Goal: Task Accomplishment & Management: Manage account settings

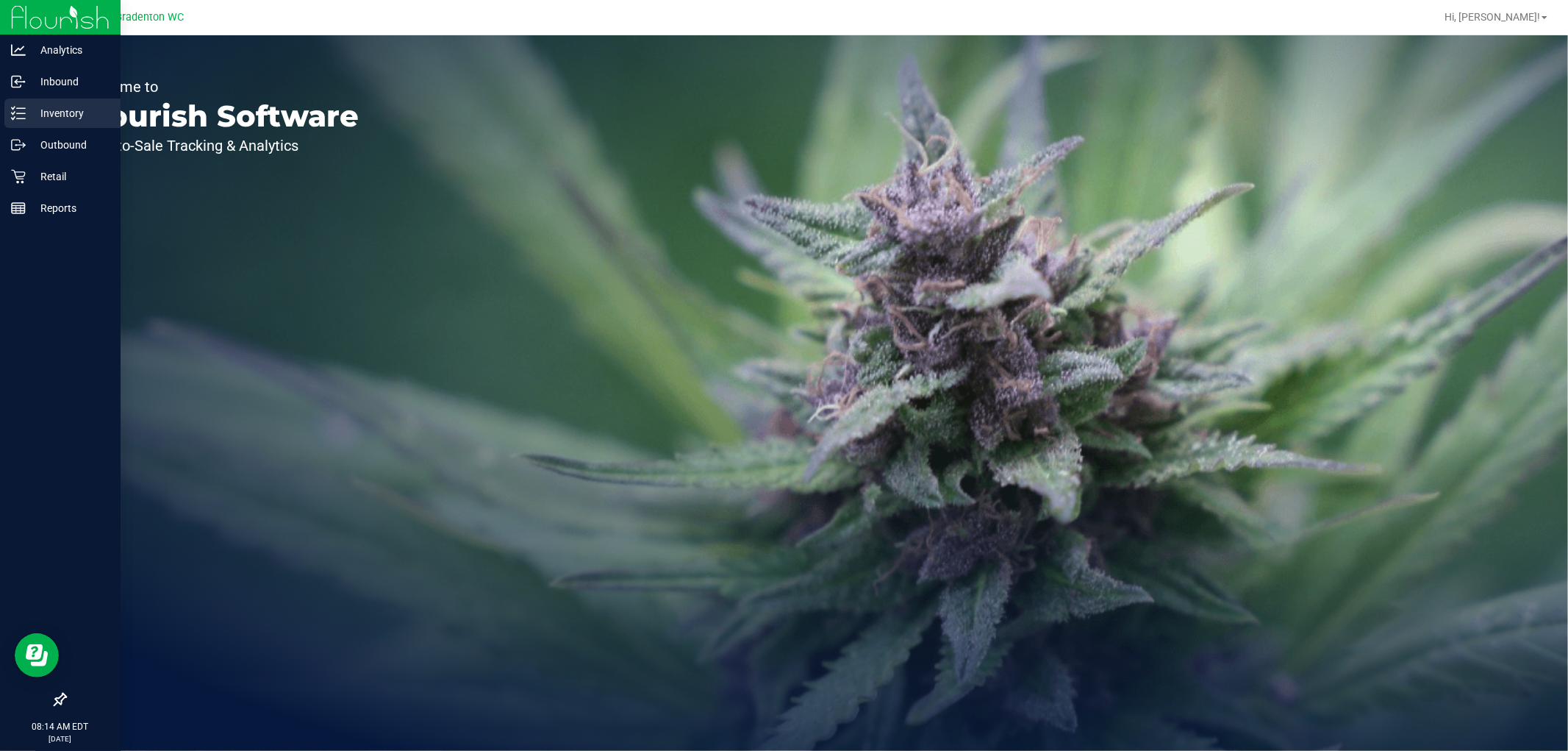
click at [48, 115] on p "Inventory" at bounding box center [70, 113] width 88 height 17
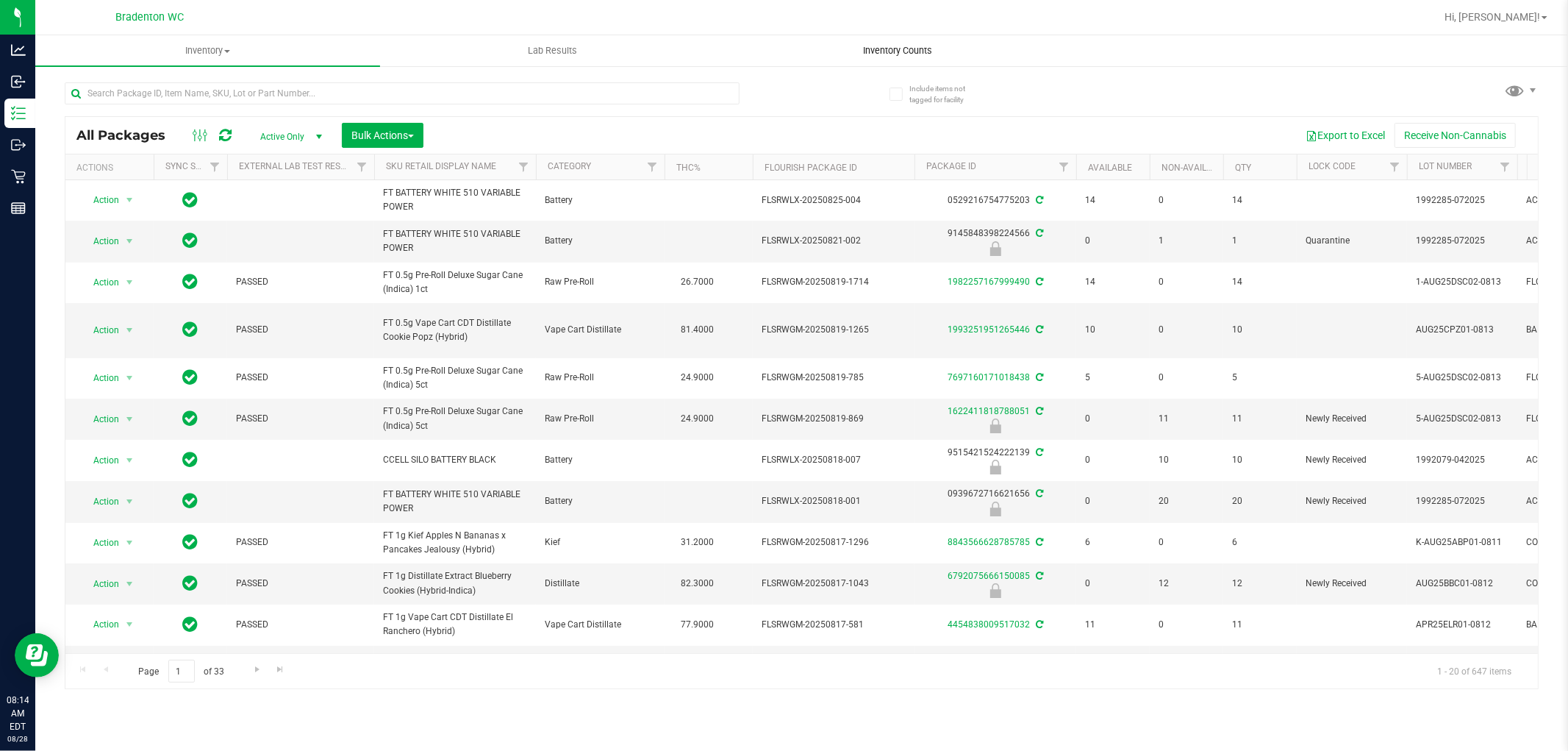
click at [928, 47] on span "Inventory Counts" at bounding box center [898, 50] width 109 height 13
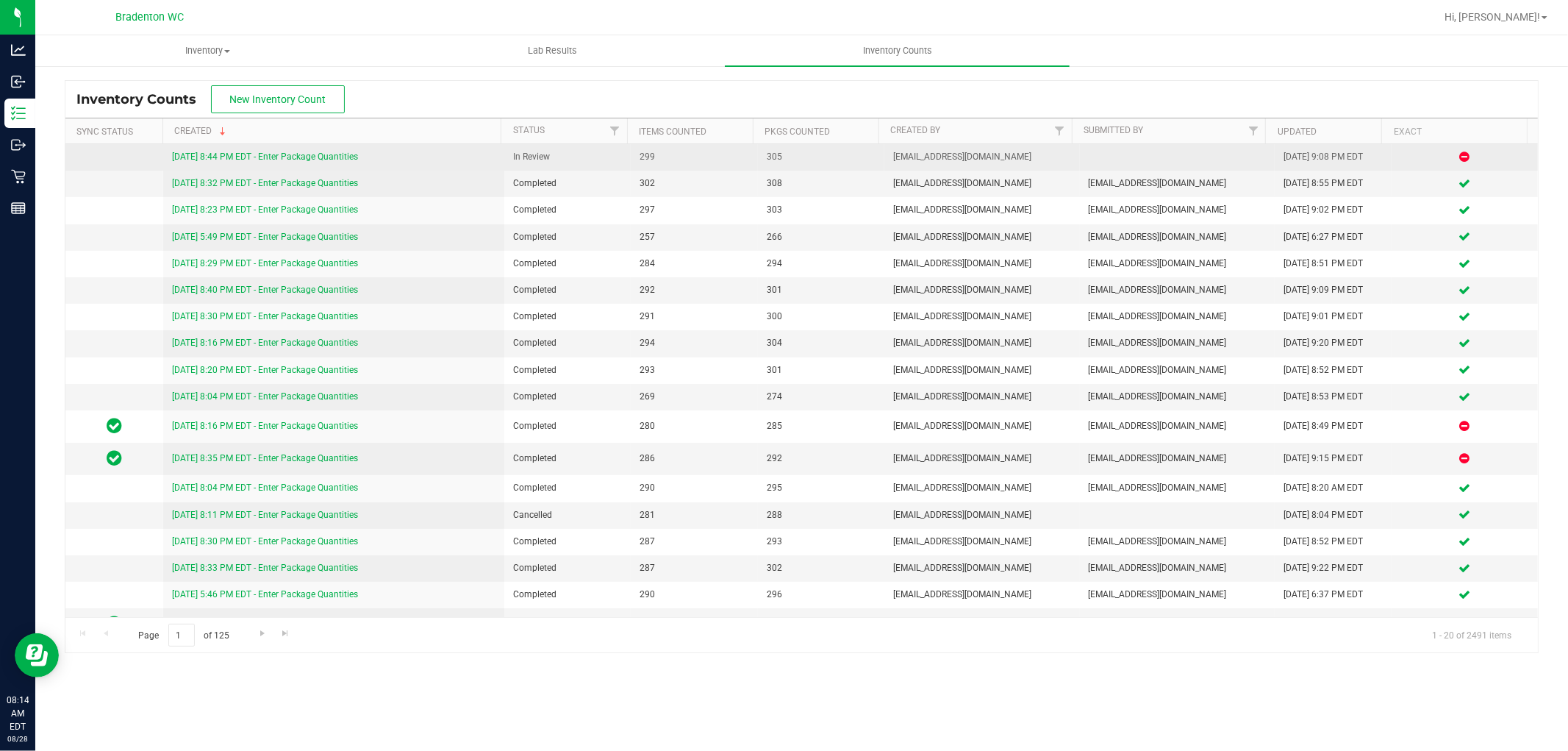
click at [352, 152] on link "8/27/25 8:44 PM EDT - Enter Package Quantities" at bounding box center [265, 157] width 186 height 10
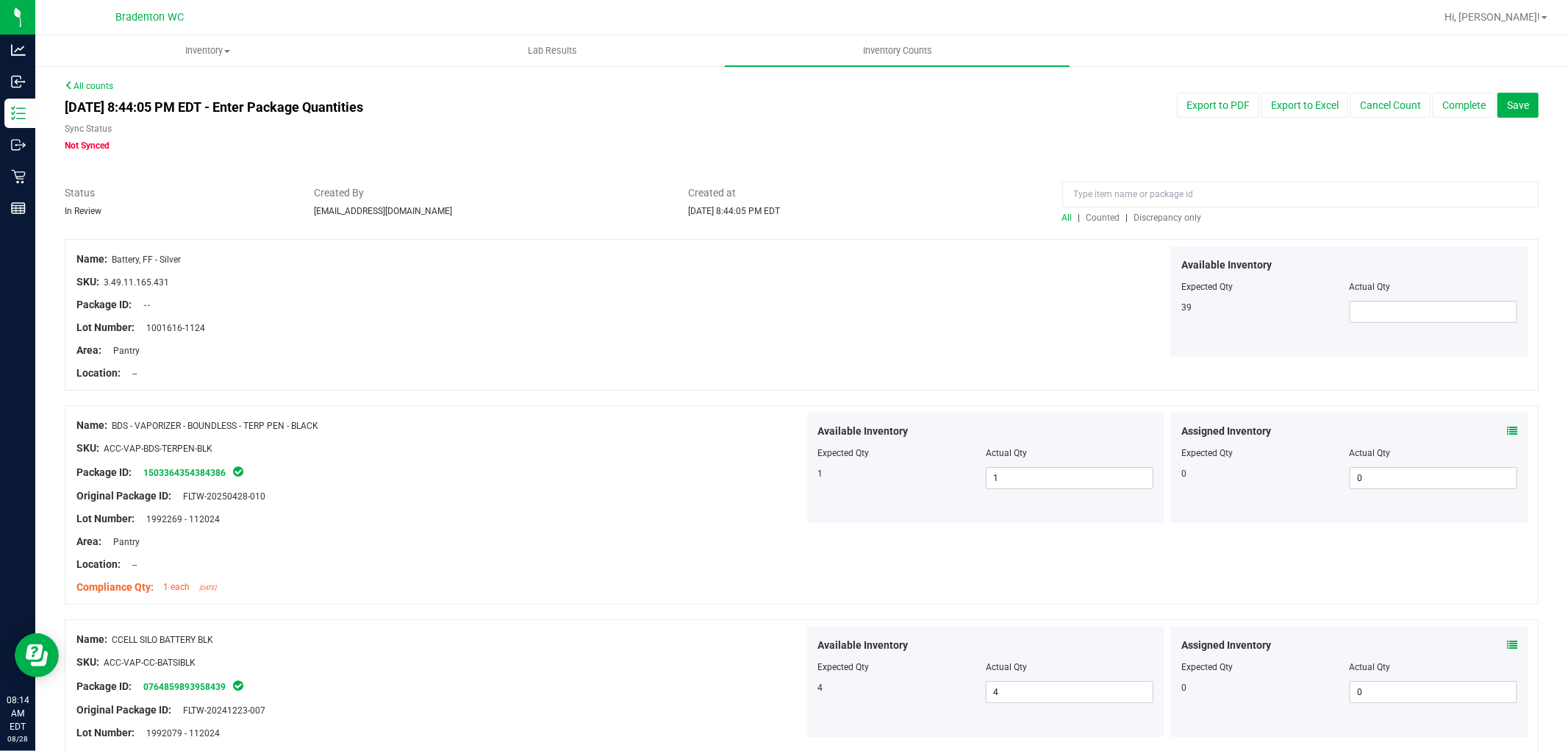
click at [1157, 219] on span "Discrepancy only" at bounding box center [1168, 217] width 68 height 10
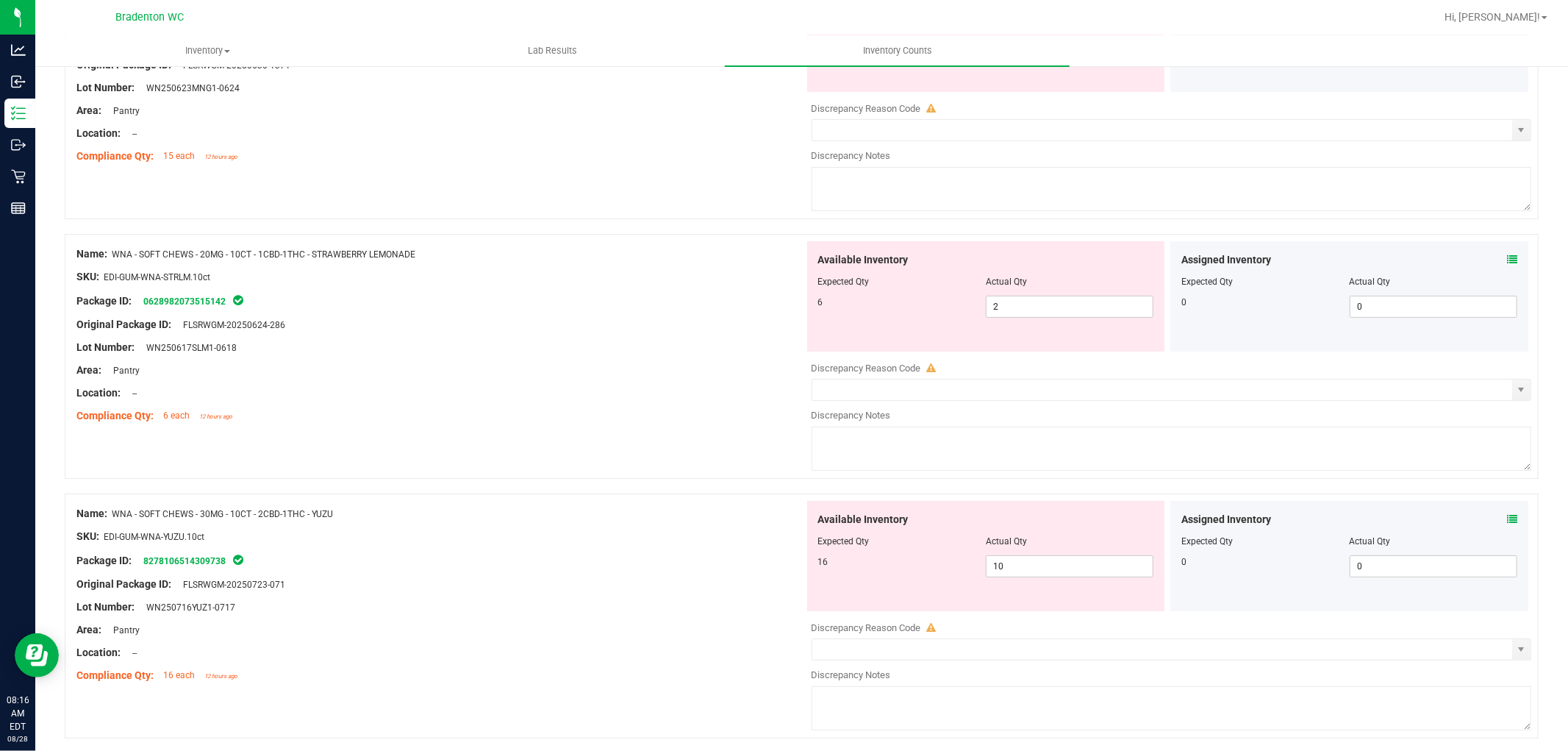
scroll to position [4748, 0]
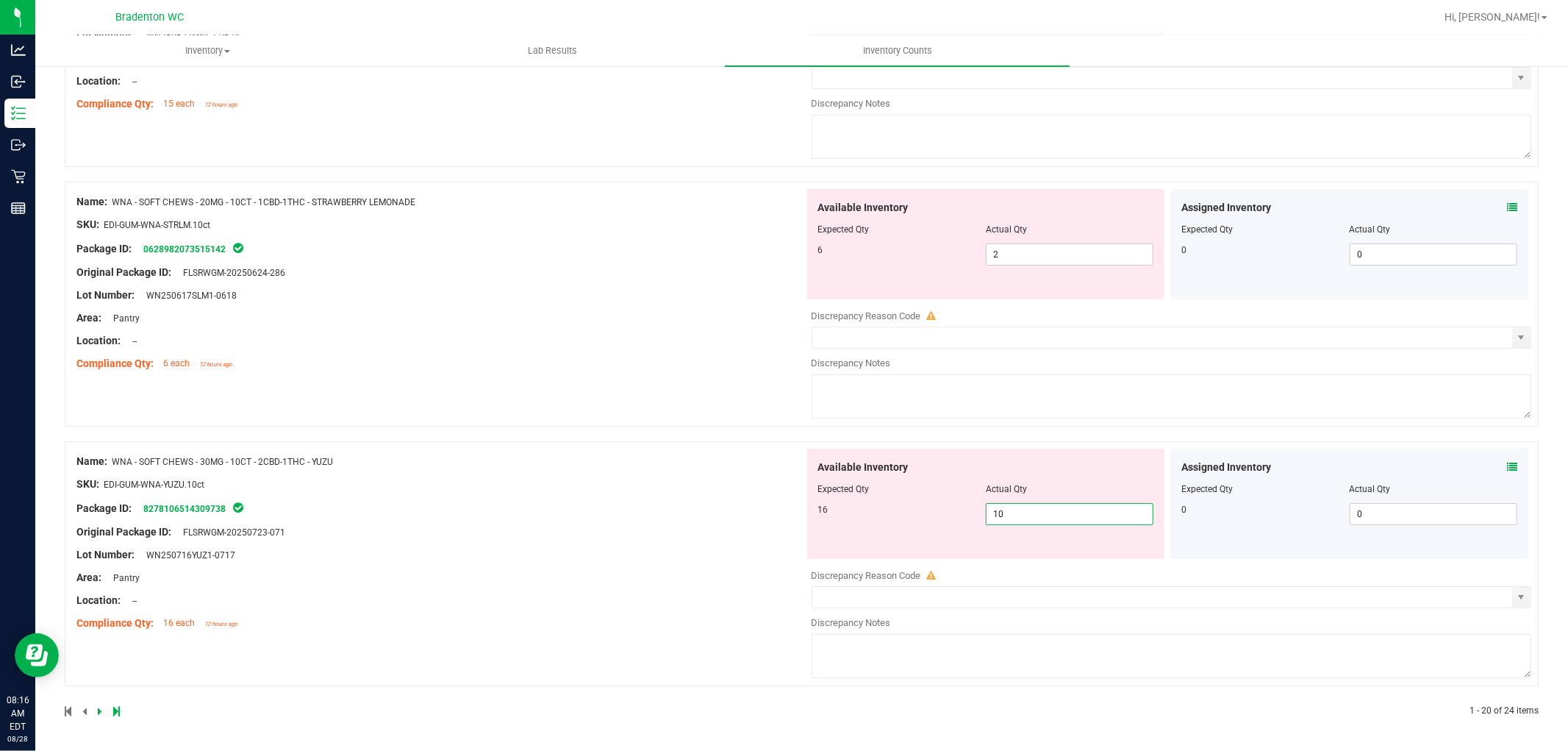
click at [1015, 518] on span "10 10" at bounding box center [1069, 514] width 168 height 22
type input "16"
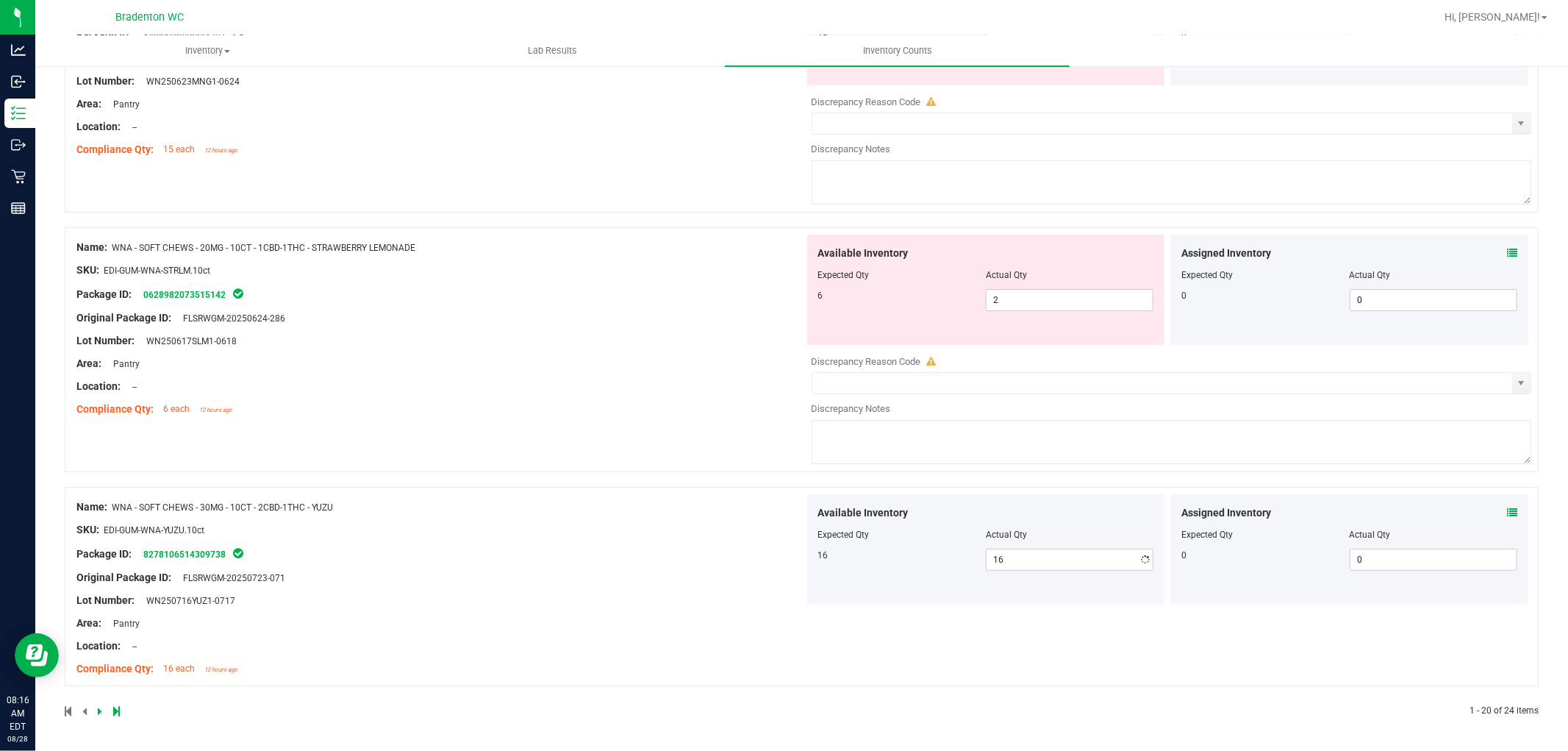
click at [716, 363] on div "Name: WNA - SOFT CHEWS - 20MG - 10CT - 1CBD-1THC - STRAWBERRY LEMONADE SKU: EDI…" at bounding box center [440, 328] width 728 height 187
drag, startPoint x: 990, startPoint y: 304, endPoint x: 919, endPoint y: 308, distance: 71.1
click at [930, 308] on div "6 2 2" at bounding box center [986, 300] width 336 height 22
type input "6"
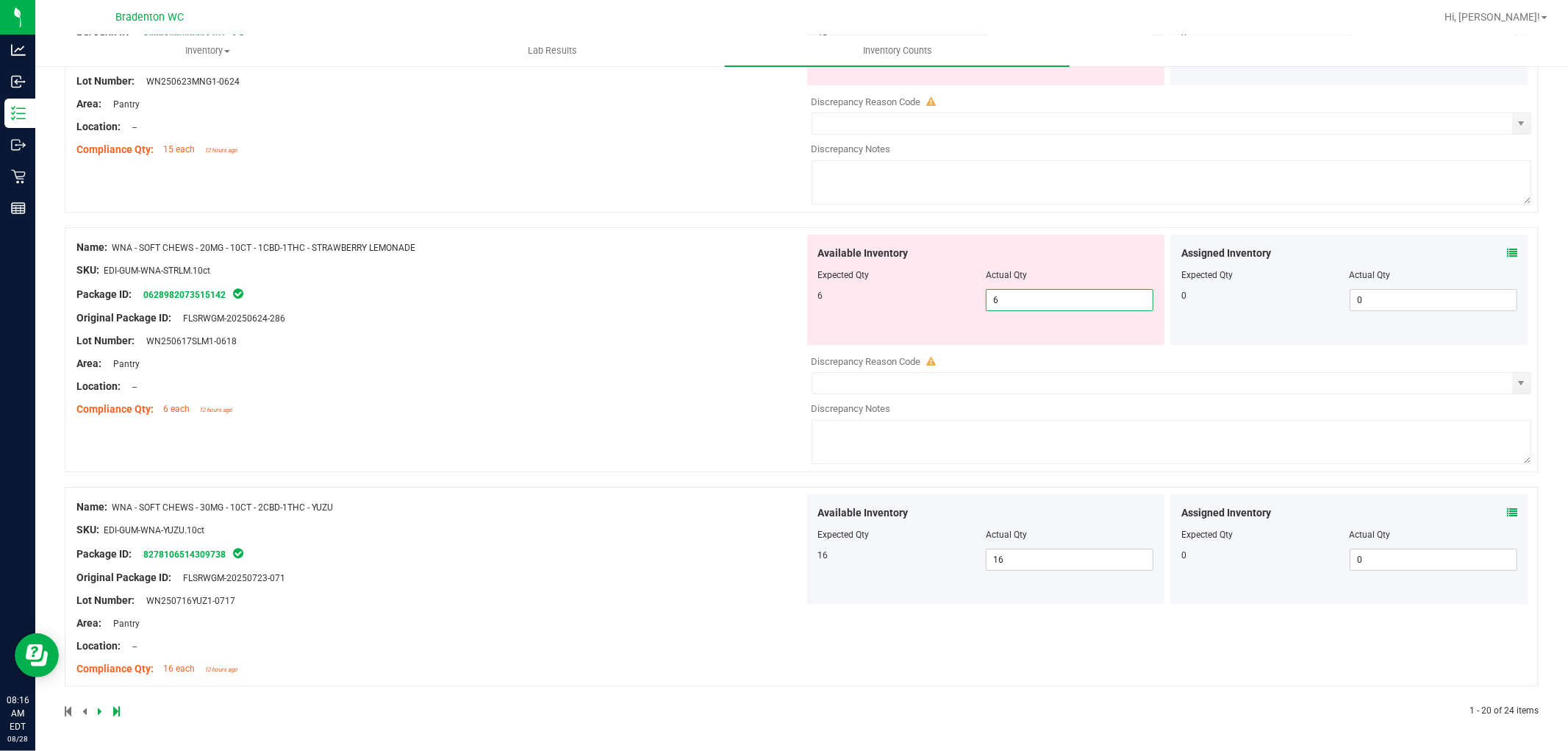
type input "6"
click at [876, 286] on div "Available Inventory Expected Qty Actual Qty 6 6 6" at bounding box center [986, 290] width 358 height 110
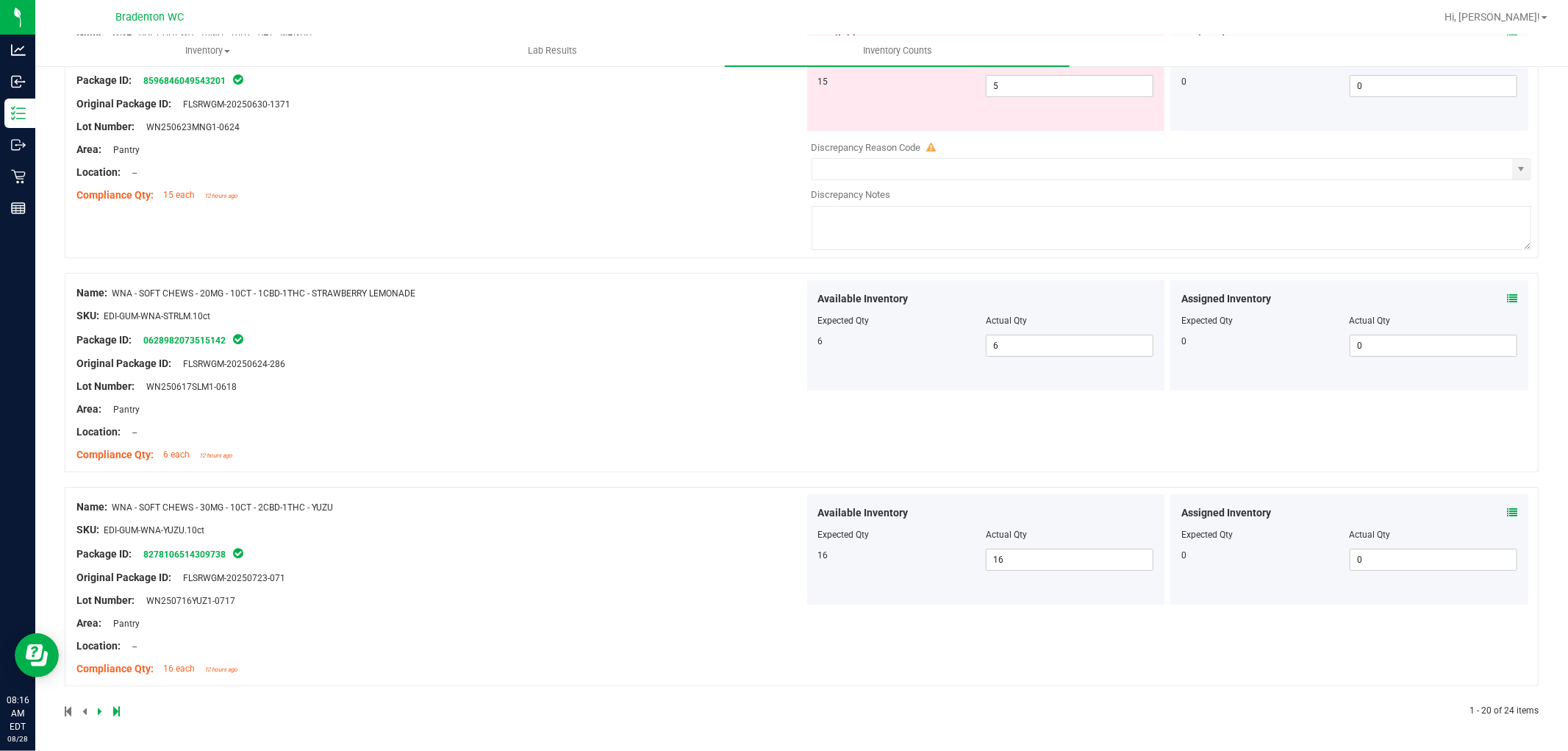
scroll to position [4410, 0]
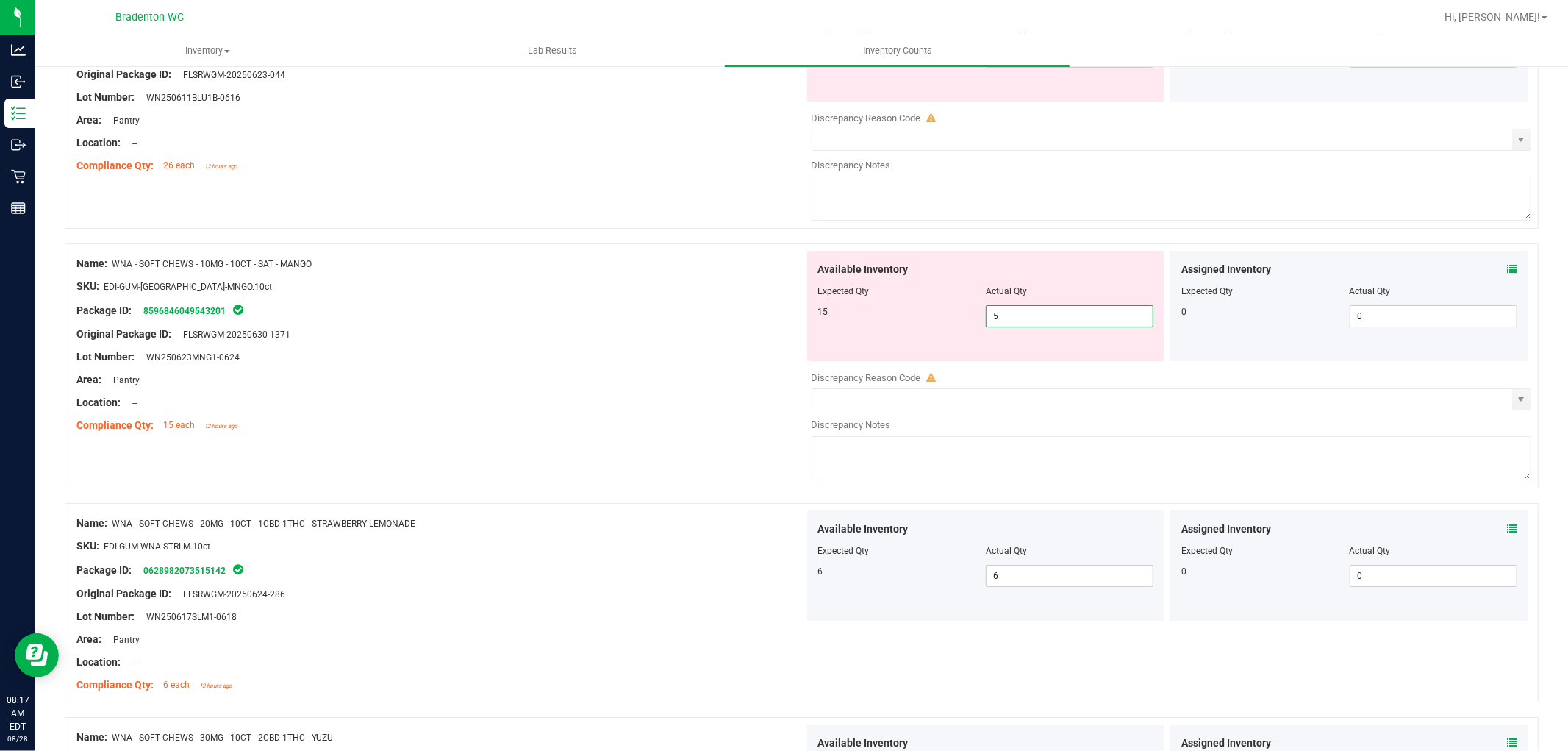
click at [1012, 327] on span "5 5" at bounding box center [1069, 316] width 168 height 22
type input "15"
click at [834, 327] on div "15 15 15" at bounding box center [986, 316] width 336 height 22
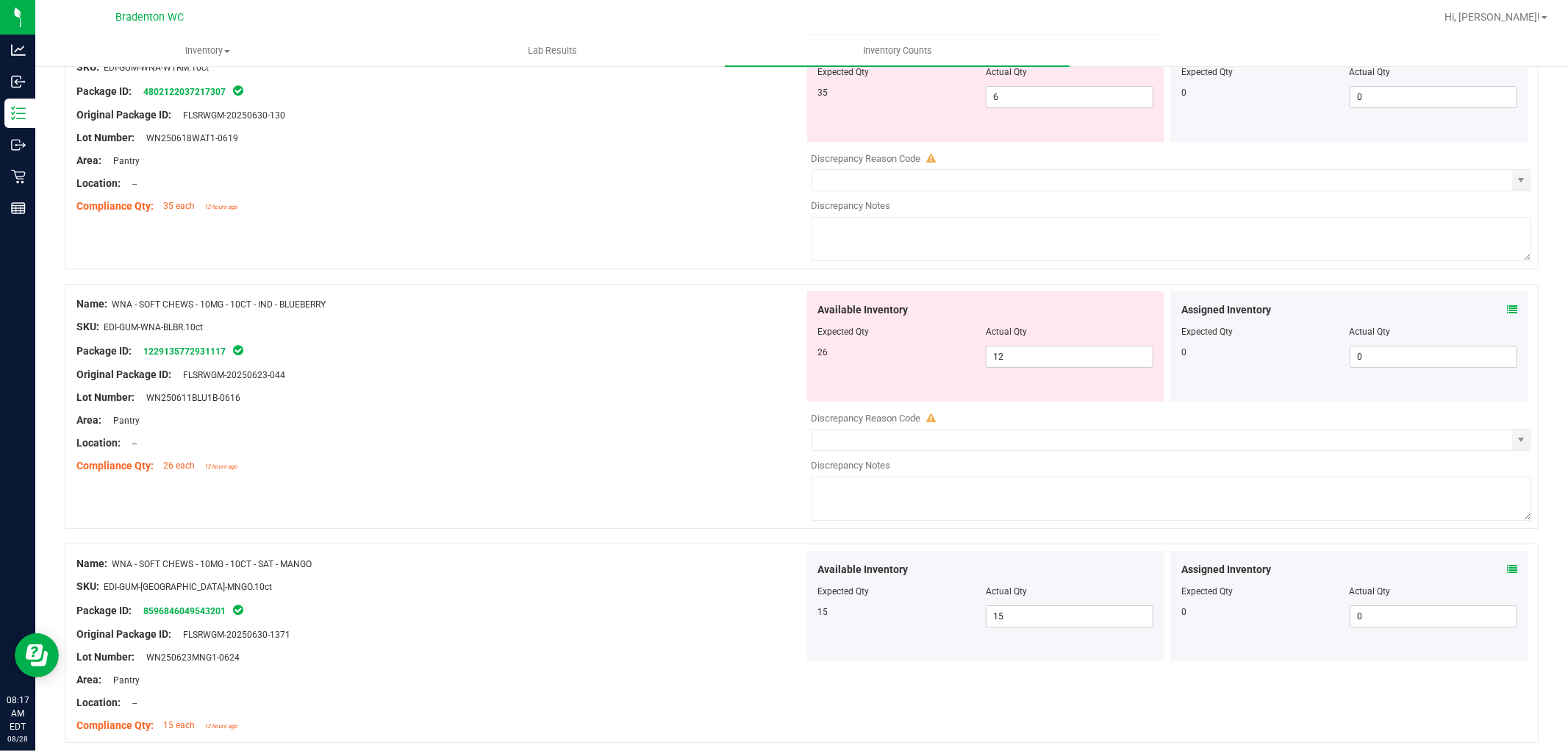
scroll to position [4083, 0]
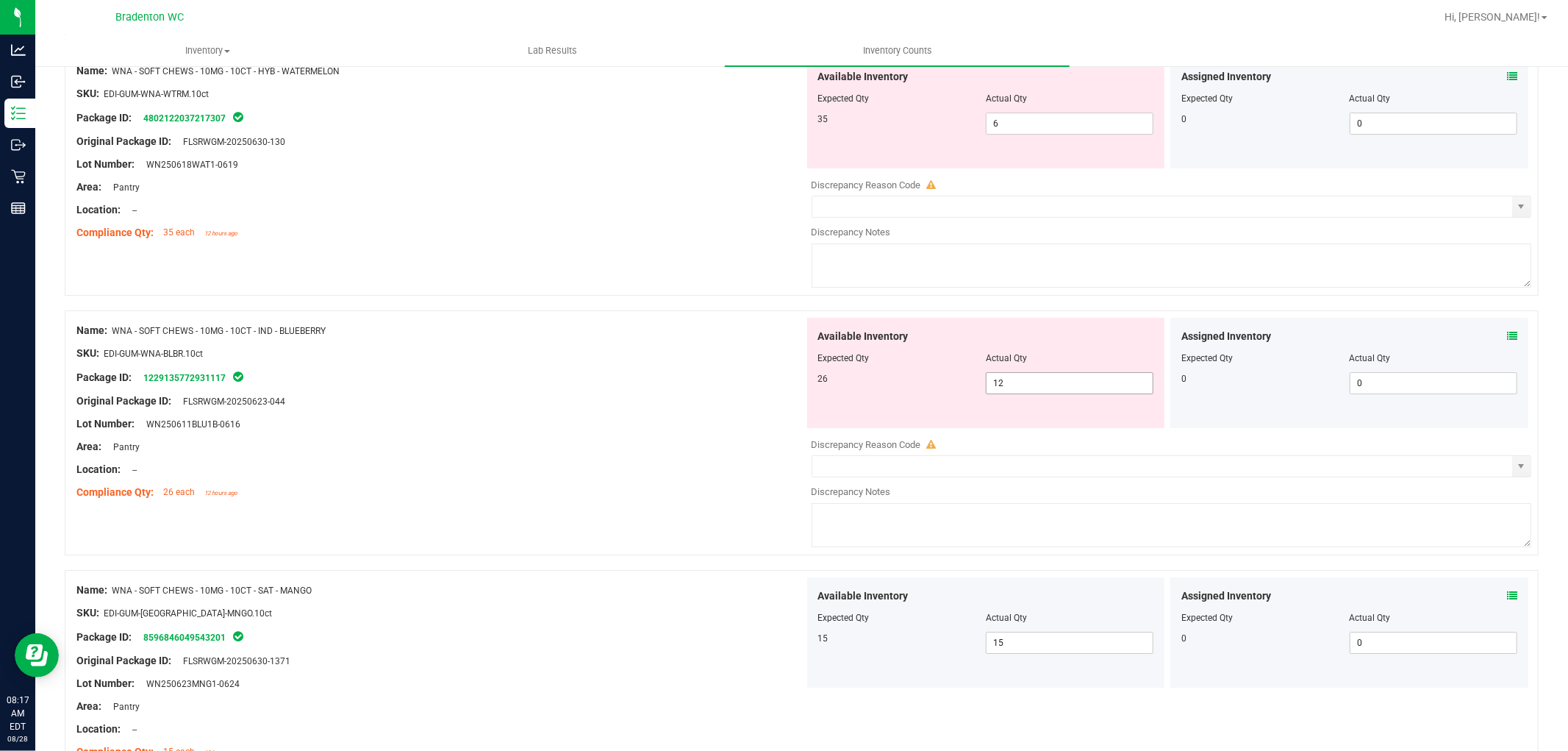
drag, startPoint x: 1016, startPoint y: 395, endPoint x: 750, endPoint y: 394, distance: 266.0
click at [754, 396] on div "Name: WNA - SOFT CHEWS - 10MG - 10CT - IND - BLUEBERRY SKU: EDI-GUM-WNA-BLBR.10…" at bounding box center [802, 432] width 1474 height 245
type input "26"
click at [915, 386] on div "26" at bounding box center [902, 379] width 168 height 13
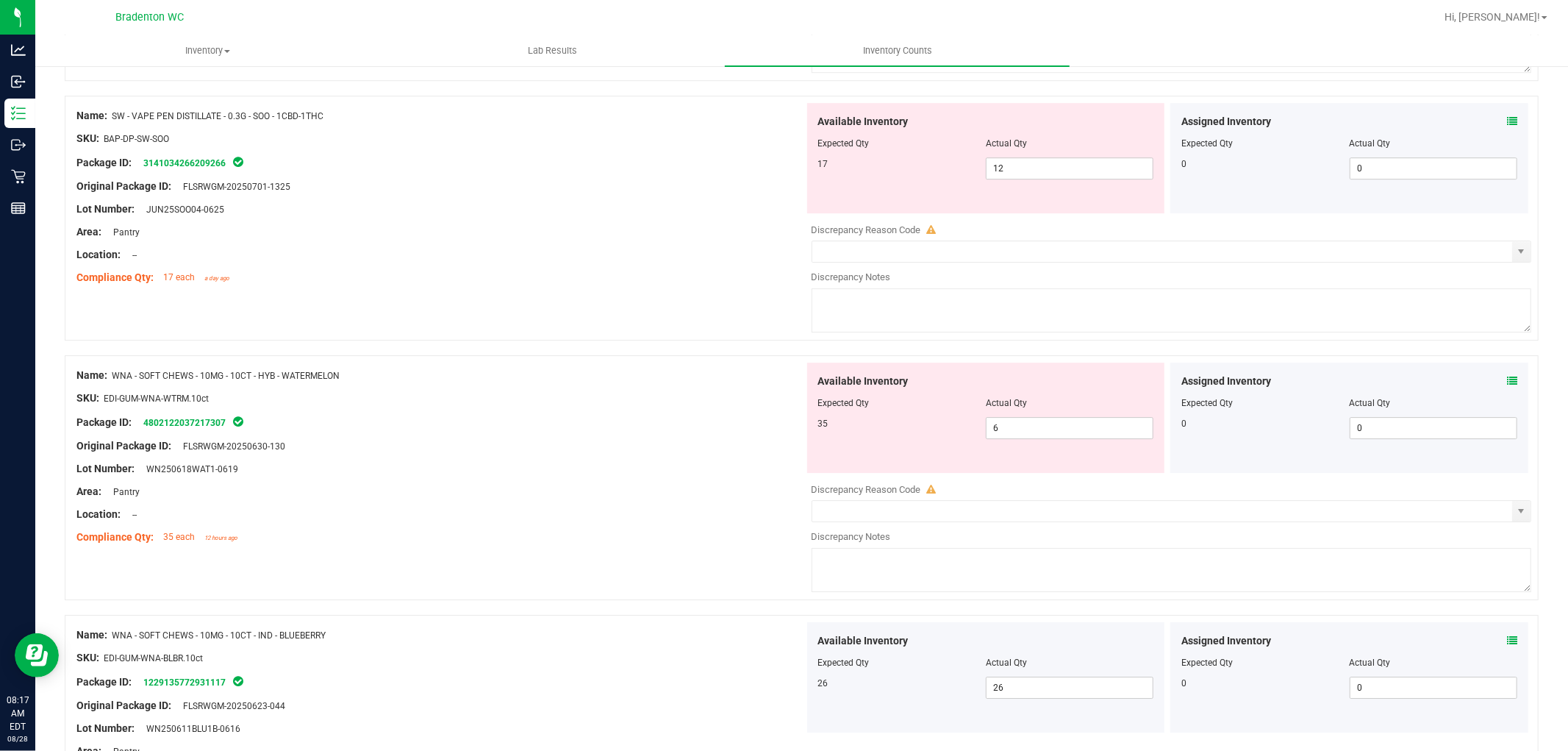
scroll to position [3757, 0]
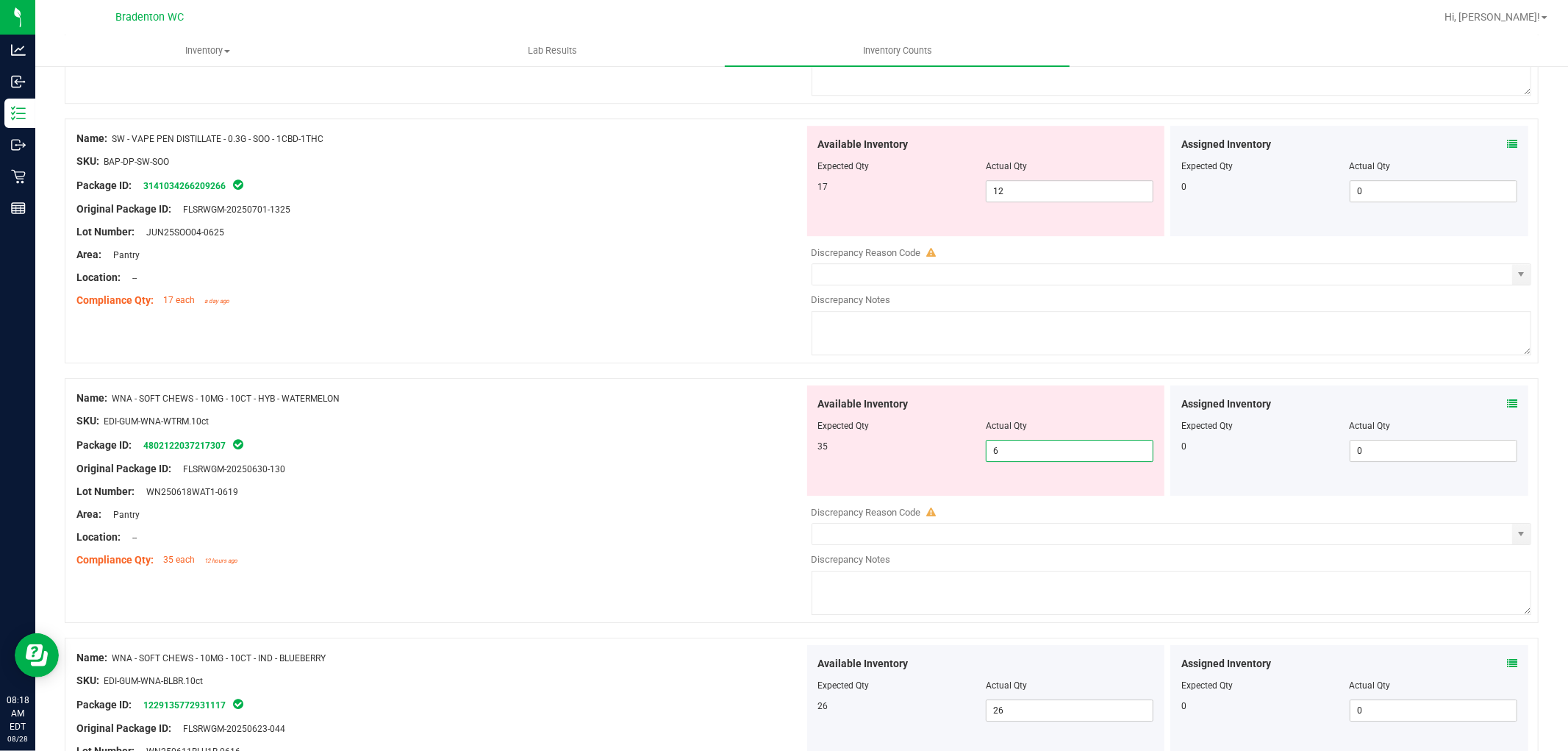
drag, startPoint x: 1015, startPoint y: 461, endPoint x: 849, endPoint y: 453, distance: 166.2
click at [858, 460] on div "35 6 6" at bounding box center [986, 451] width 336 height 22
type input "35"
click at [882, 440] on div at bounding box center [986, 435] width 336 height 7
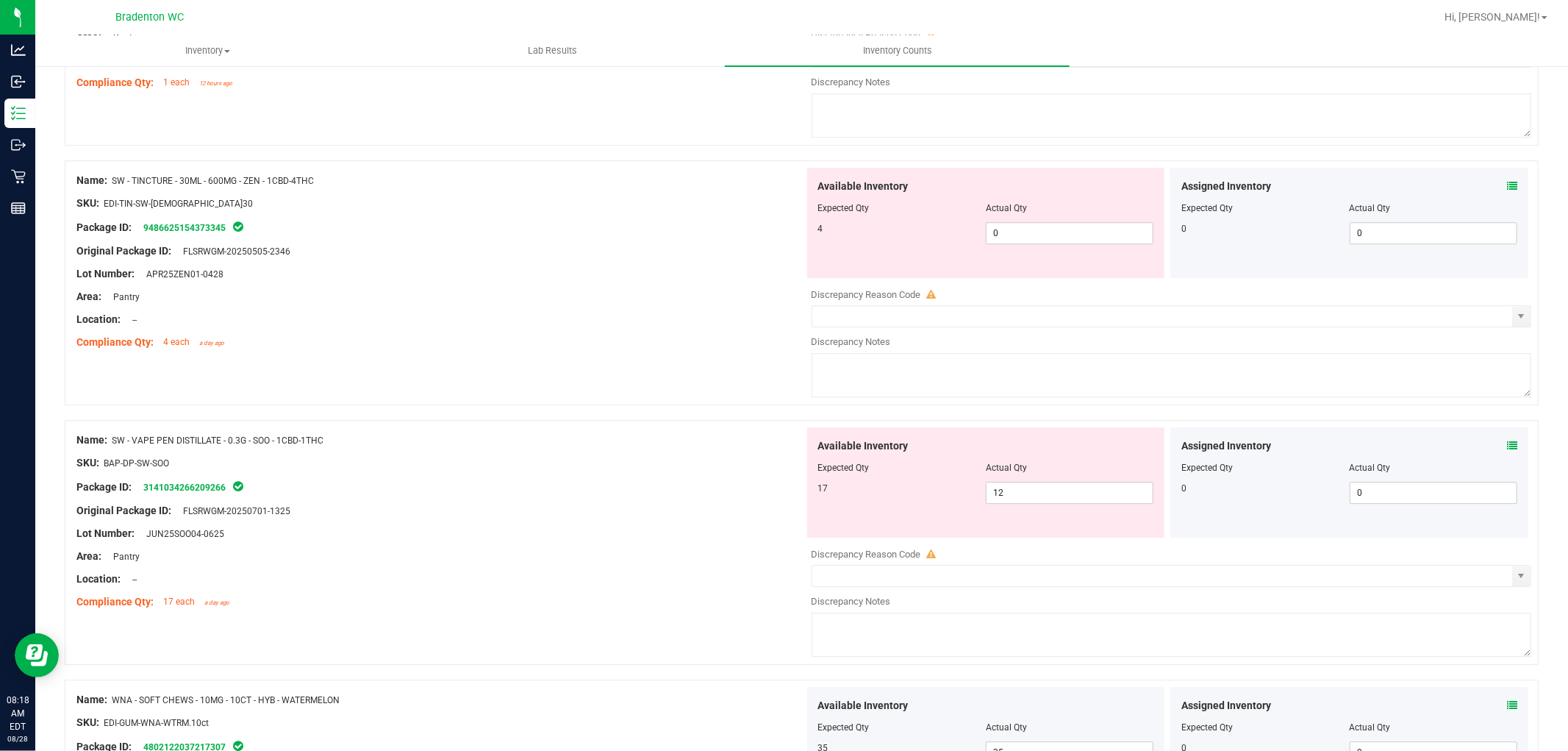
scroll to position [3430, 0]
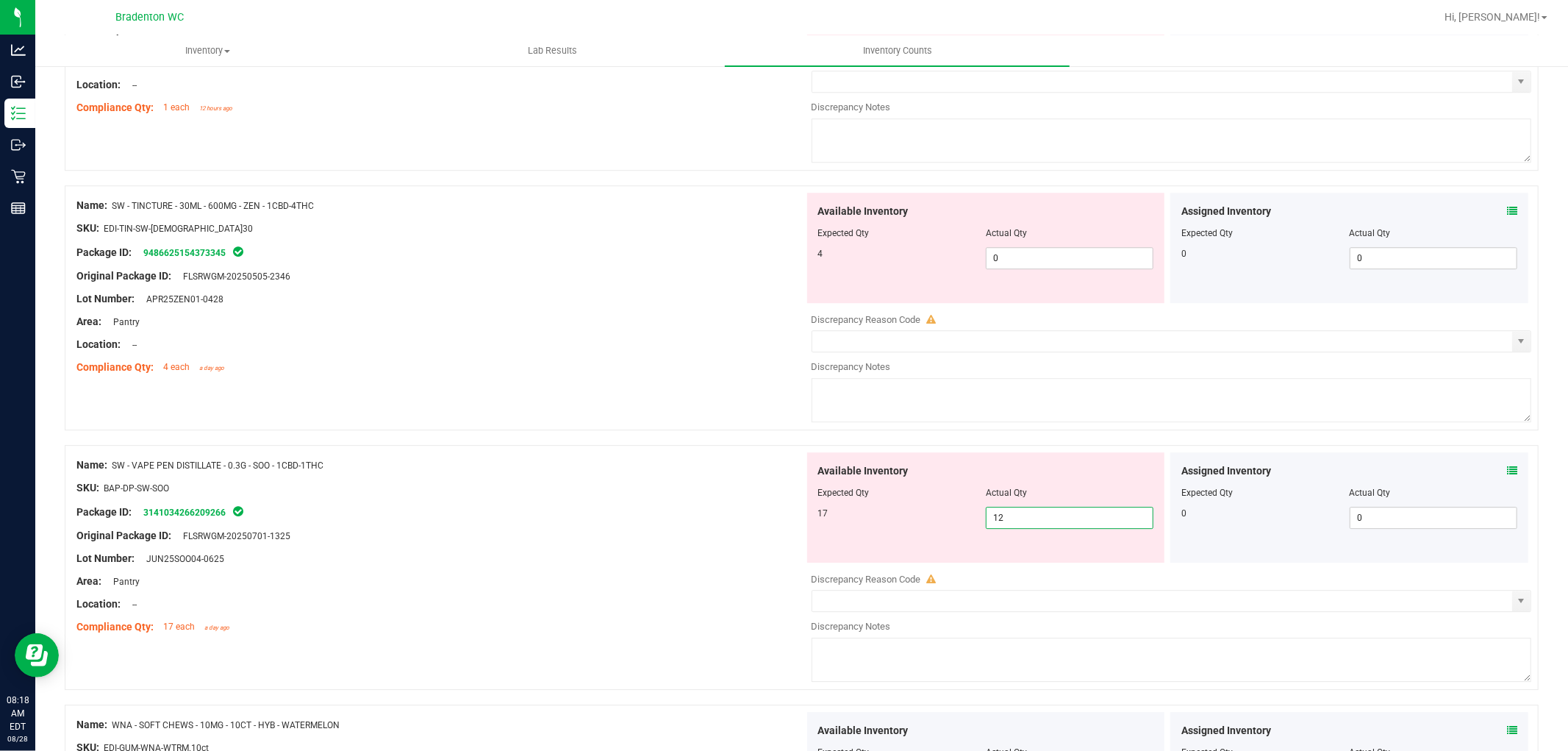
drag, startPoint x: 1028, startPoint y: 538, endPoint x: 899, endPoint y: 537, distance: 129.0
click at [899, 529] on div "17 12 12" at bounding box center [986, 518] width 336 height 22
type input "17"
click at [919, 520] on div "17" at bounding box center [902, 513] width 168 height 13
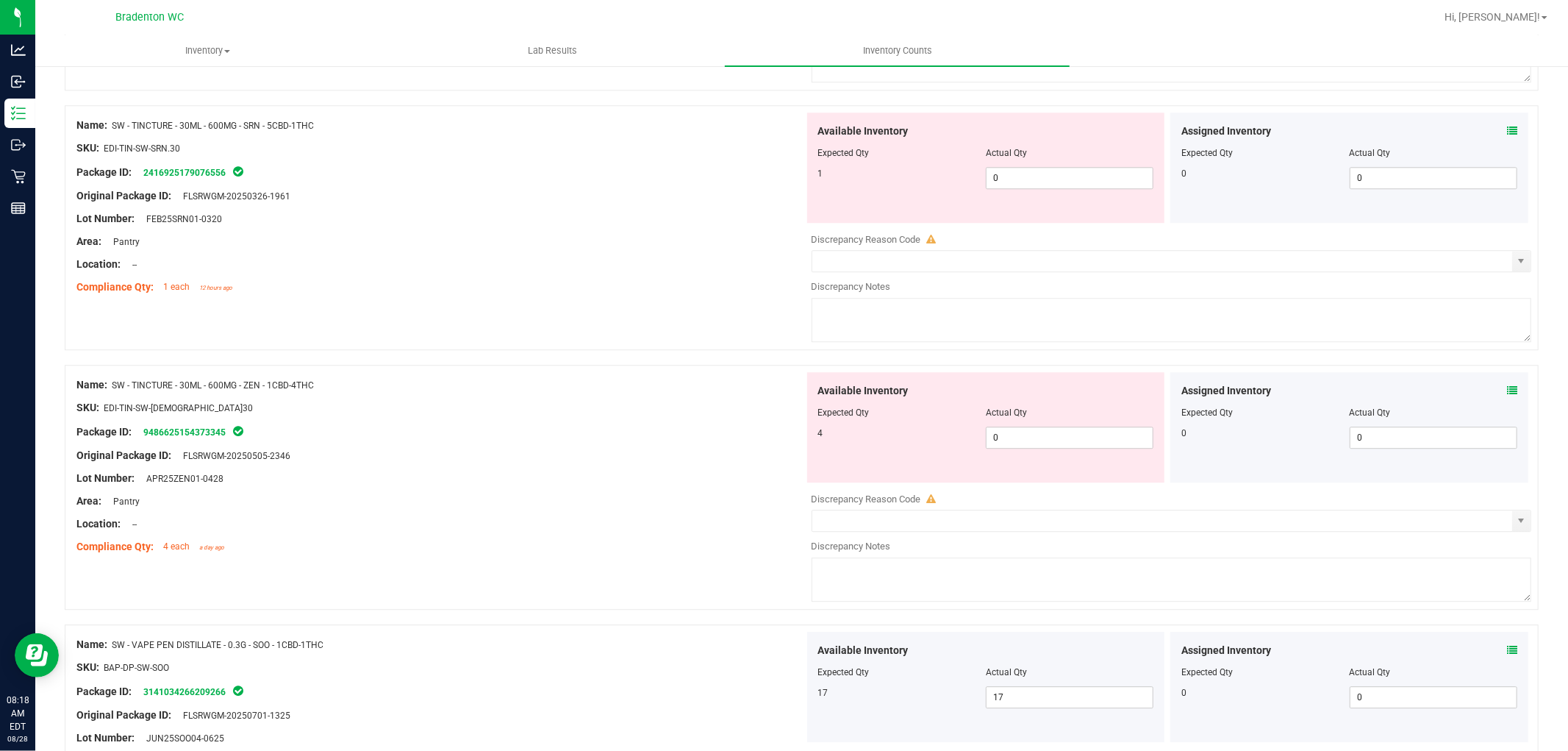
scroll to position [3244, 0]
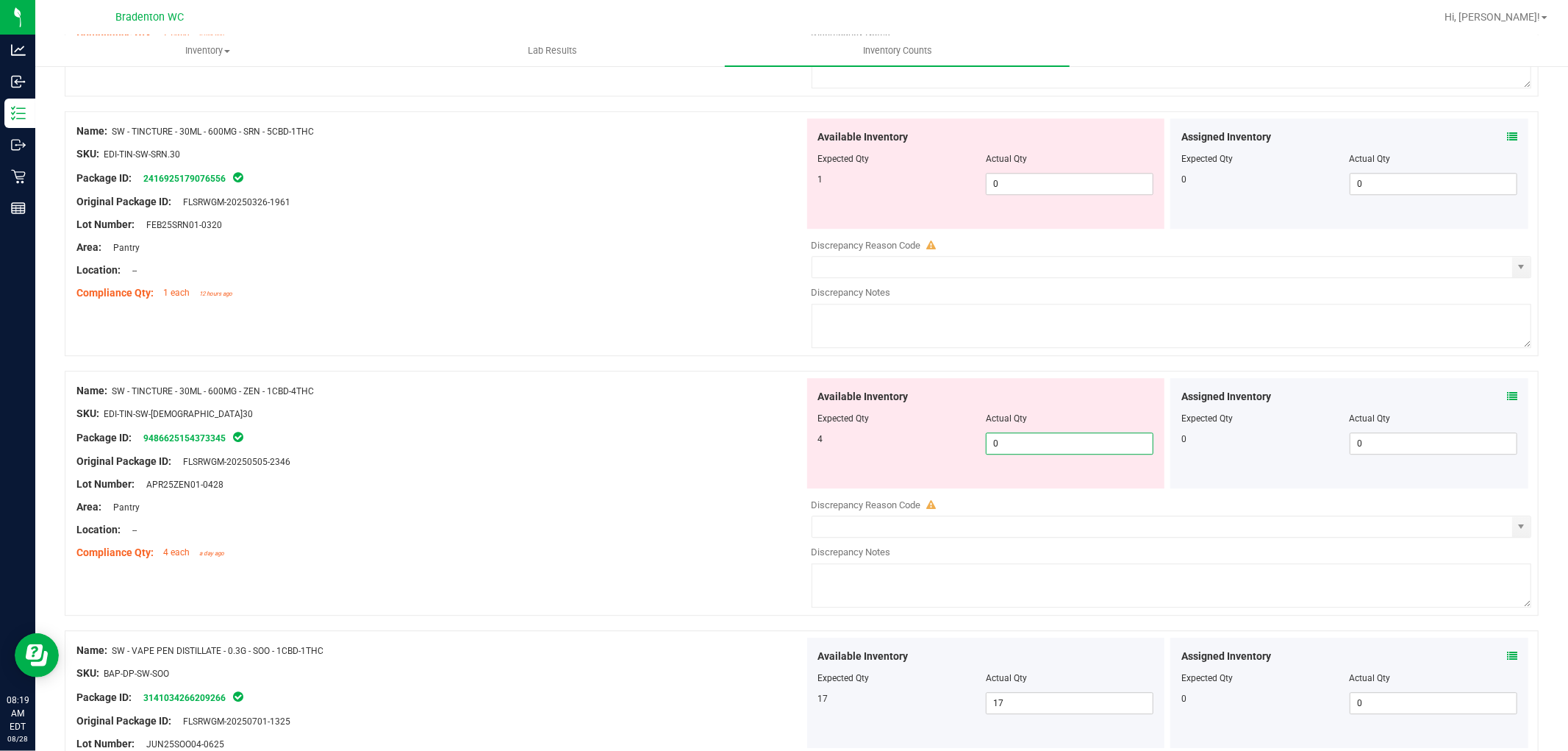
drag, startPoint x: 1000, startPoint y: 449, endPoint x: 943, endPoint y: 449, distance: 57.0
click at [943, 449] on div "4 0 0" at bounding box center [986, 443] width 336 height 22
type input "4"
click at [937, 445] on div "4" at bounding box center [902, 438] width 168 height 13
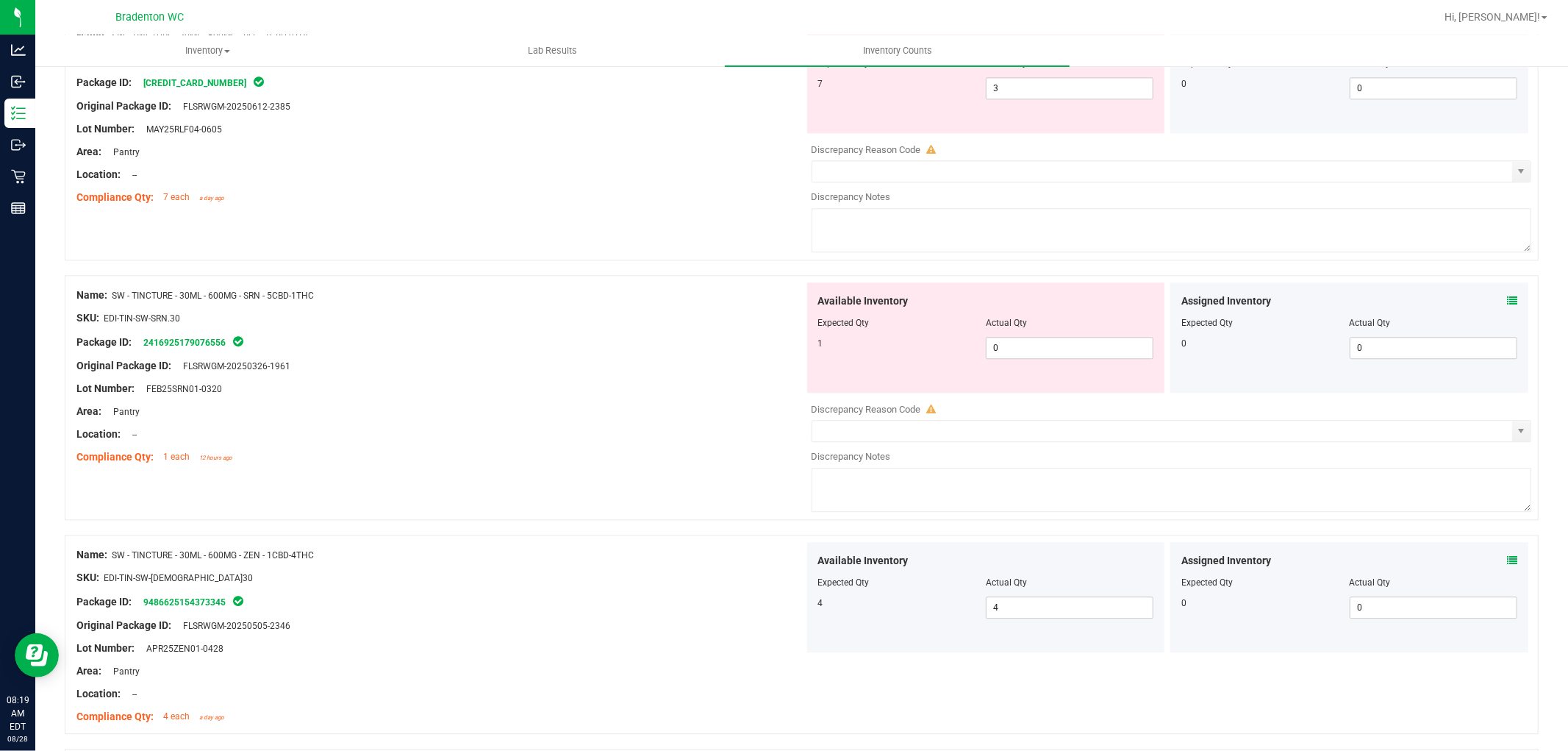
scroll to position [2998, 0]
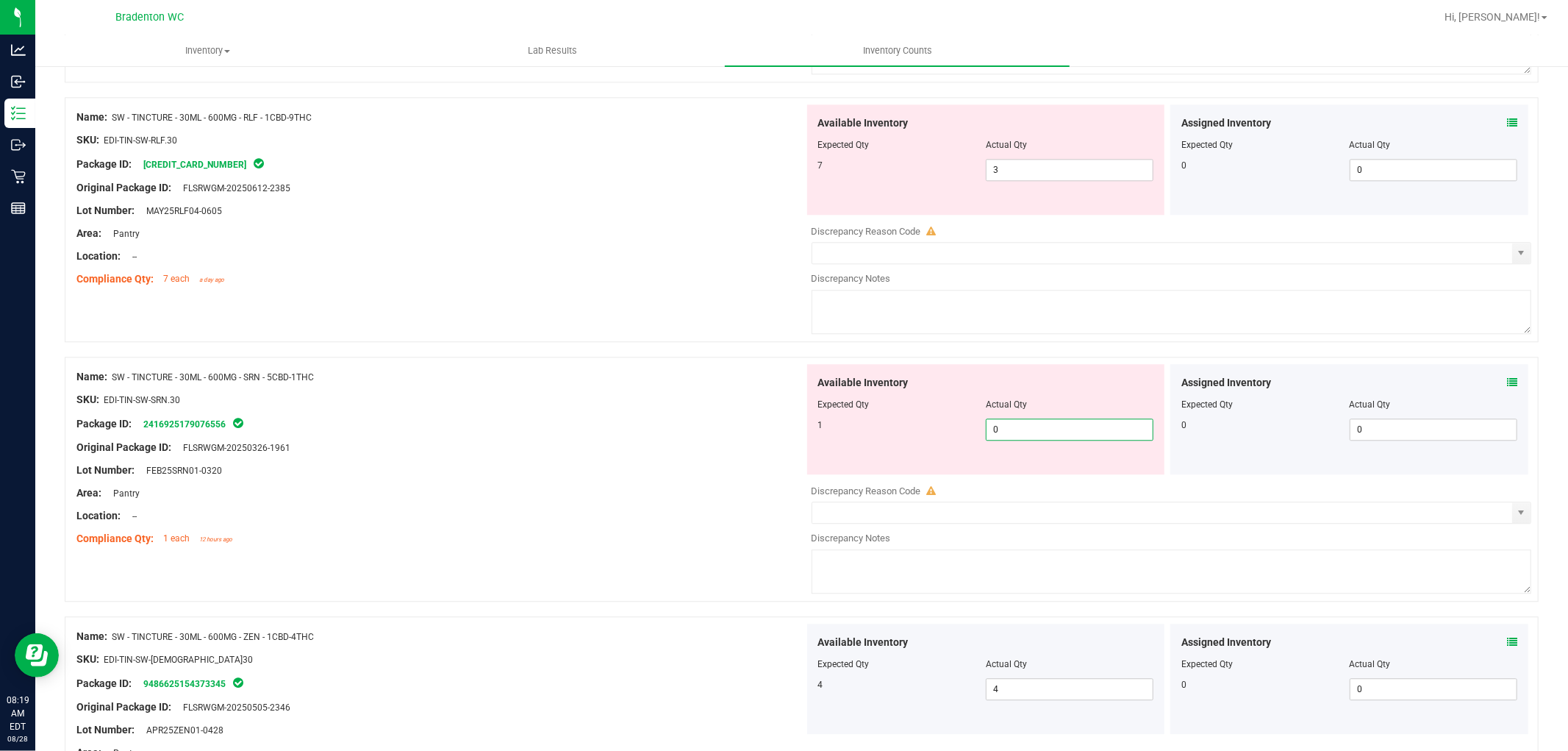
drag, startPoint x: 1005, startPoint y: 438, endPoint x: 758, endPoint y: 439, distance: 247.0
click at [758, 439] on div "Name: SW - TINCTURE - 30ML - 600MG - SRN - 5CBD-1THC SKU: EDI-TIN-SW-SRN.30 Pac…" at bounding box center [802, 479] width 1474 height 245
type input "1"
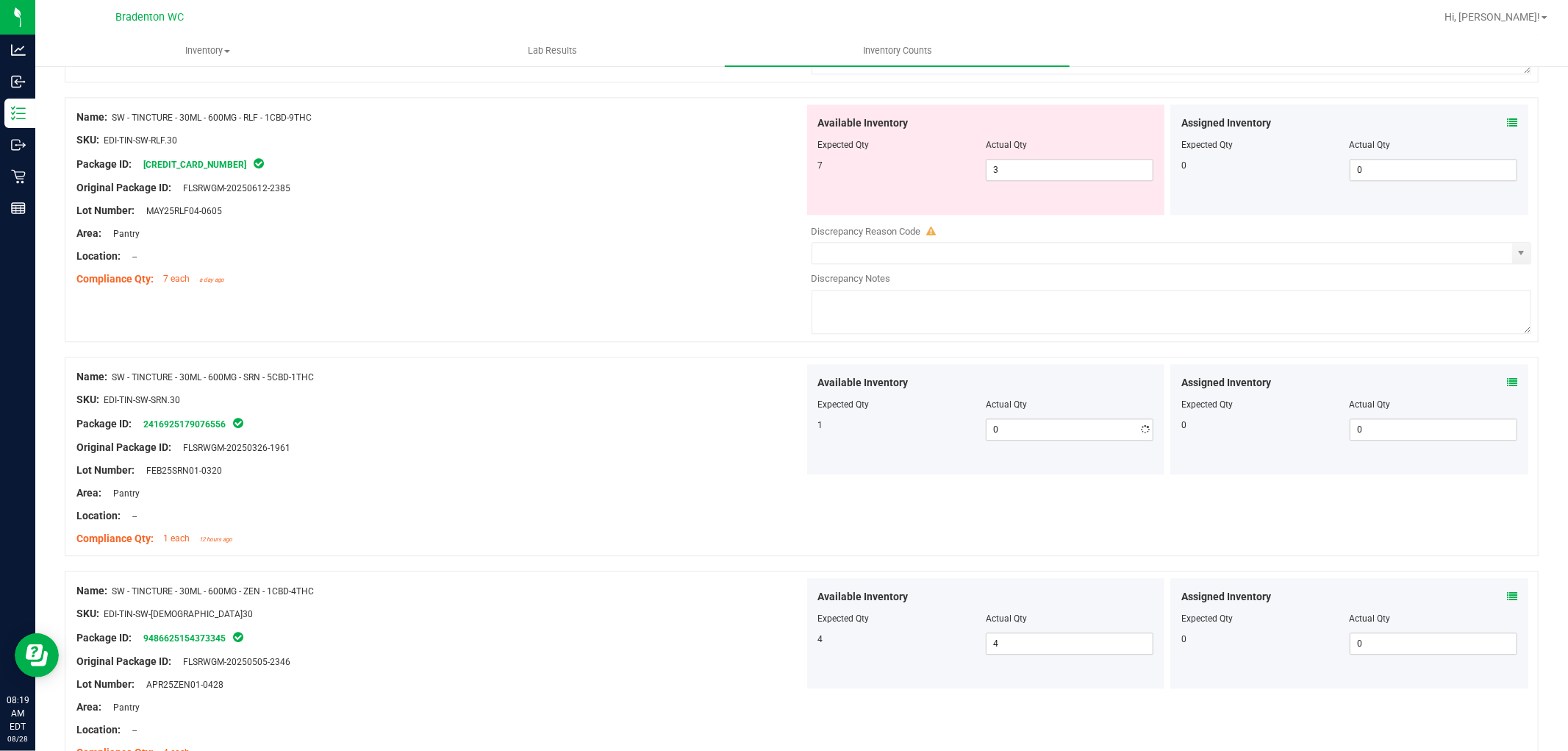
type input "1"
click at [916, 455] on div "Available Inventory Expected Qty Actual Qty 1 1 1" at bounding box center [986, 420] width 358 height 110
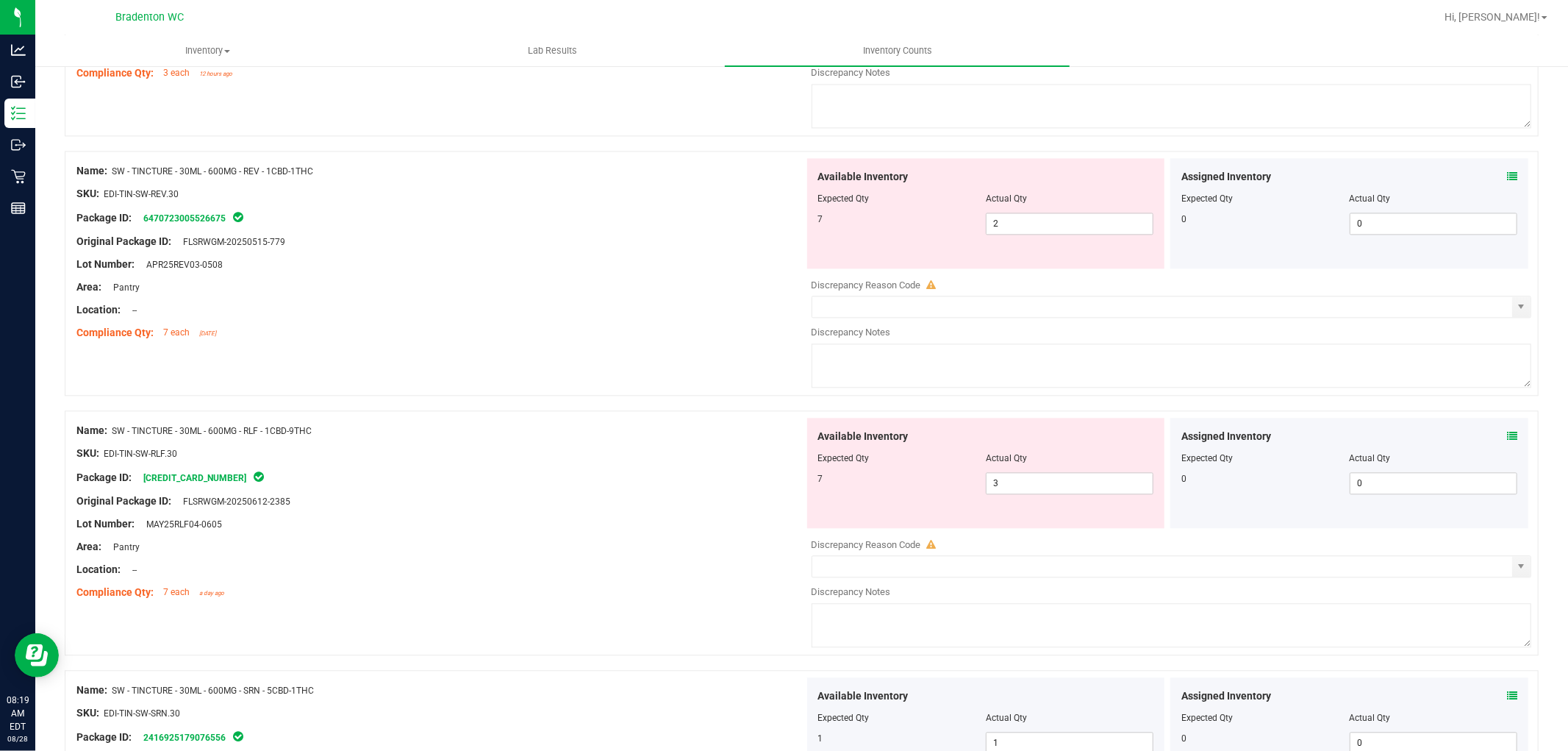
scroll to position [2672, 0]
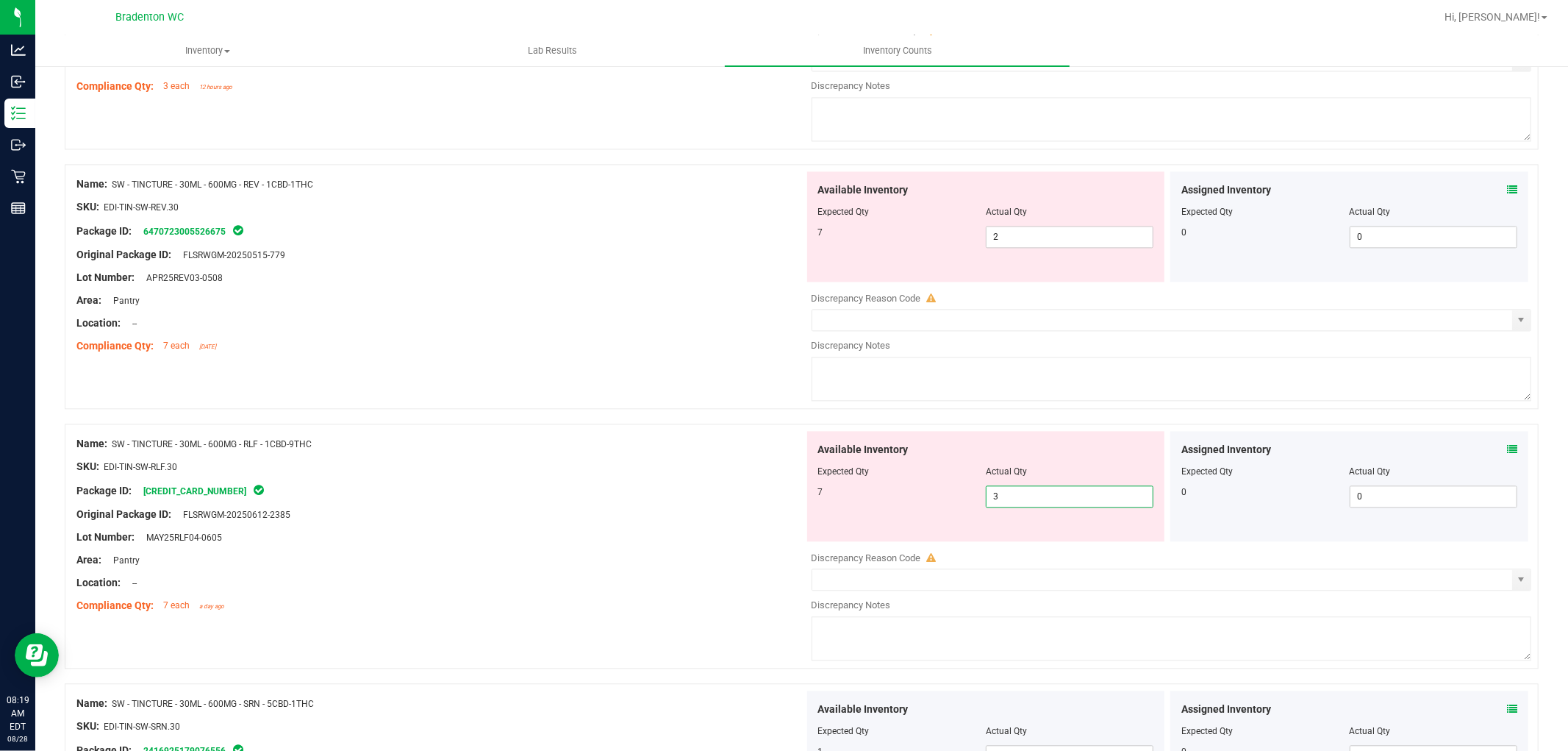
drag, startPoint x: 1009, startPoint y: 501, endPoint x: 876, endPoint y: 494, distance: 133.2
click at [879, 501] on div "7 3 3" at bounding box center [986, 497] width 336 height 22
type input "7"
click at [886, 478] on div "Expected Qty" at bounding box center [902, 472] width 168 height 13
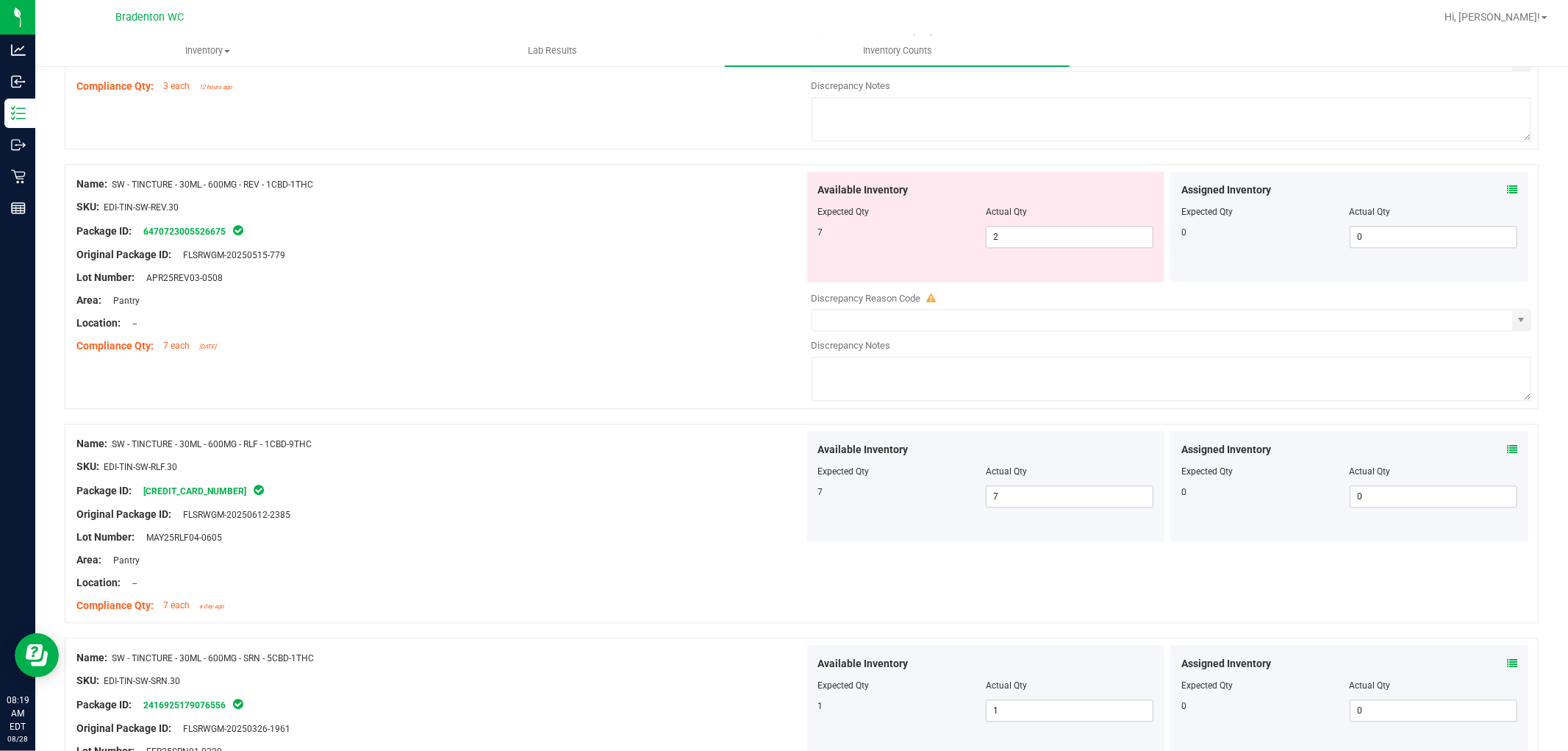
click at [917, 248] on div "7 2 2" at bounding box center [986, 237] width 336 height 22
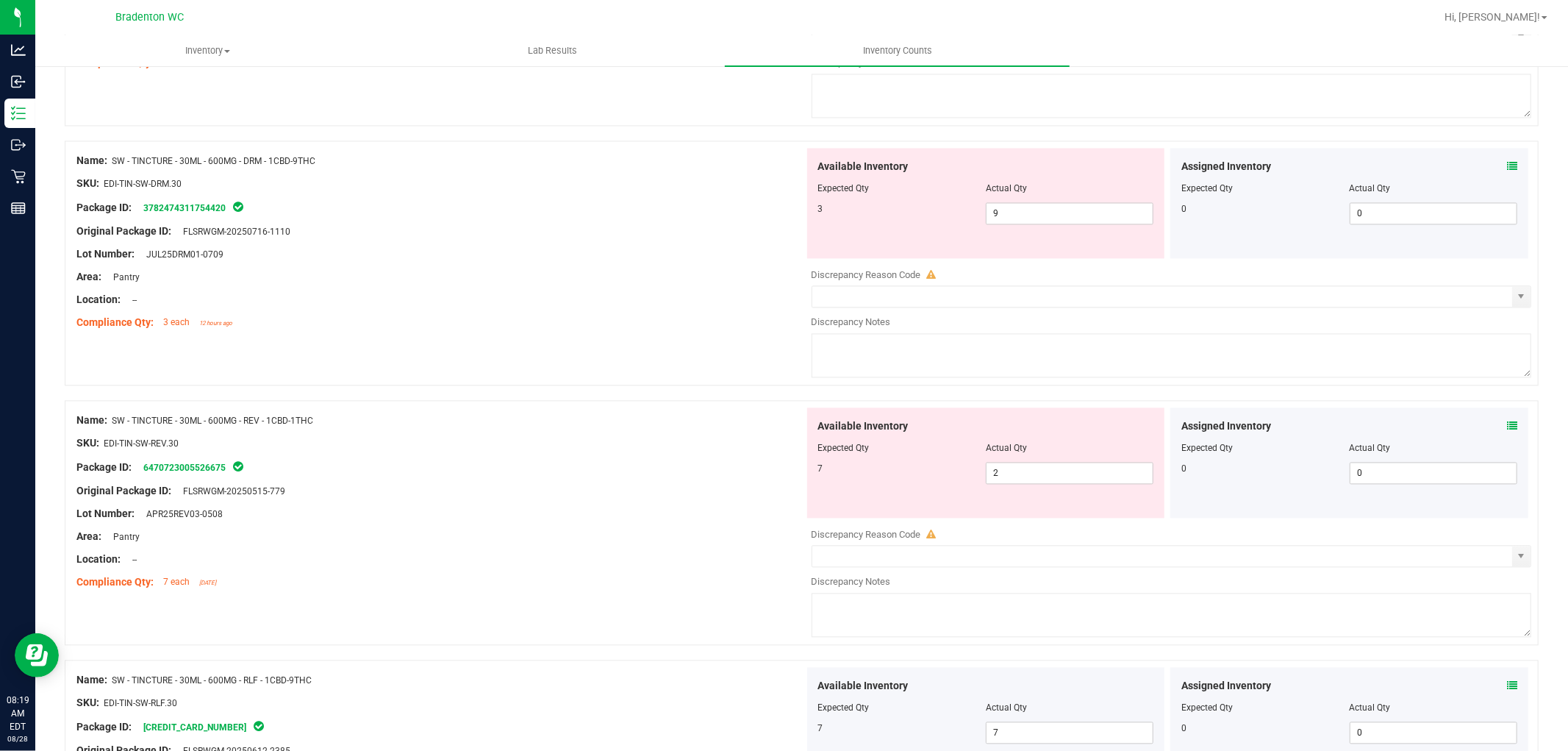
scroll to position [2426, 0]
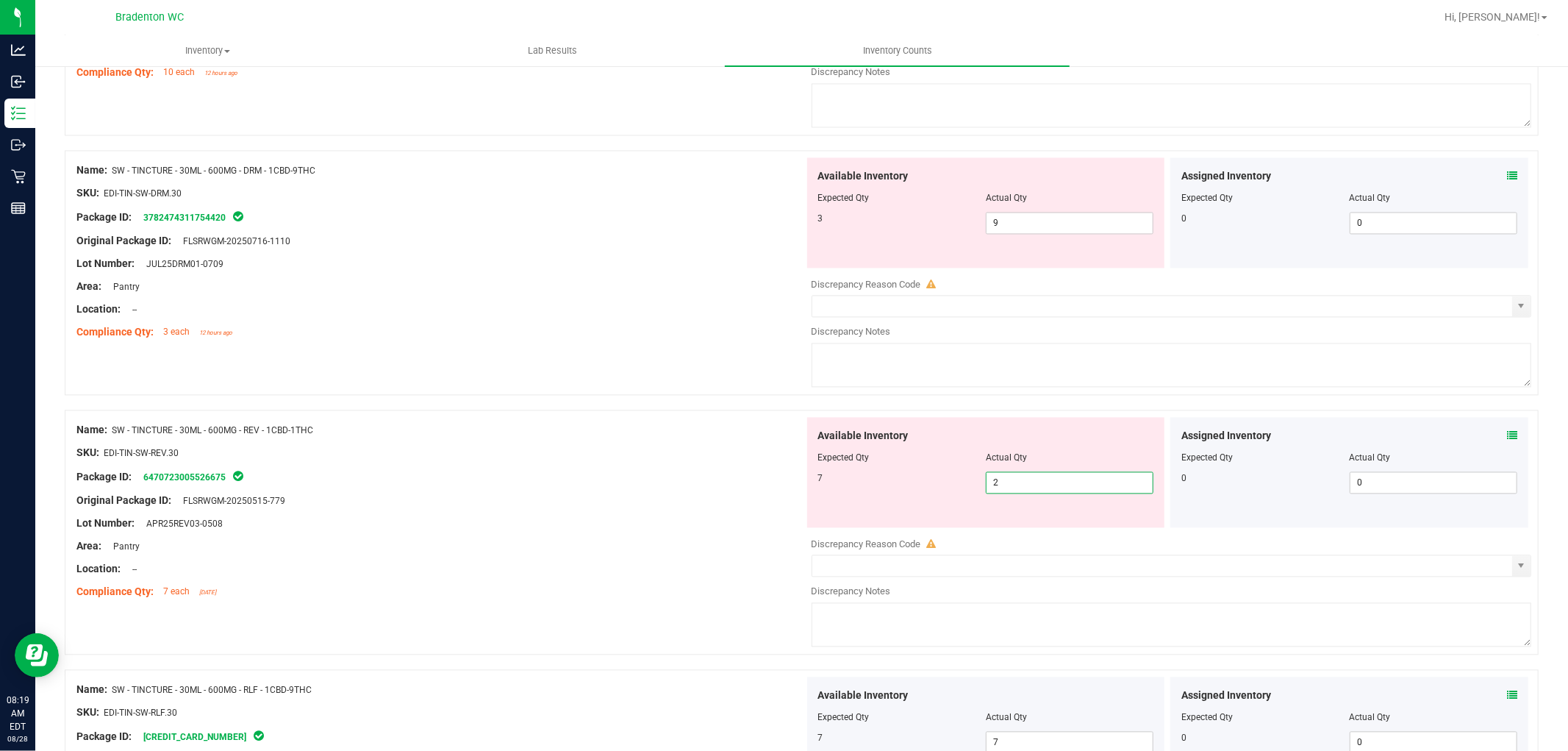
drag, startPoint x: 1011, startPoint y: 490, endPoint x: 829, endPoint y: 489, distance: 182.0
click at [832, 490] on div "7 2 2" at bounding box center [986, 483] width 336 height 22
type input "7"
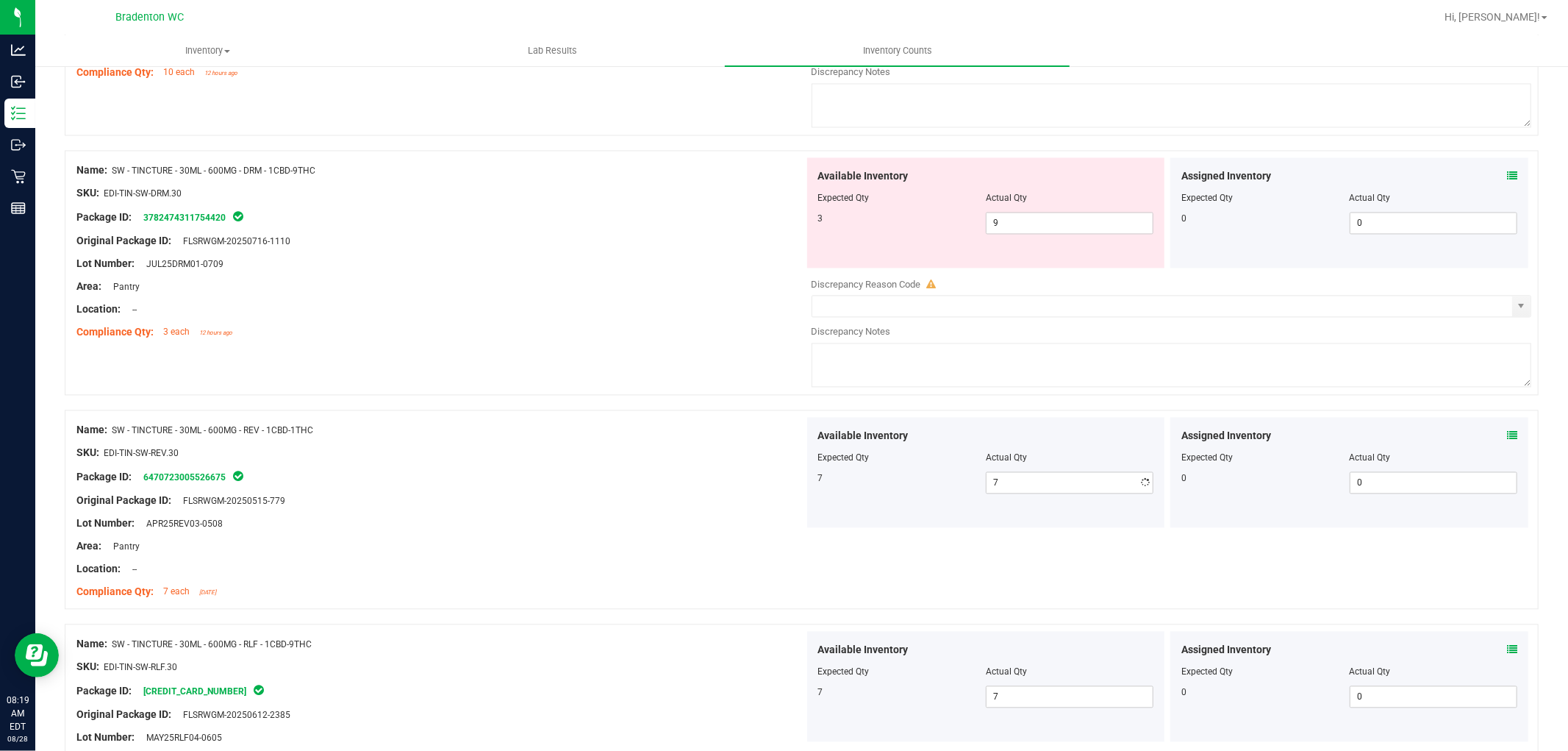
click at [876, 253] on div "Available Inventory Expected Qty Actual Qty 3 9 9" at bounding box center [986, 213] width 358 height 110
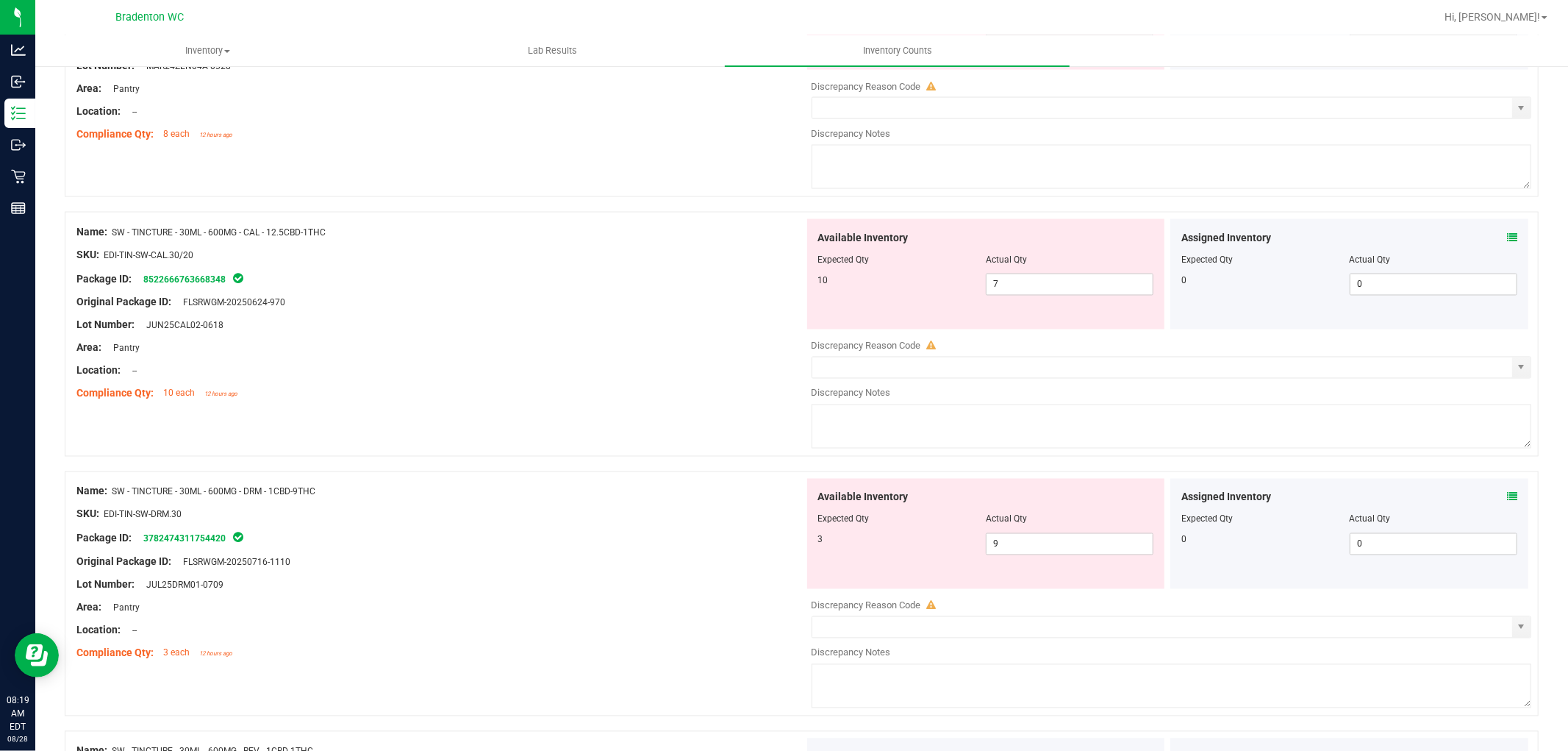
scroll to position [2099, 0]
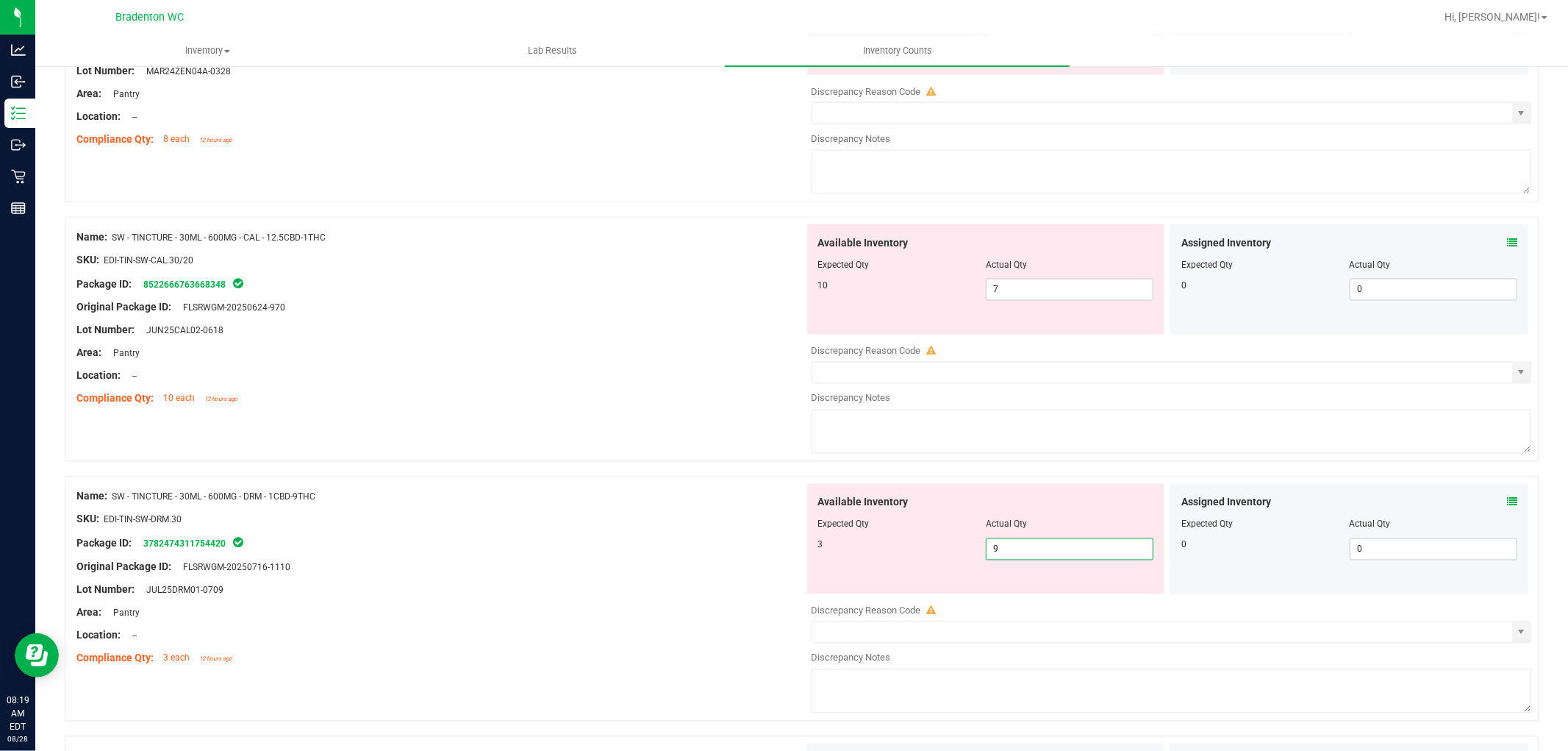
drag, startPoint x: 1010, startPoint y: 548, endPoint x: 885, endPoint y: 559, distance: 125.5
click at [890, 560] on div "3 9 9" at bounding box center [986, 549] width 336 height 22
type input "3"
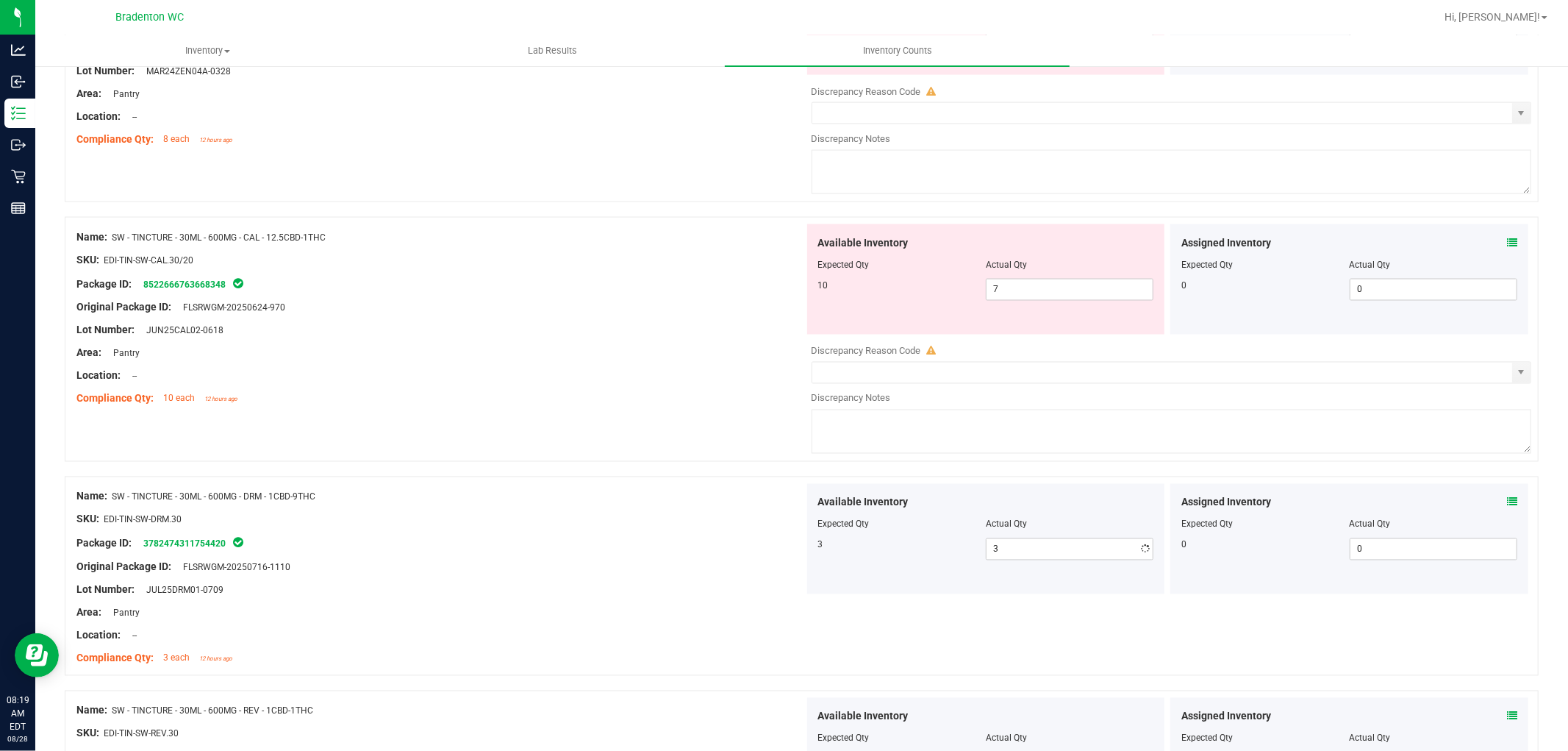
click at [894, 552] on div "3" at bounding box center [902, 545] width 168 height 13
click at [870, 313] on div "Available Inventory Expected Qty Actual Qty 10 7 7" at bounding box center [986, 279] width 358 height 110
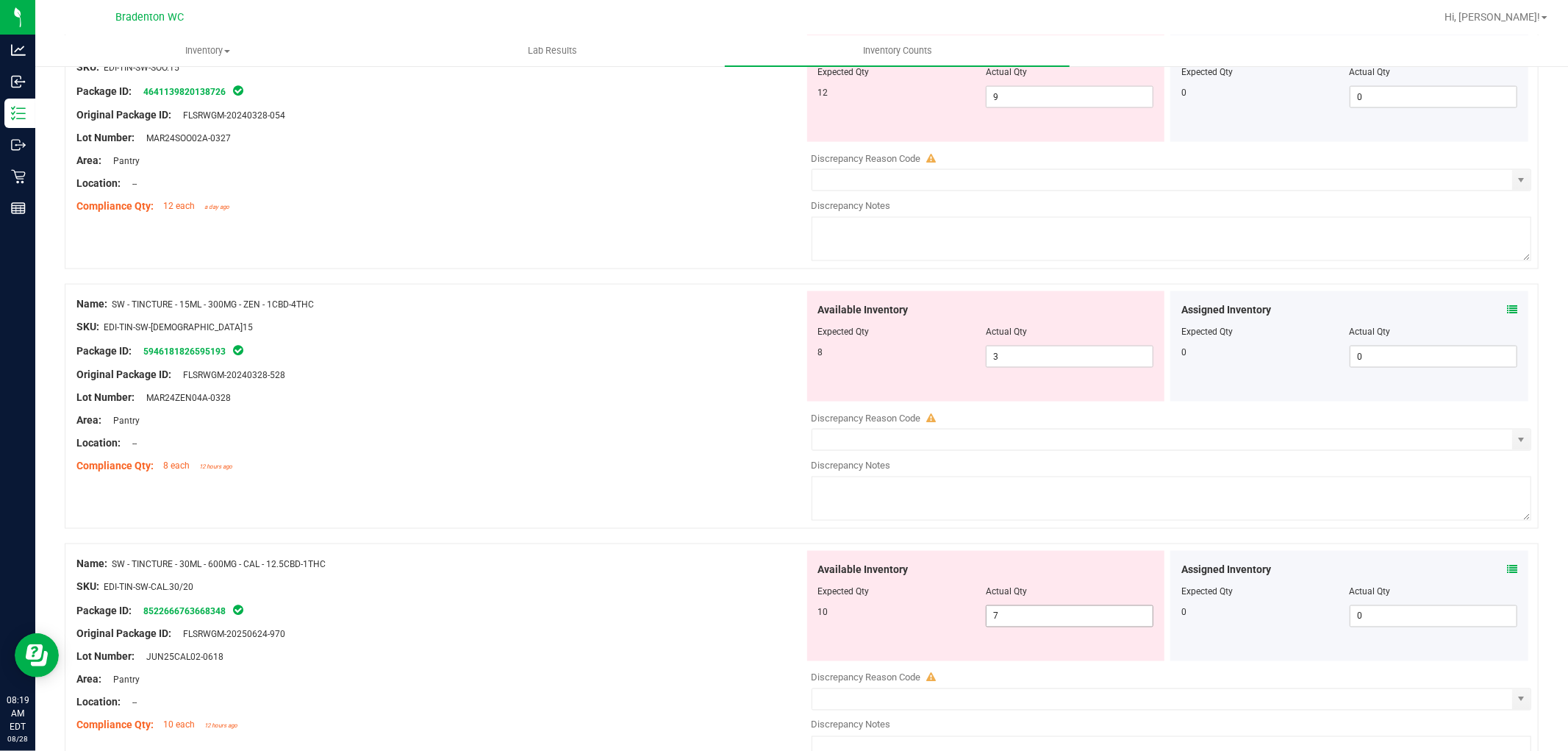
drag, startPoint x: 1039, startPoint y: 627, endPoint x: 884, endPoint y: 605, distance: 156.6
click at [891, 608] on div "Available Inventory Expected Qty Actual Qty 10 7 7" at bounding box center [986, 606] width 358 height 110
type input "10"
click at [895, 585] on div at bounding box center [986, 581] width 336 height 7
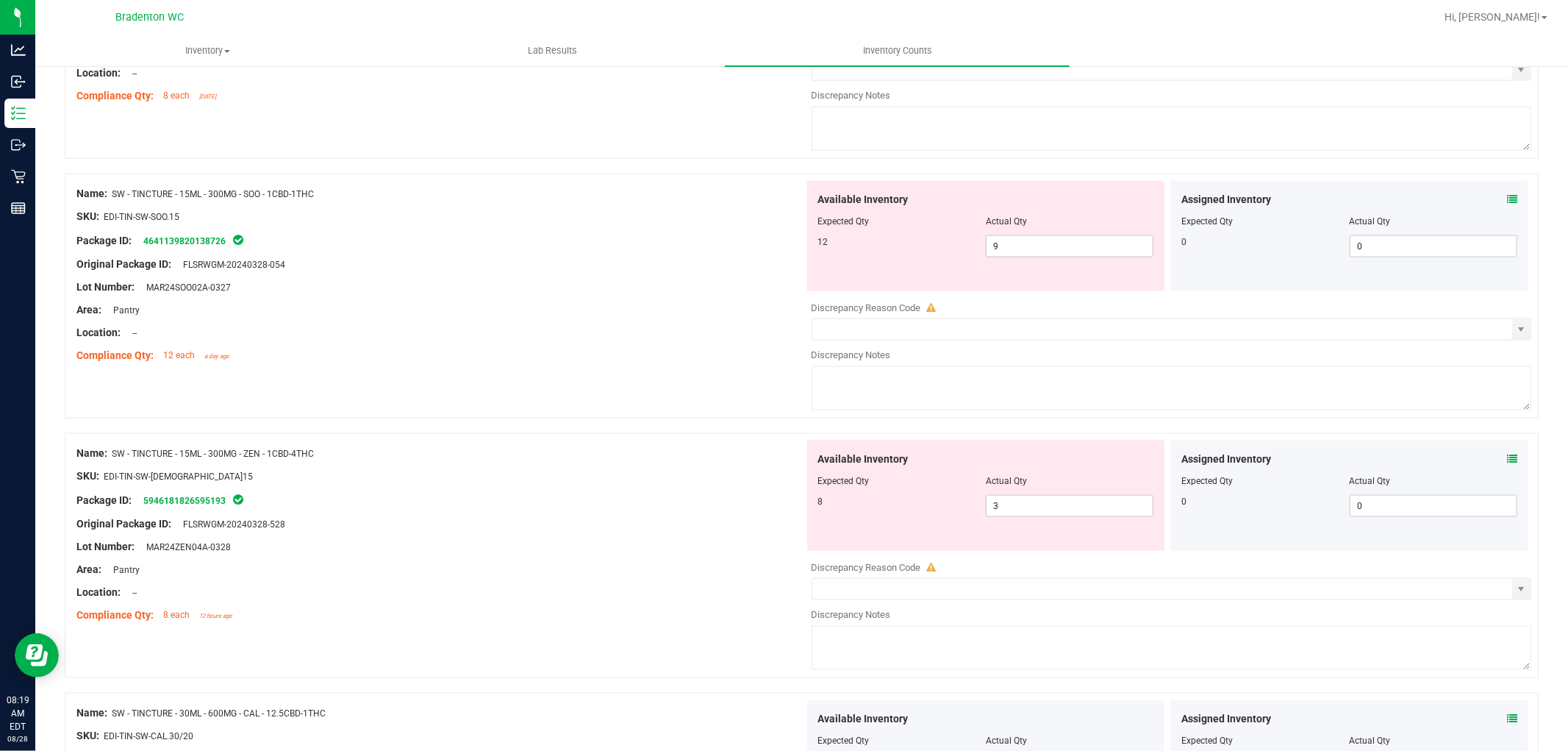
scroll to position [1609, 0]
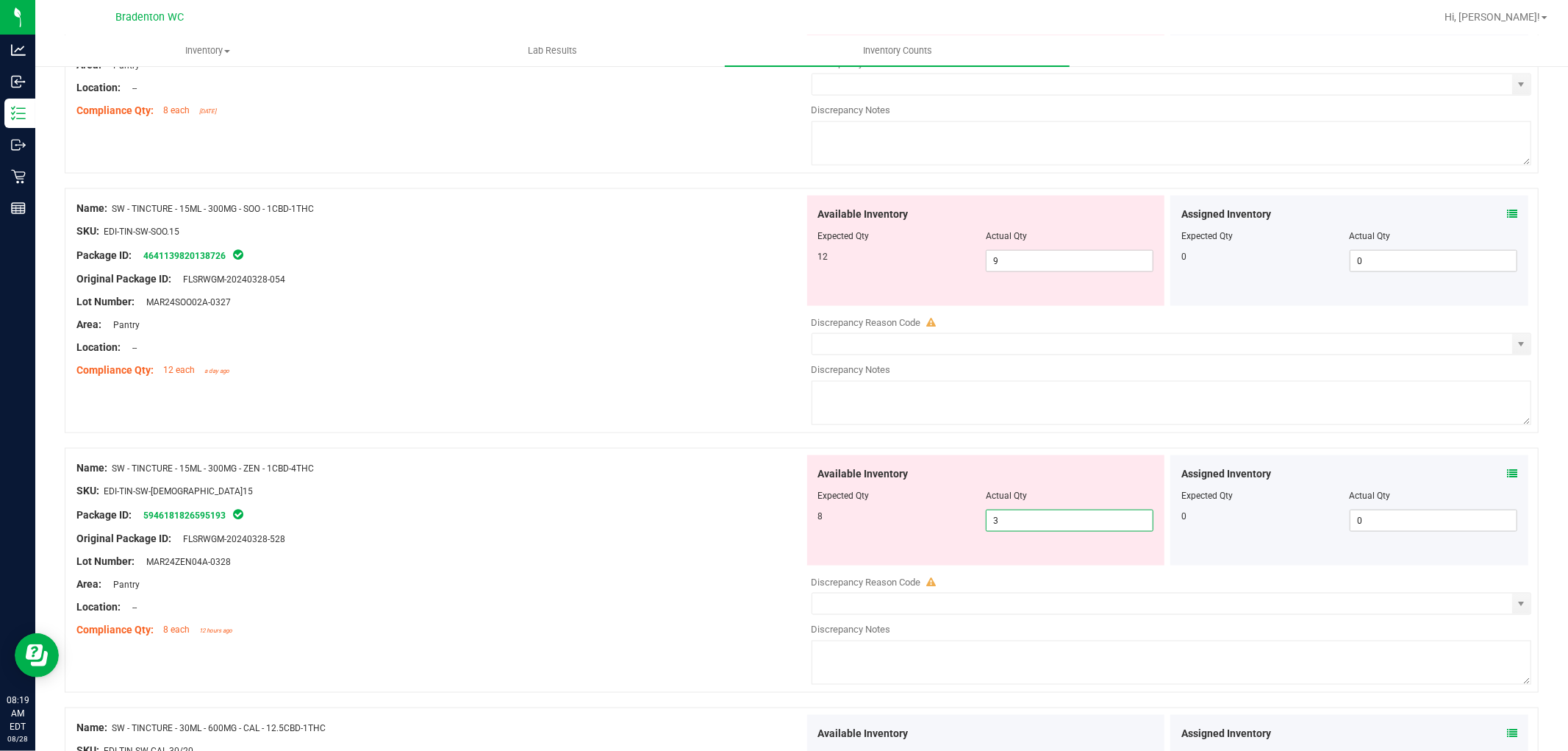
drag, startPoint x: 1020, startPoint y: 528, endPoint x: 892, endPoint y: 512, distance: 129.0
click at [914, 524] on div "8 3 3" at bounding box center [986, 521] width 336 height 22
type input "8"
click at [954, 495] on div "Expected Qty" at bounding box center [902, 495] width 168 height 13
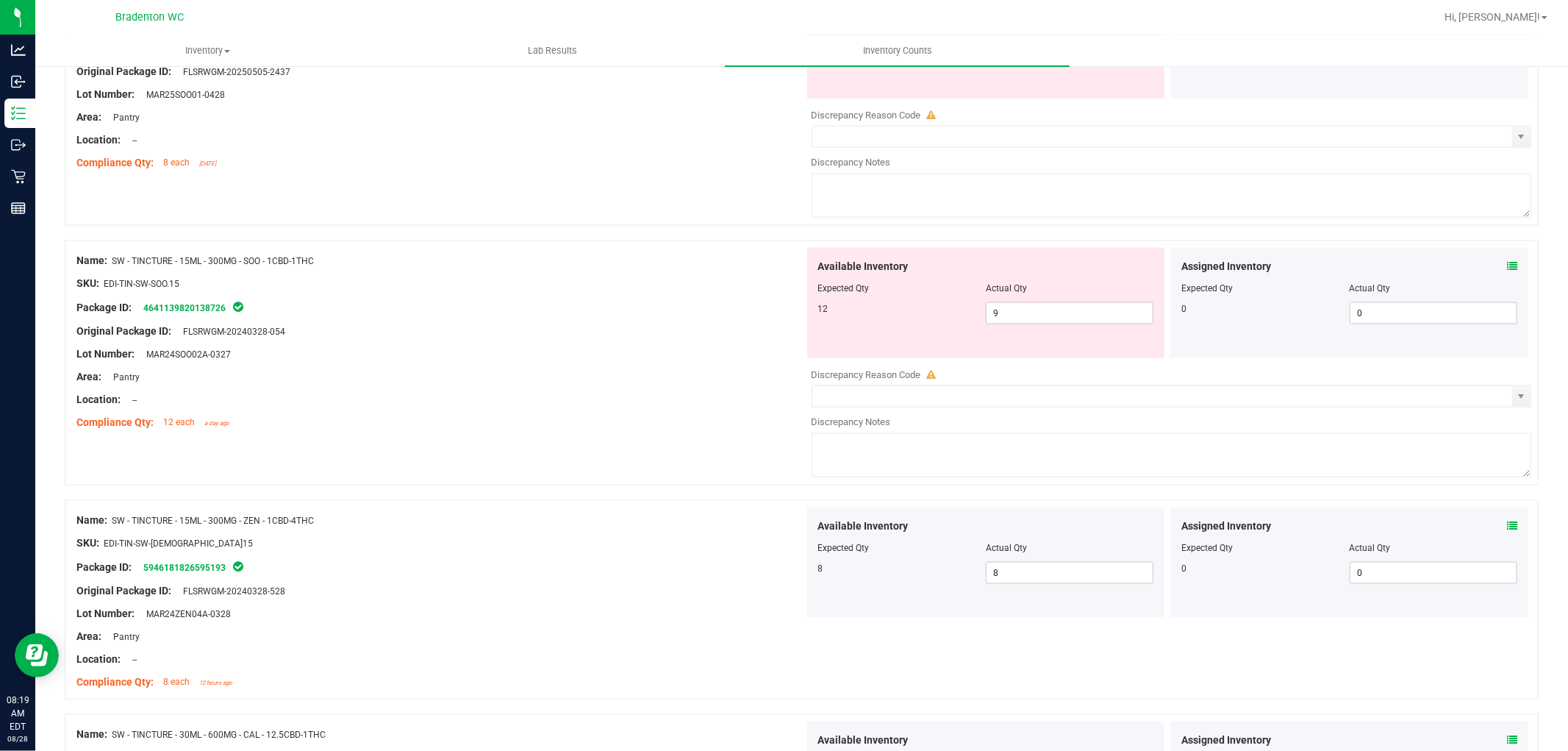
scroll to position [1527, 0]
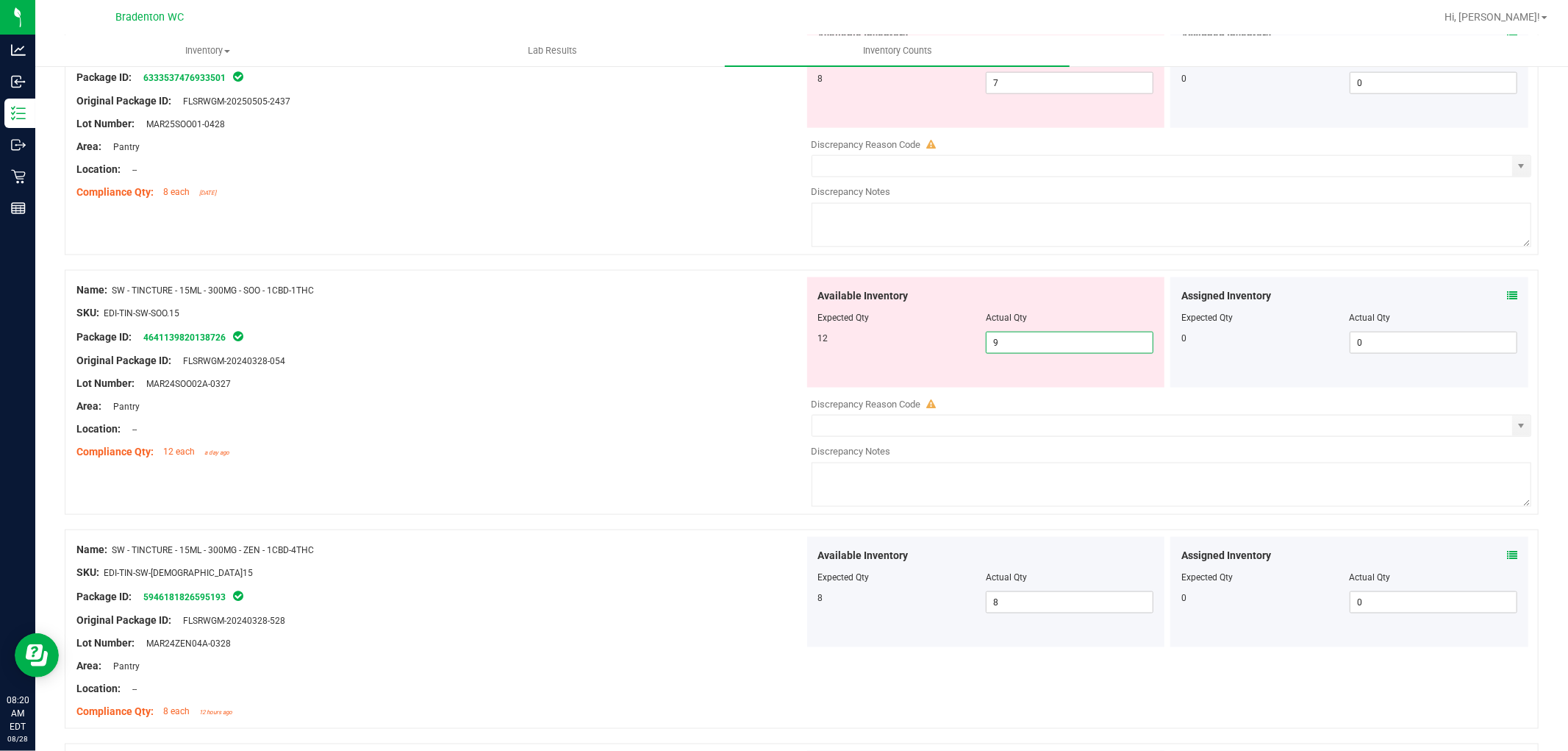
drag, startPoint x: 1012, startPoint y: 349, endPoint x: 810, endPoint y: 302, distance: 207.4
click at [881, 327] on div "Available Inventory Expected Qty Actual Qty 12 9 9" at bounding box center [986, 332] width 358 height 110
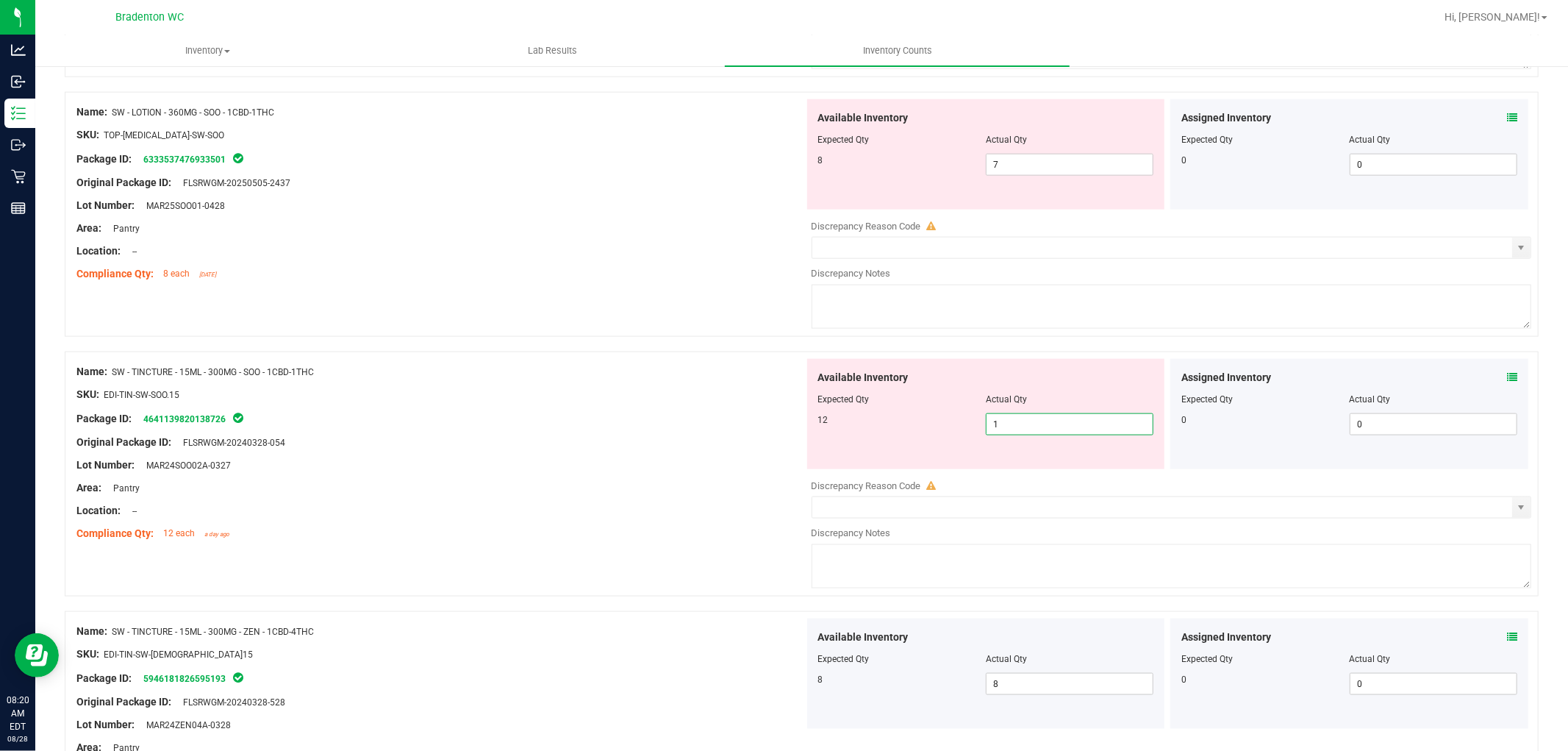
type input "12"
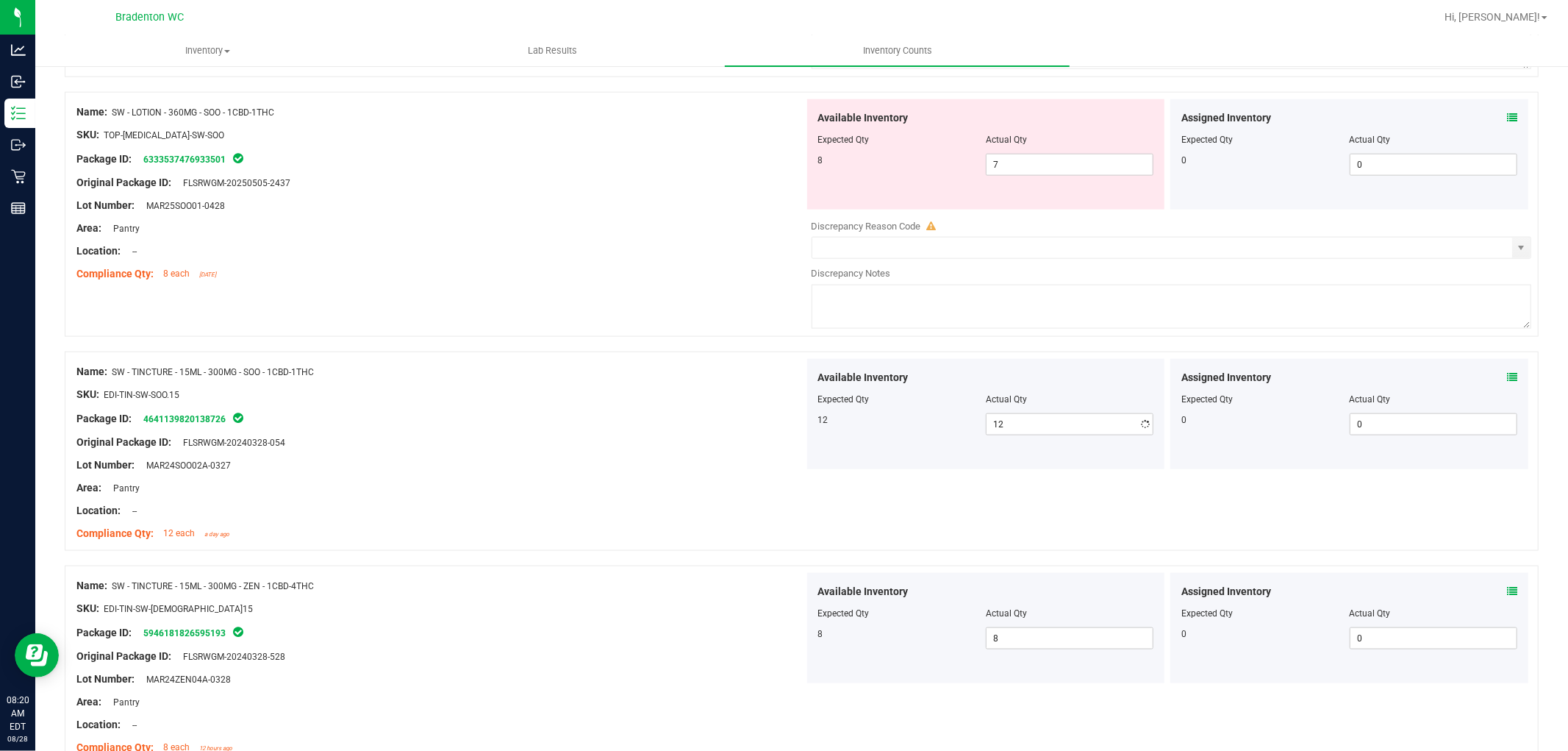
click at [875, 406] on div "Expected Qty" at bounding box center [902, 399] width 168 height 13
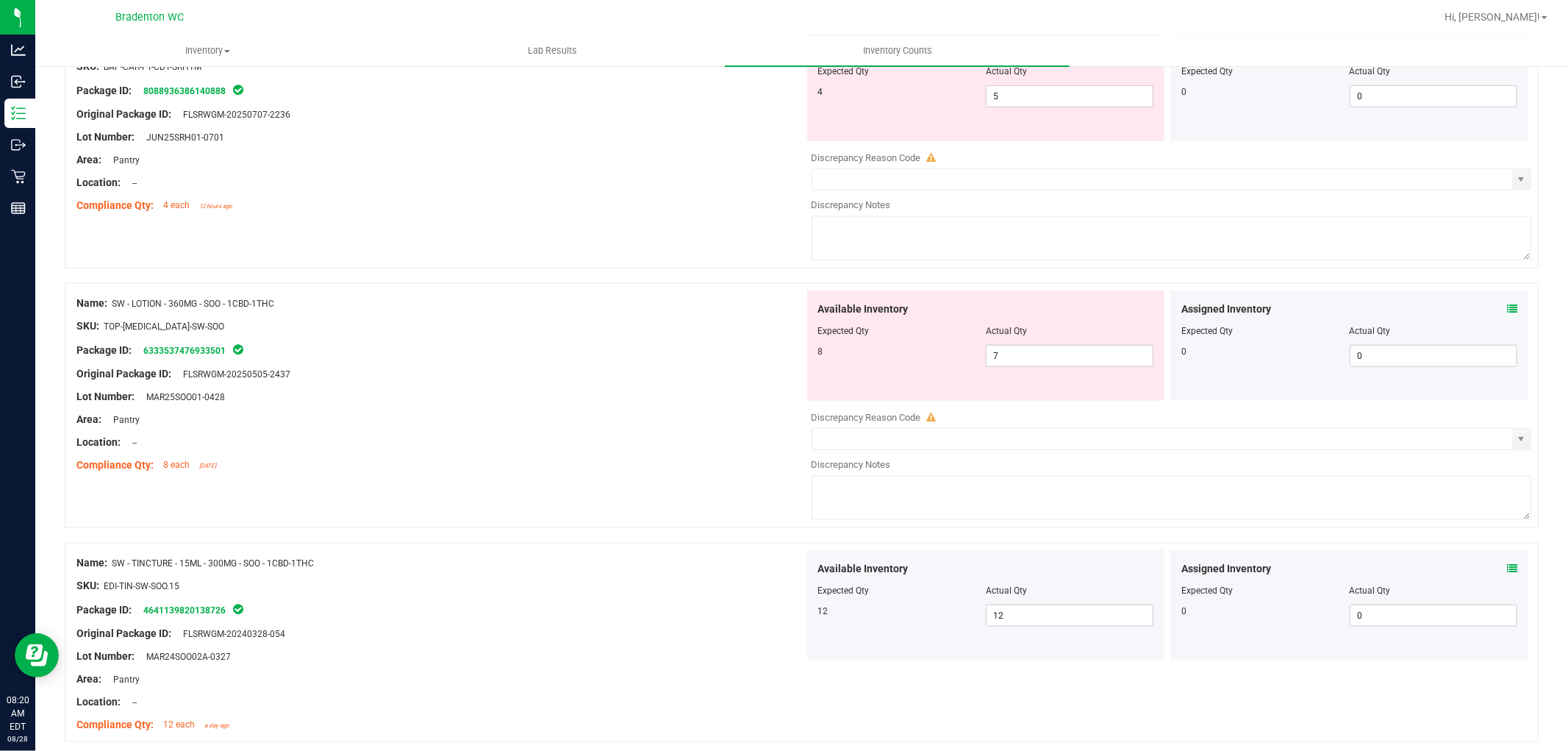
scroll to position [1200, 0]
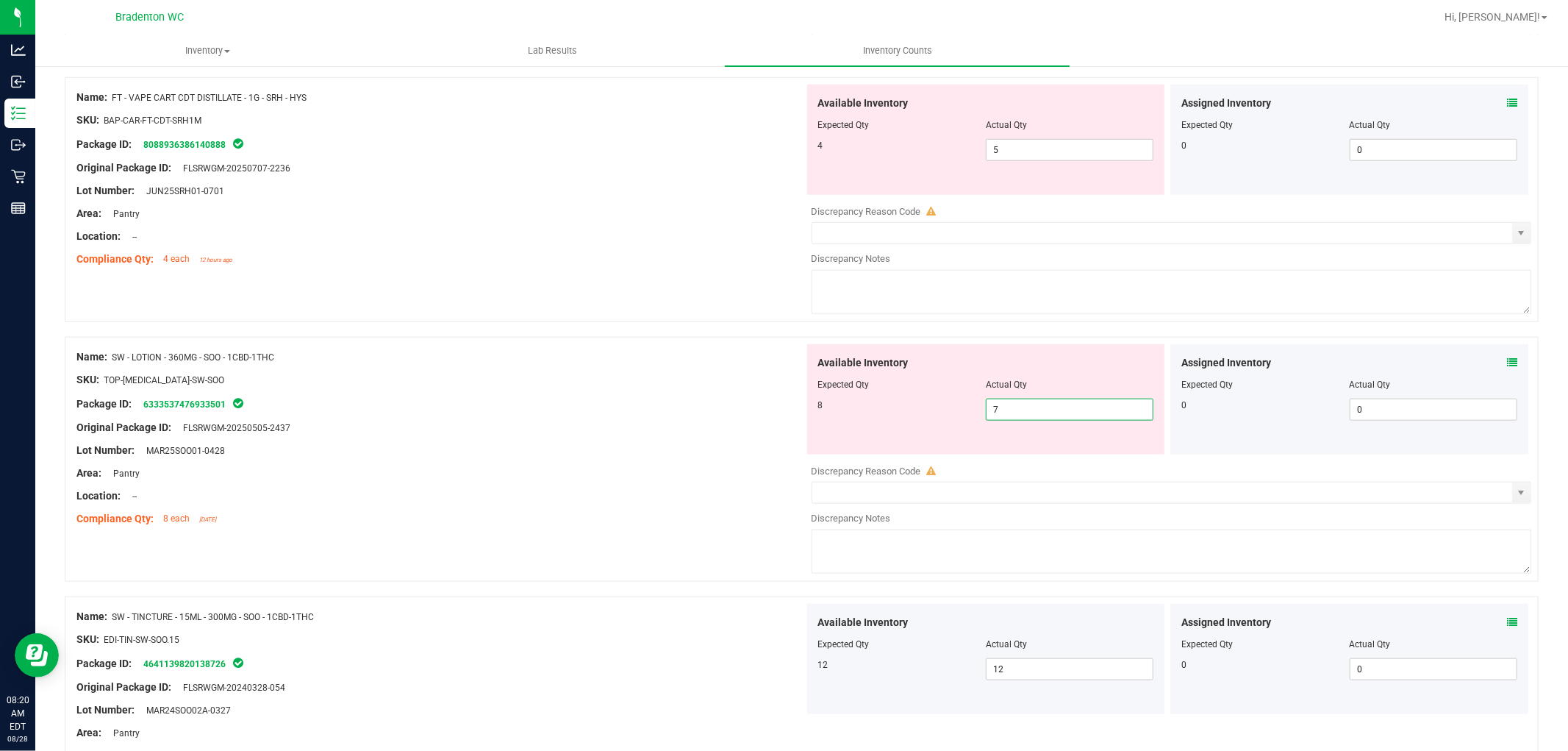
drag, startPoint x: 1008, startPoint y: 409, endPoint x: 978, endPoint y: 409, distance: 30.0
click at [986, 409] on span "7 7" at bounding box center [1069, 409] width 168 height 22
type input "8"
click at [943, 412] on div "8" at bounding box center [902, 405] width 168 height 13
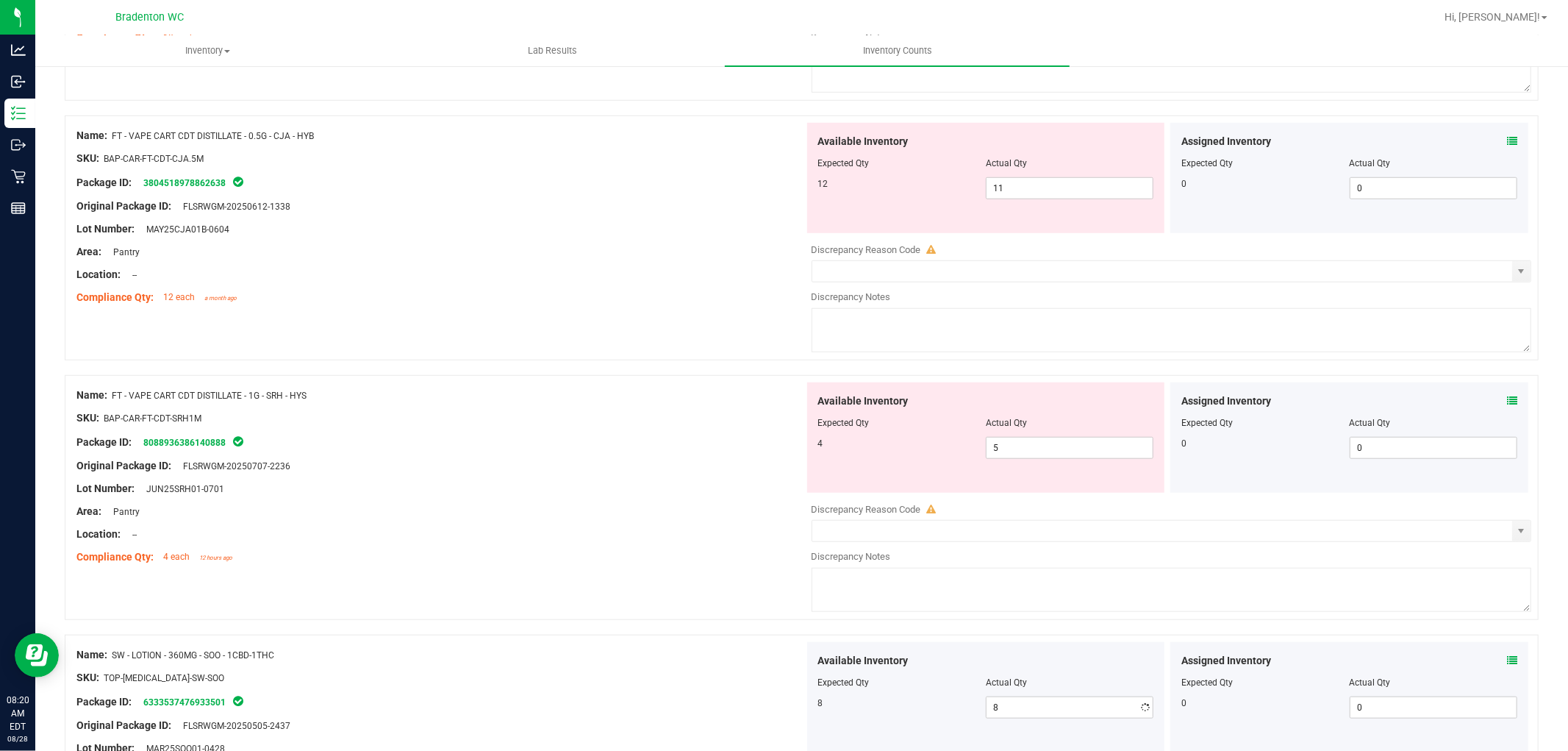
scroll to position [873, 0]
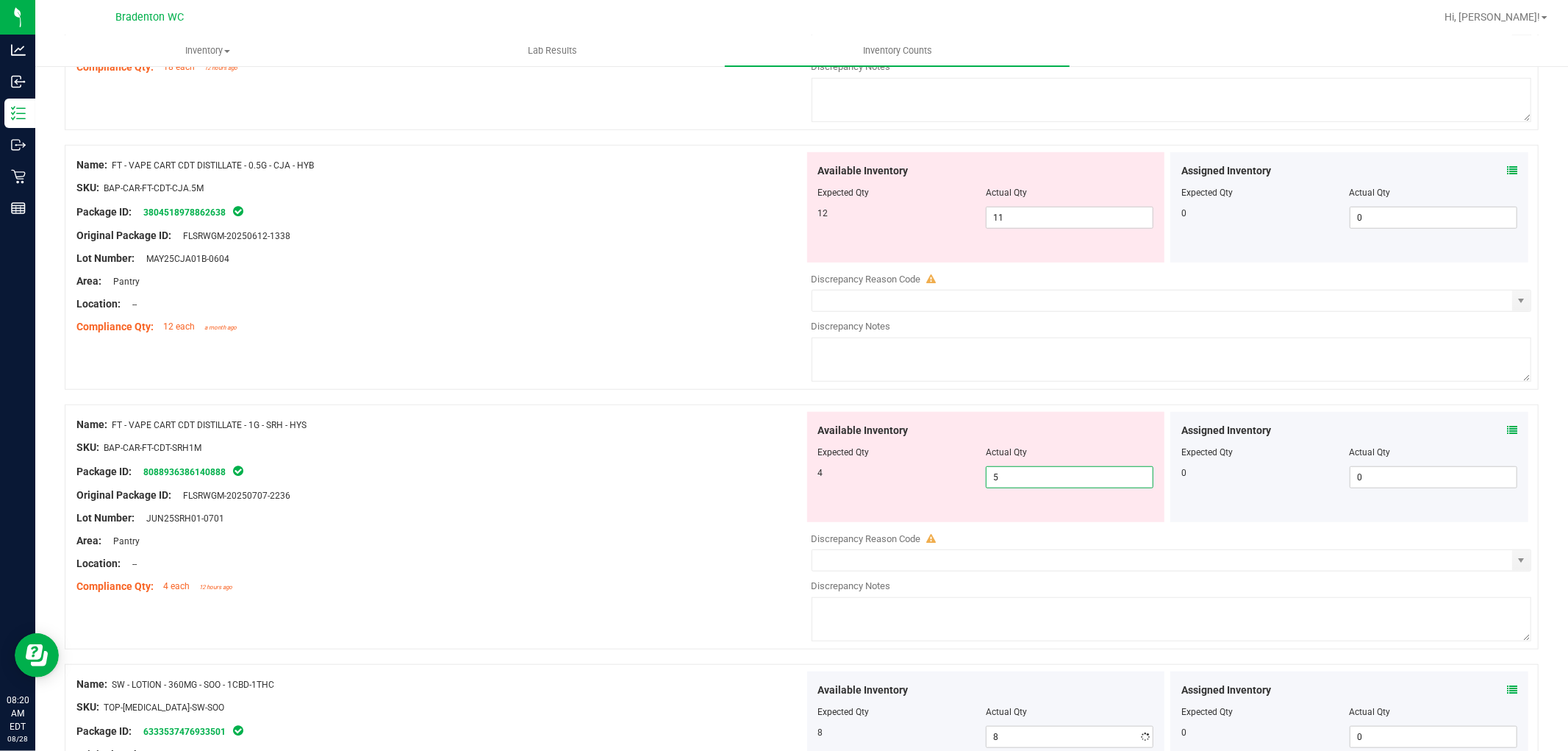
drag, startPoint x: 1034, startPoint y: 475, endPoint x: 895, endPoint y: 466, distance: 139.3
click at [906, 472] on div "4 5 5" at bounding box center [986, 477] width 336 height 22
click at [913, 218] on div "12" at bounding box center [902, 213] width 168 height 13
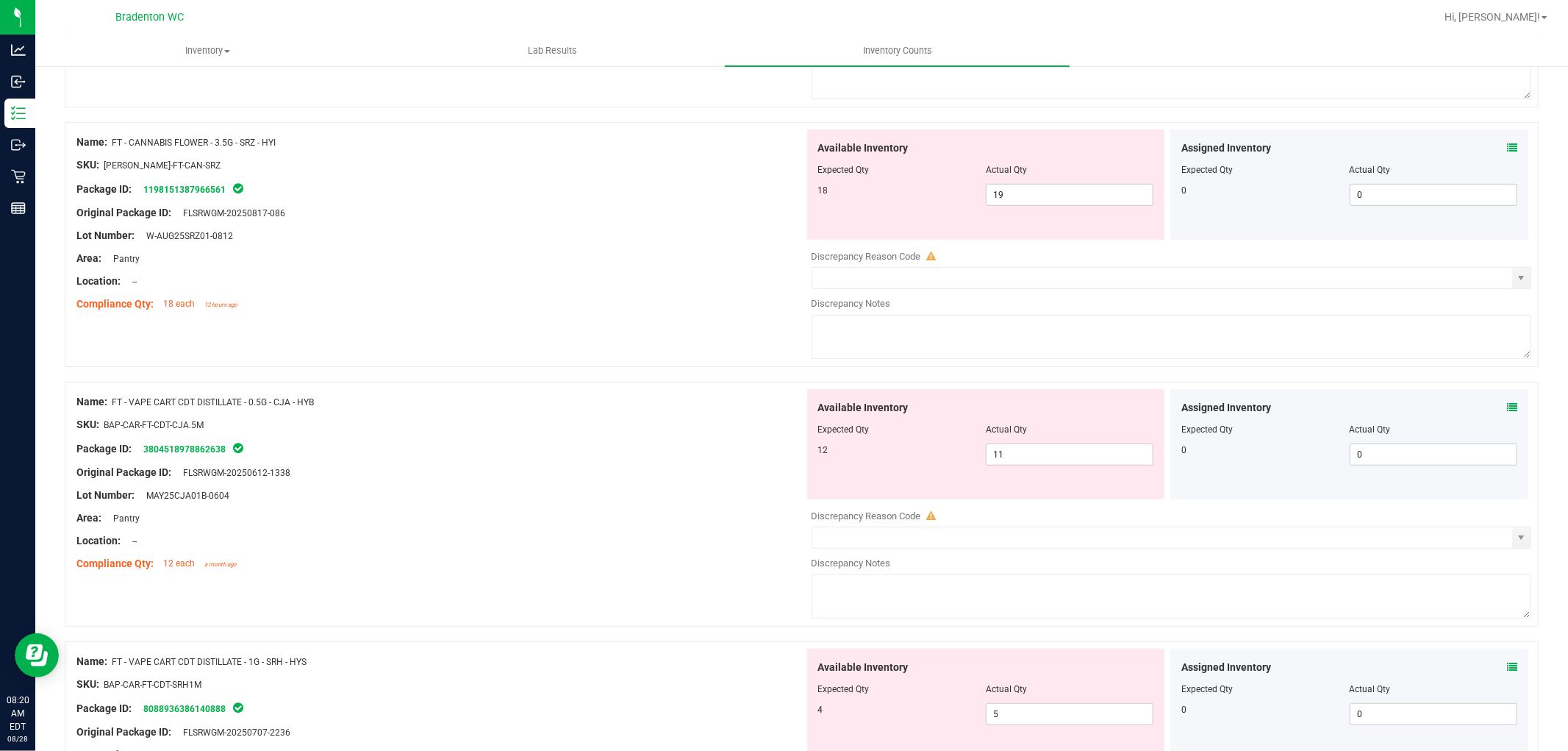
scroll to position [628, 0]
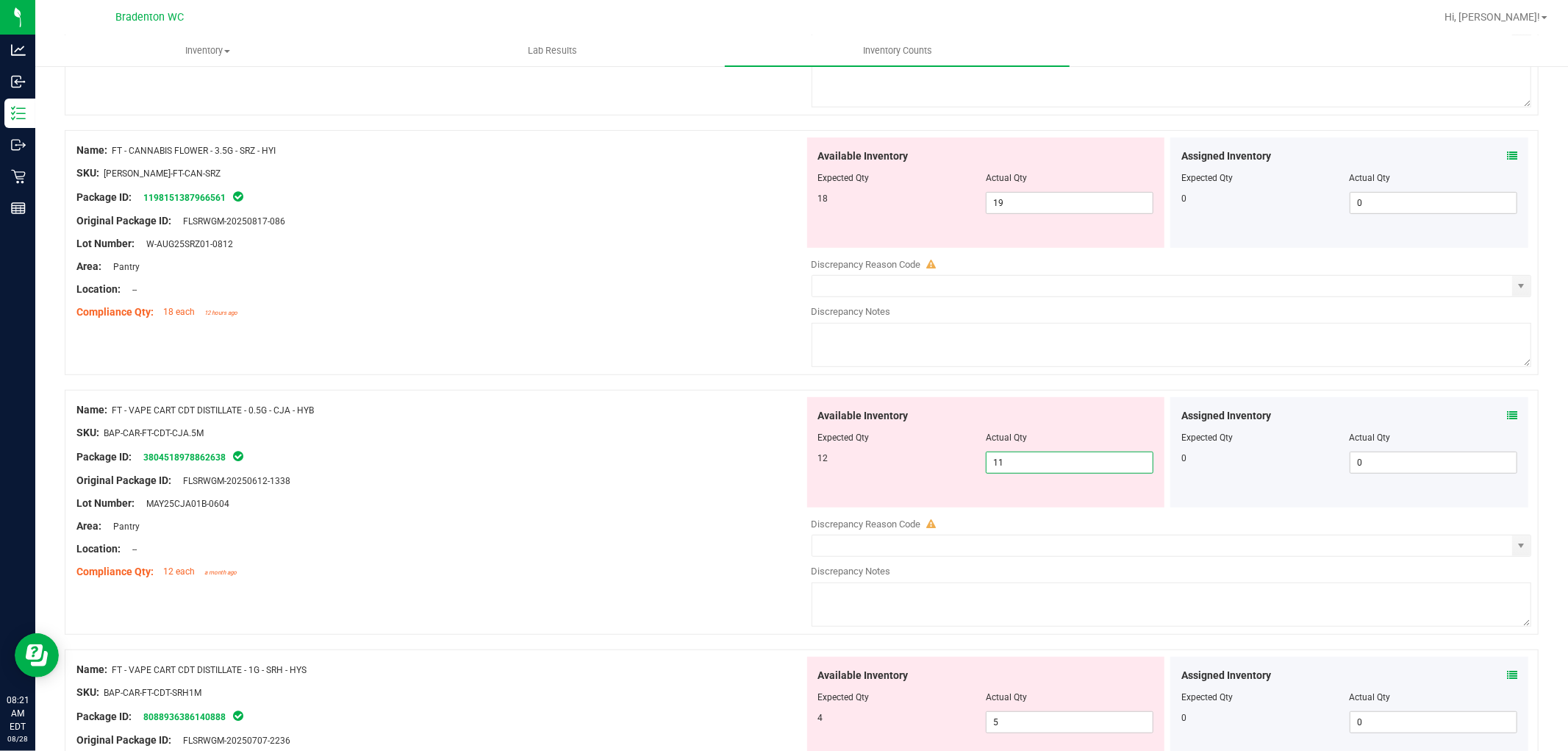
click at [1041, 462] on span "11 11" at bounding box center [1069, 463] width 168 height 22
type input "12"
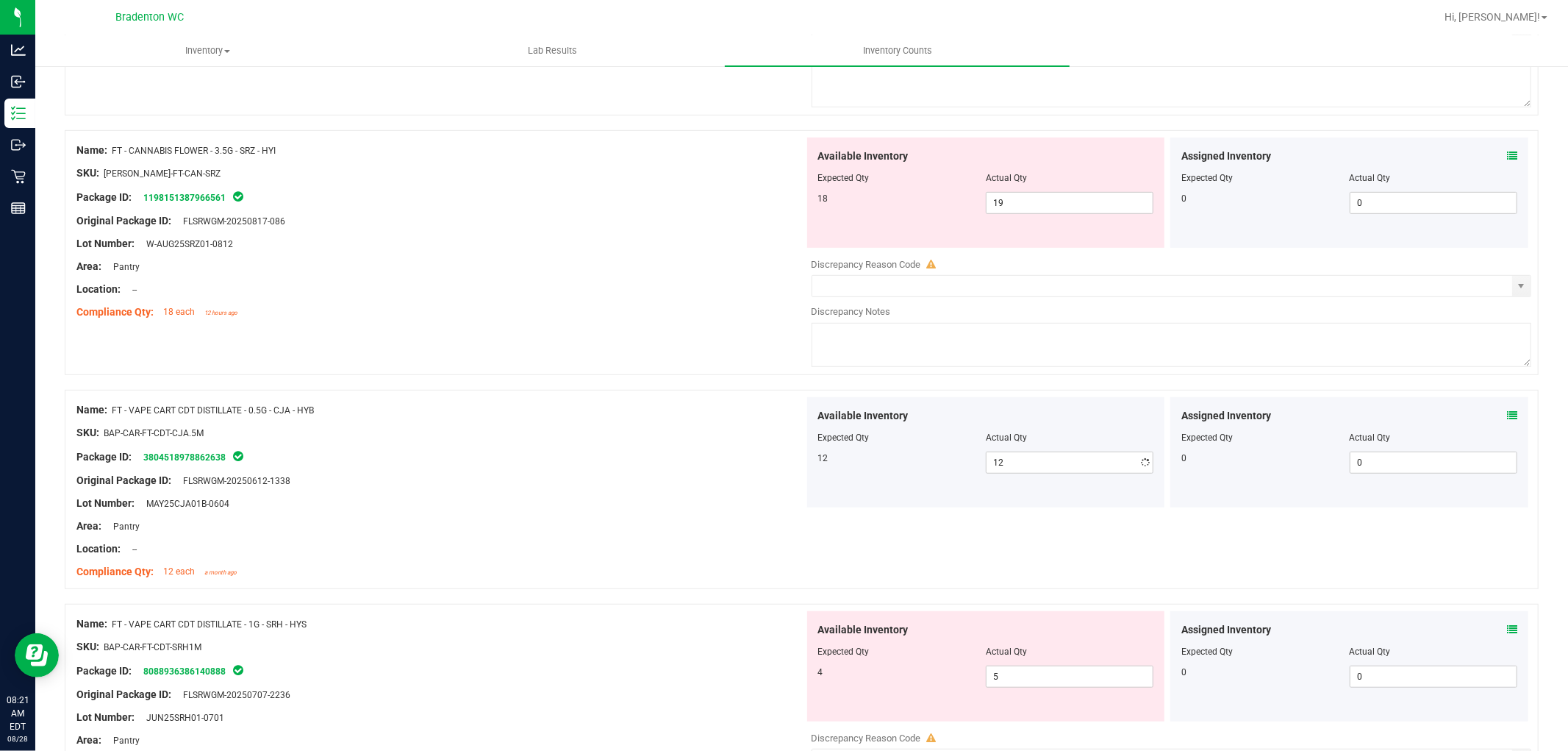
click at [924, 449] on div at bounding box center [986, 447] width 336 height 7
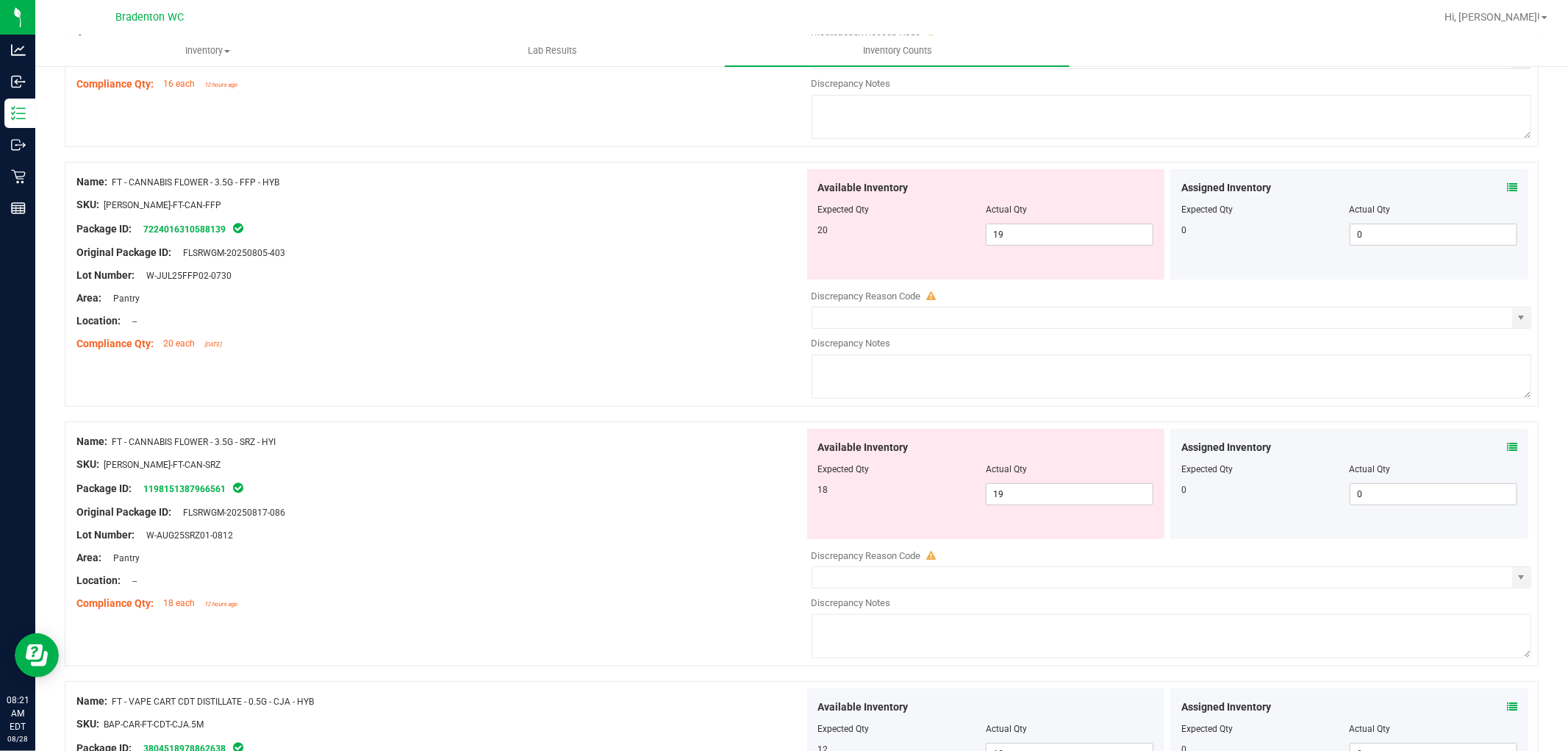
scroll to position [302, 0]
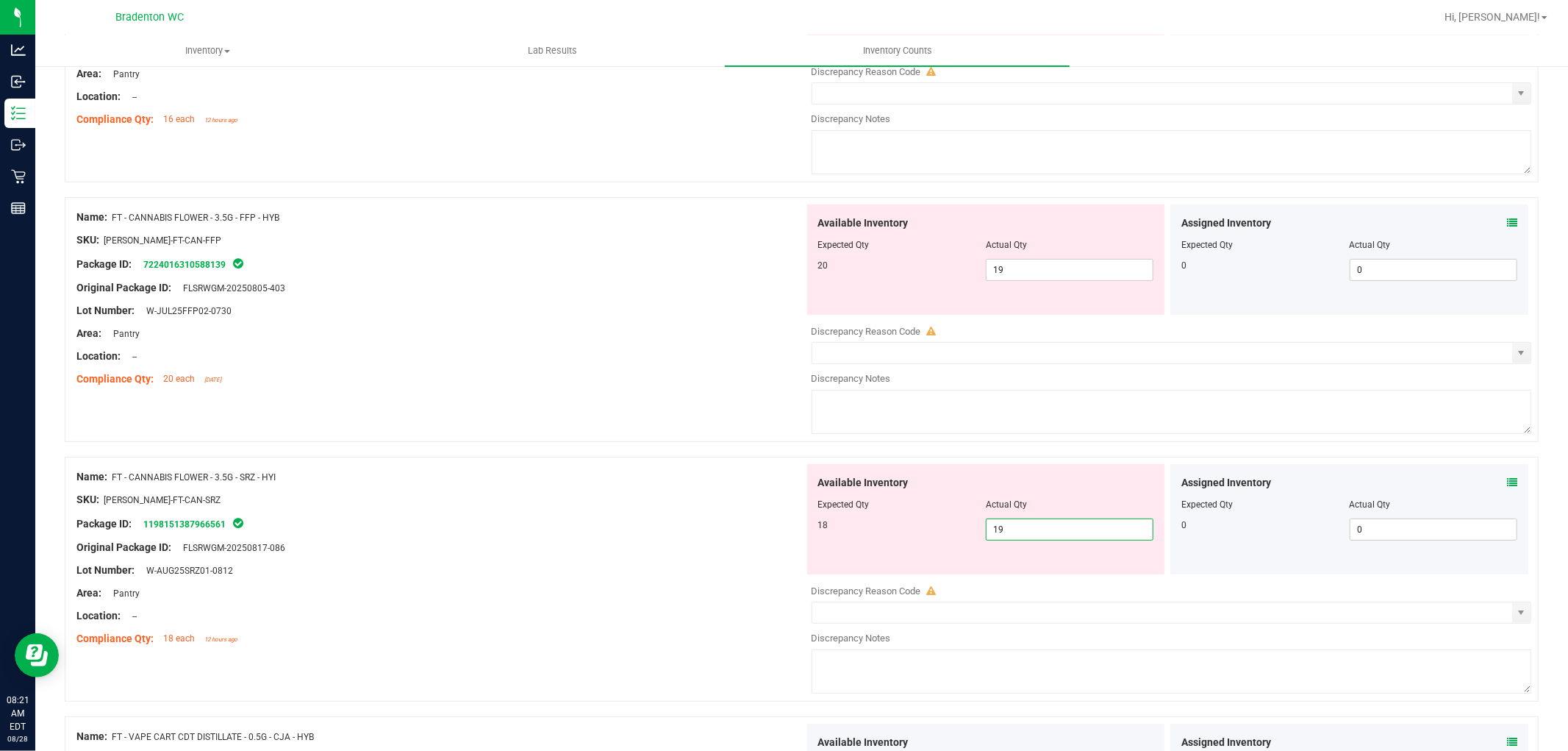
drag, startPoint x: 1046, startPoint y: 523, endPoint x: 939, endPoint y: 527, distance: 107.1
click at [942, 528] on div "18 19 19" at bounding box center [986, 530] width 336 height 22
click at [1000, 530] on span "19 19" at bounding box center [1069, 530] width 168 height 22
click at [1041, 522] on span "19 19" at bounding box center [1069, 530] width 168 height 22
type input "18"
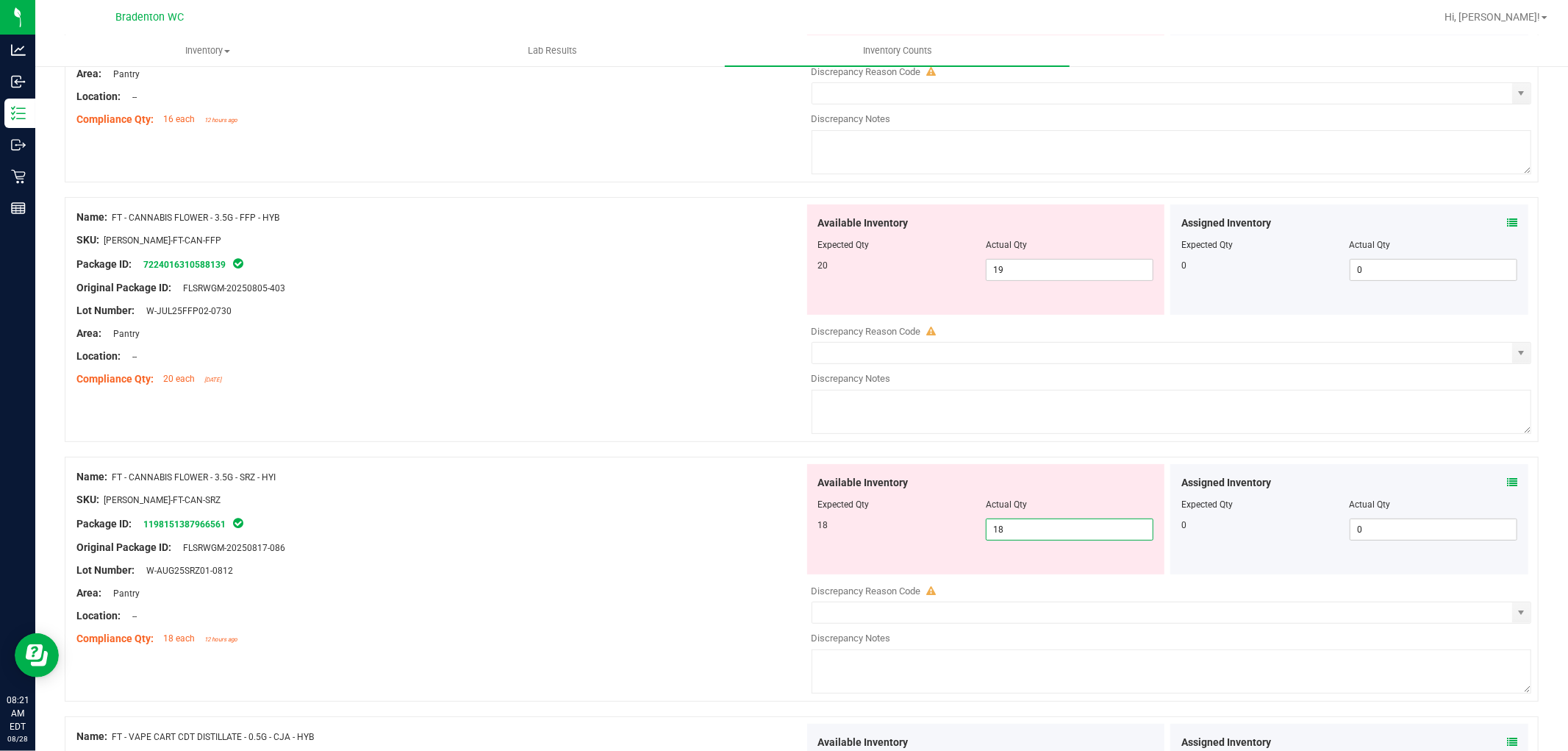
type input "18"
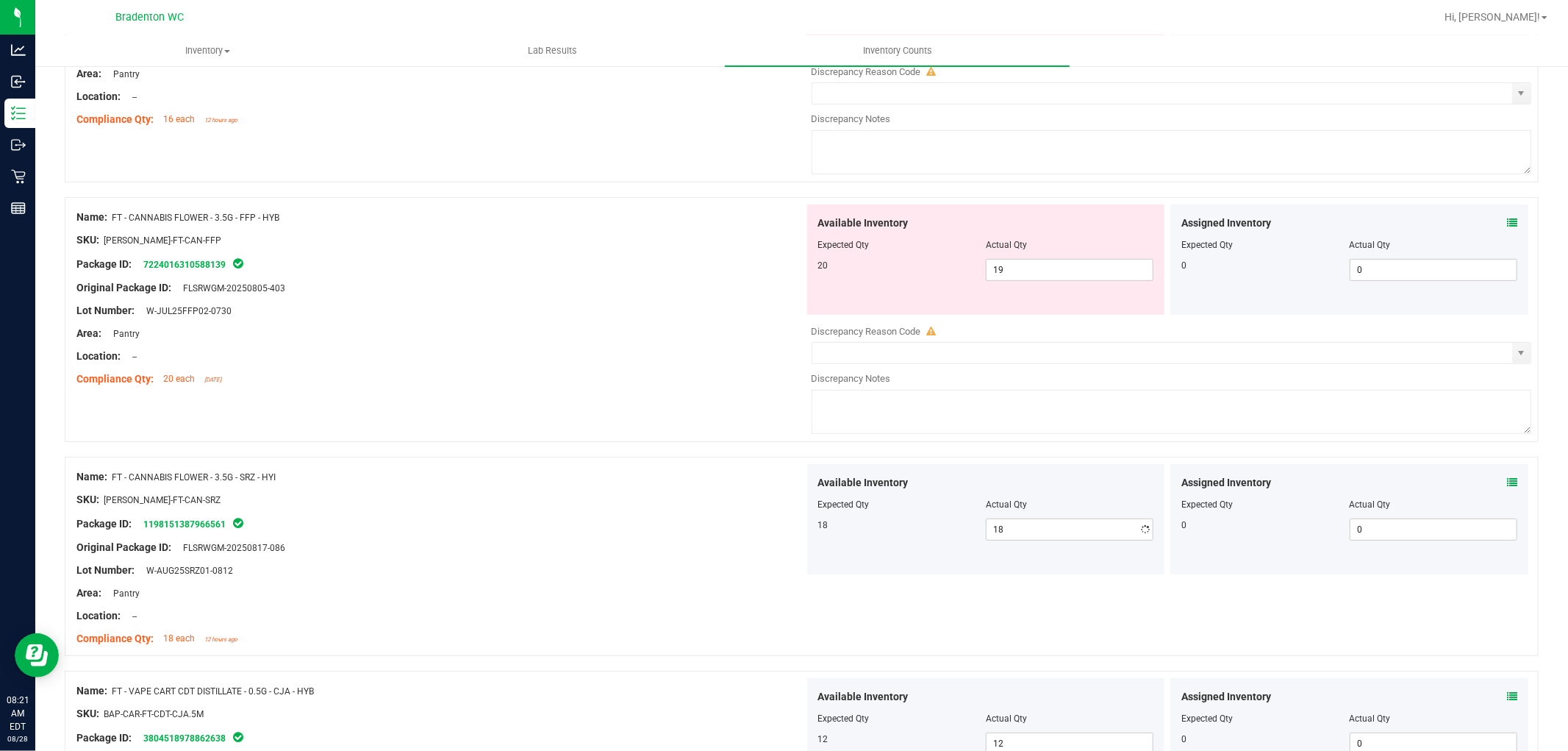
click at [937, 542] on div "Available Inventory Expected Qty Actual Qty 18 18 18" at bounding box center [986, 520] width 358 height 110
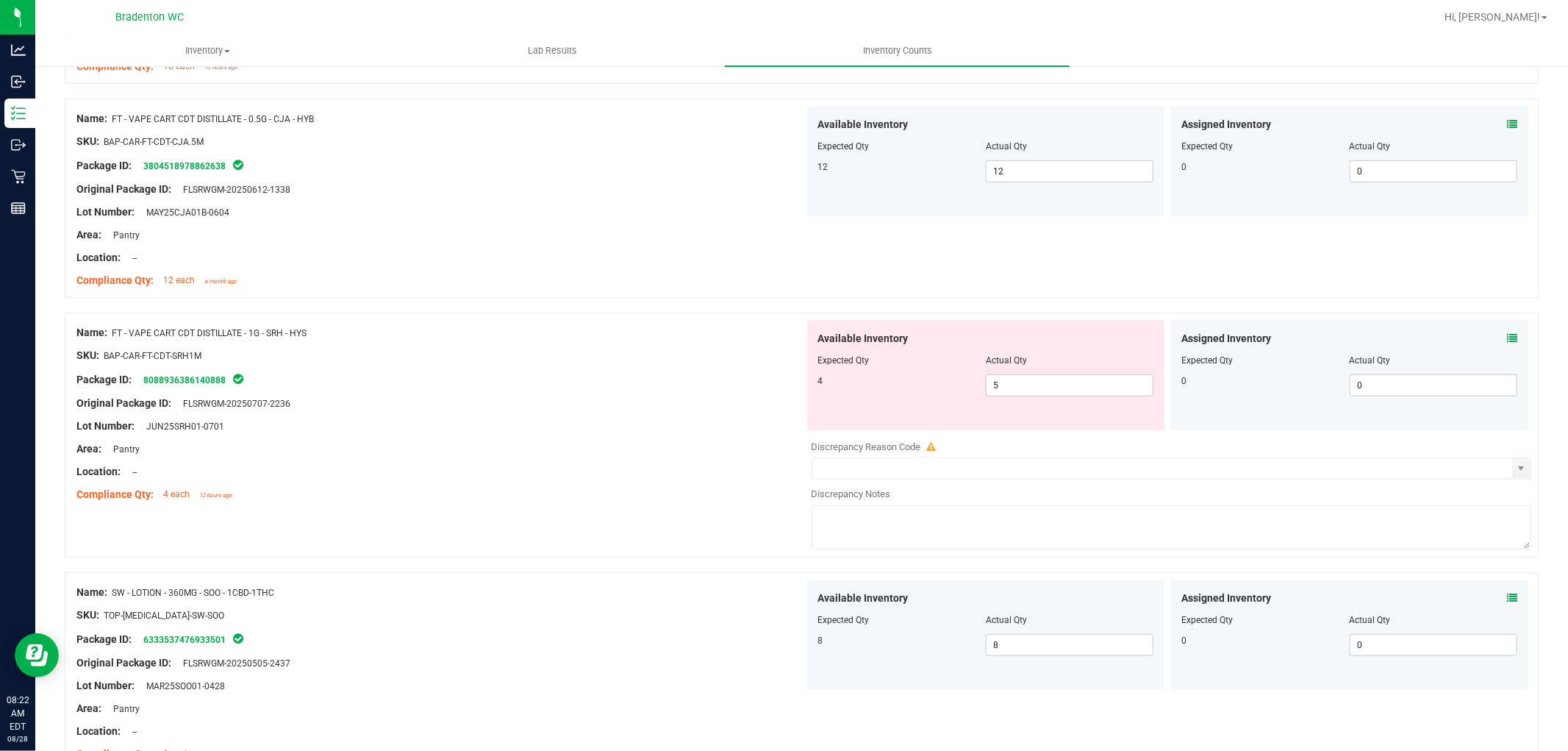
scroll to position [899, 0]
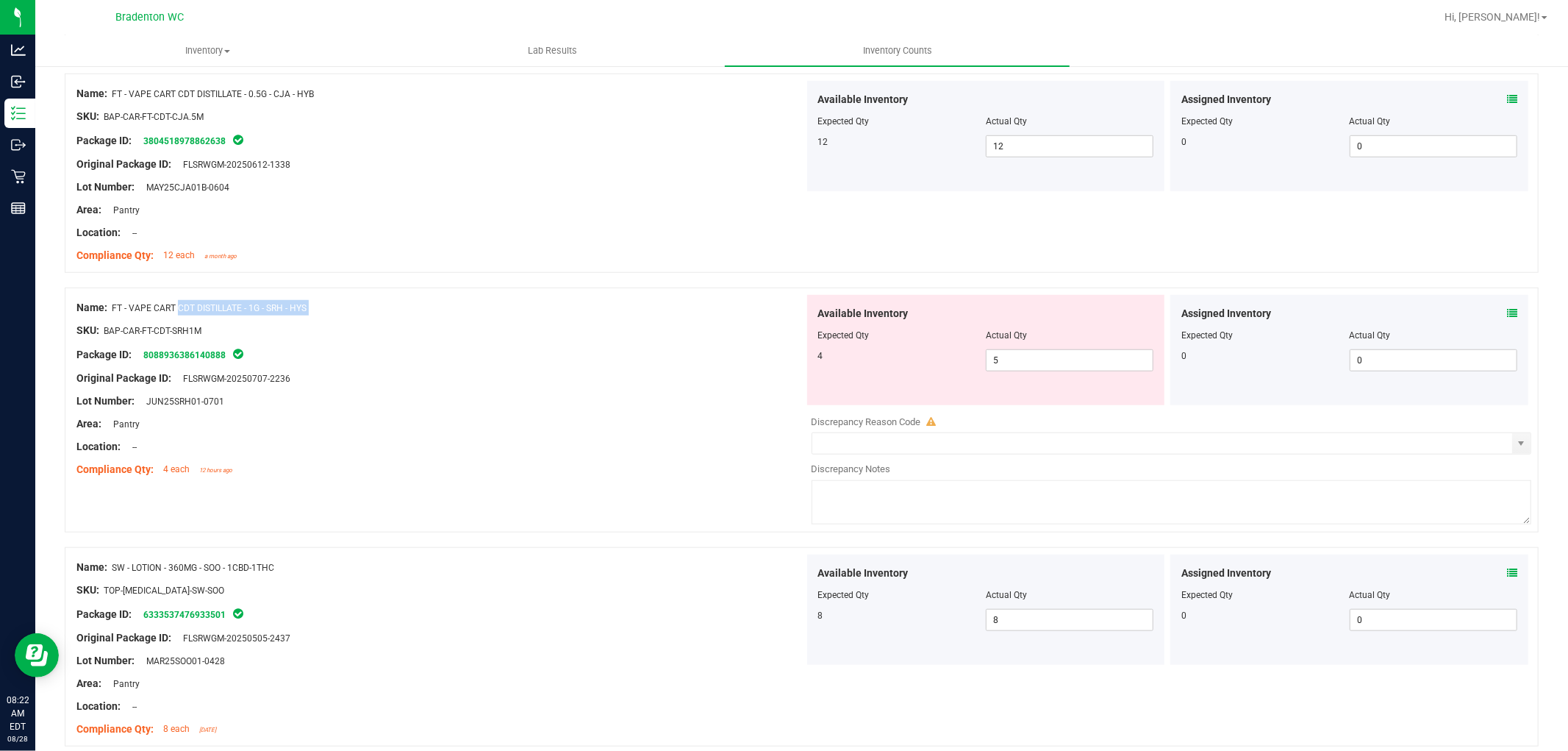
drag, startPoint x: 321, startPoint y: 317, endPoint x: 114, endPoint y: 315, distance: 207.0
click at [114, 315] on div "Name: FT - VAPE CART CDT DISTILLATE - 1G - SRH - HYS SKU: BAP-CAR-FT-CDT-SRH1M …" at bounding box center [440, 389] width 728 height 187
copy div "FT - VAPE CART CDT DISTILLATE - 1G - SRH - HYS"
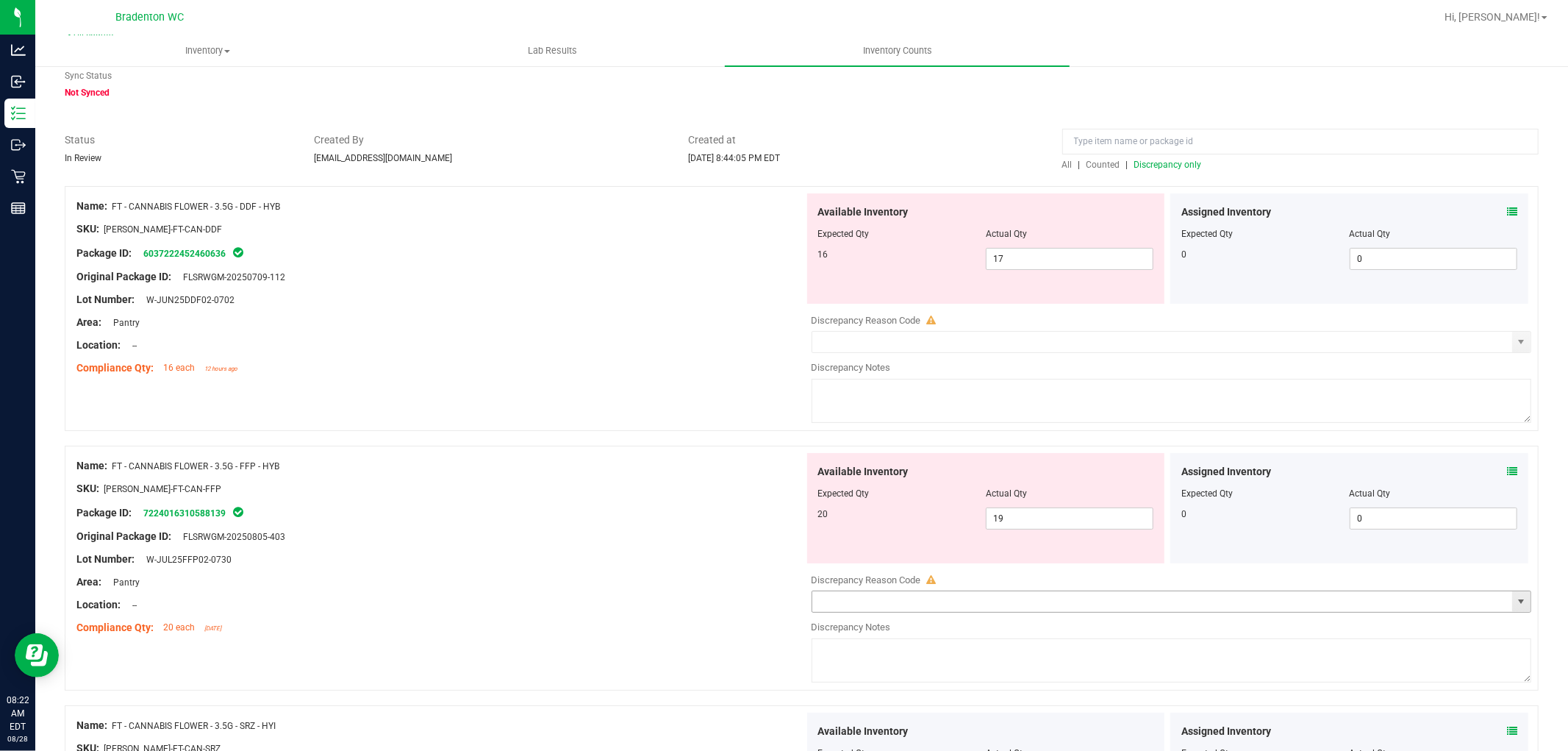
scroll to position [0, 0]
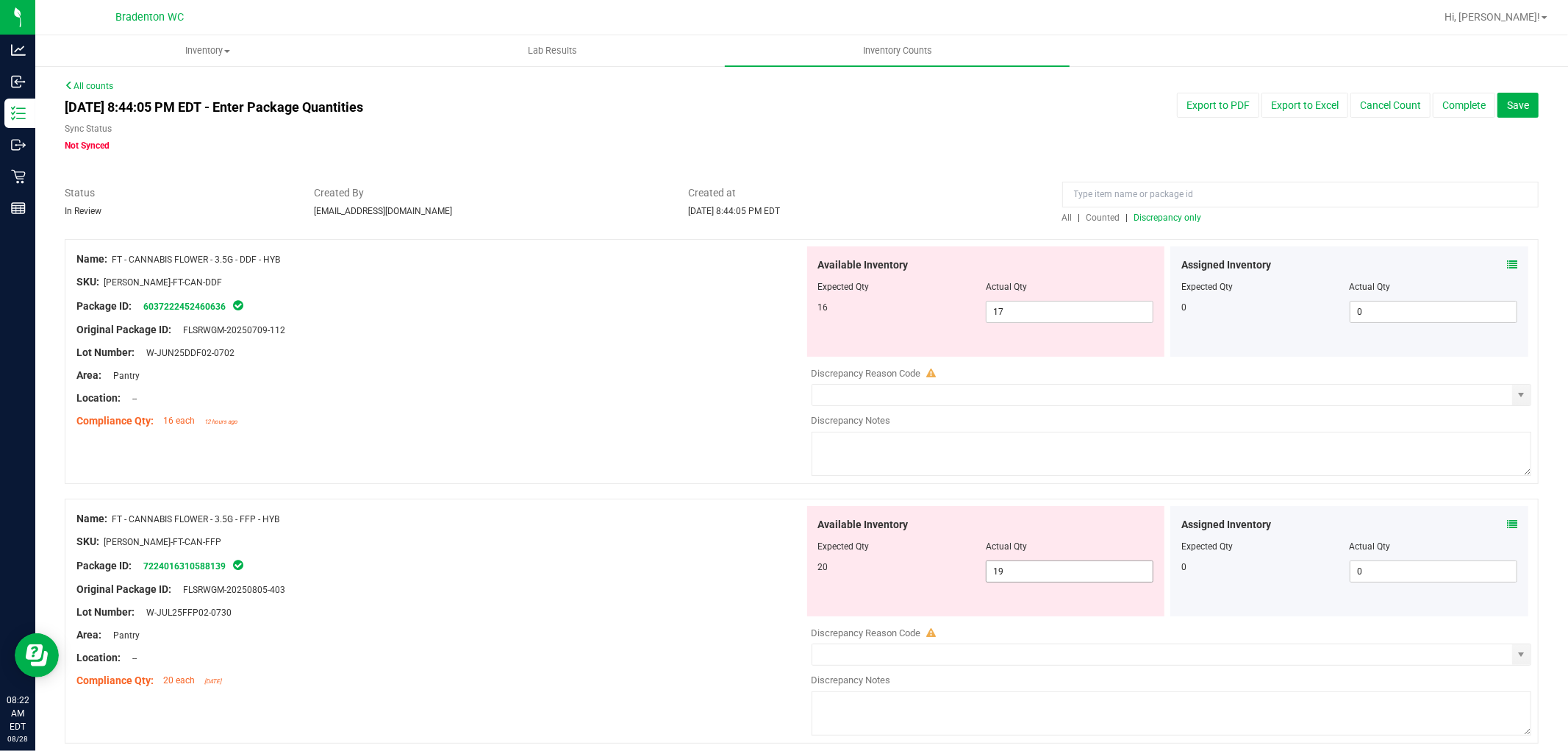
drag, startPoint x: 991, startPoint y: 575, endPoint x: 854, endPoint y: 556, distance: 138.3
click at [854, 556] on div "Available Inventory Expected Qty Actual Qty 20 19 19" at bounding box center [986, 561] width 358 height 110
type input "20"
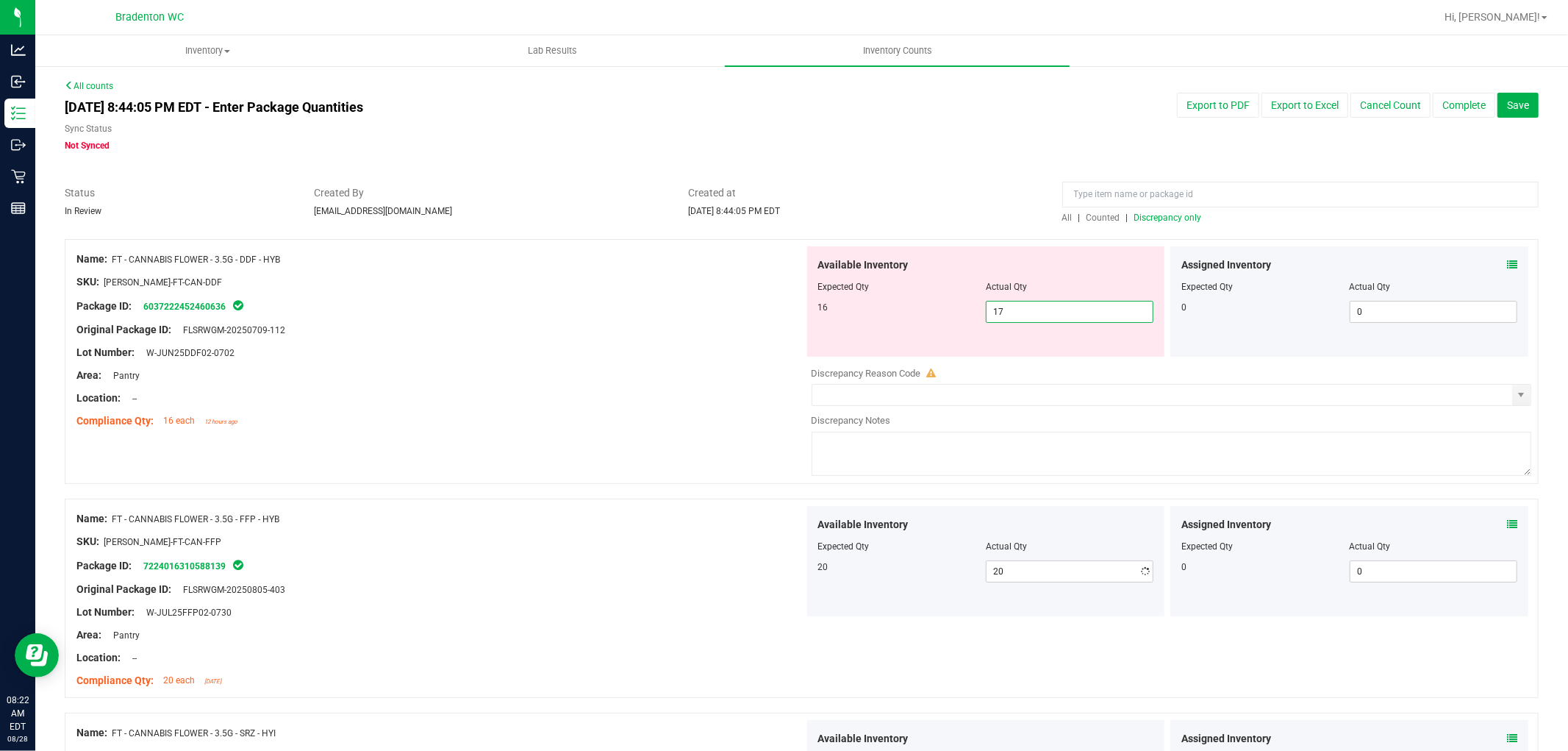
drag, startPoint x: 1024, startPoint y: 309, endPoint x: 861, endPoint y: 309, distance: 163.0
click at [861, 309] on div "16 17 17" at bounding box center [986, 312] width 336 height 22
type input "16"
drag, startPoint x: 943, startPoint y: 318, endPoint x: 1001, endPoint y: 282, distance: 68.3
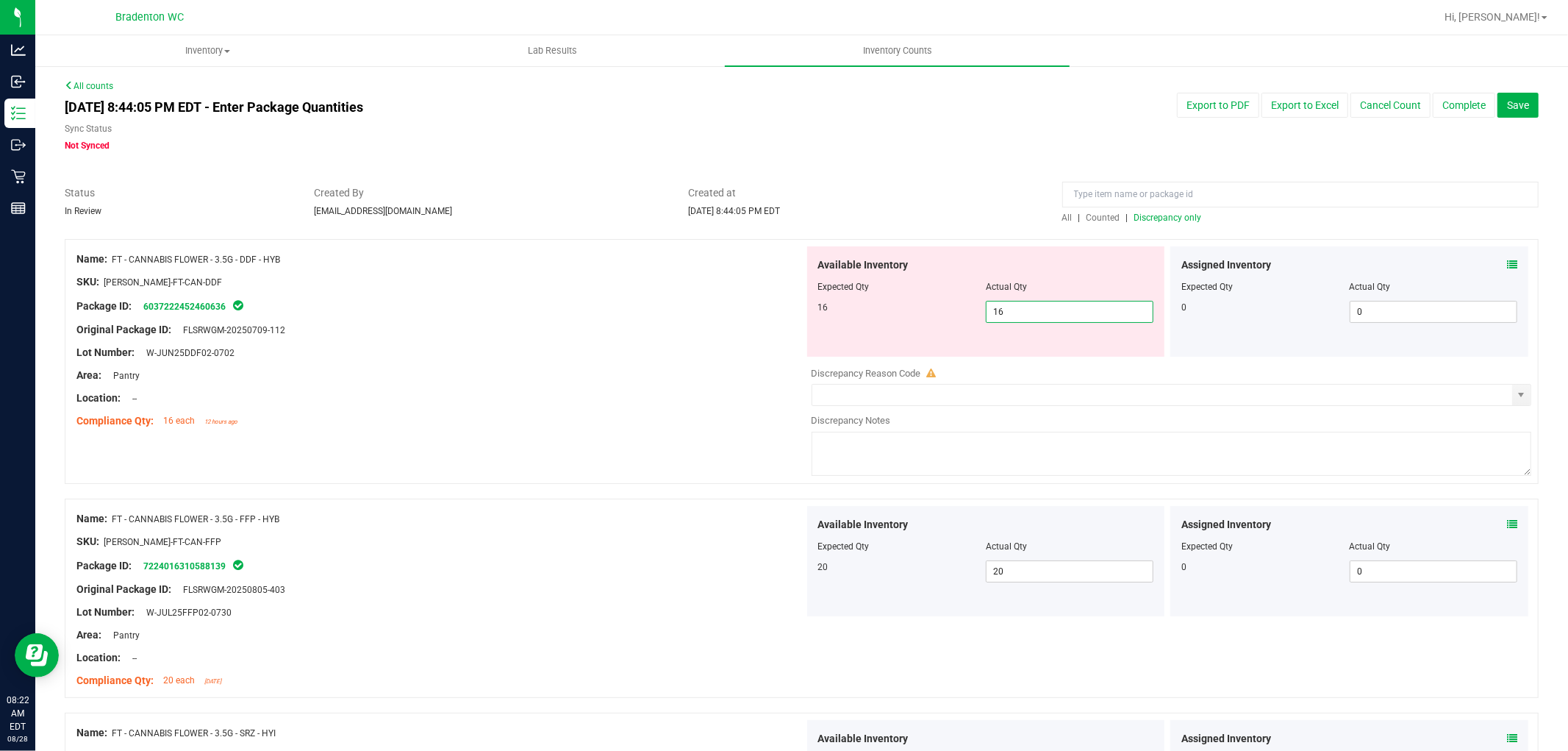
click at [943, 317] on div "16 16 16" at bounding box center [986, 312] width 336 height 22
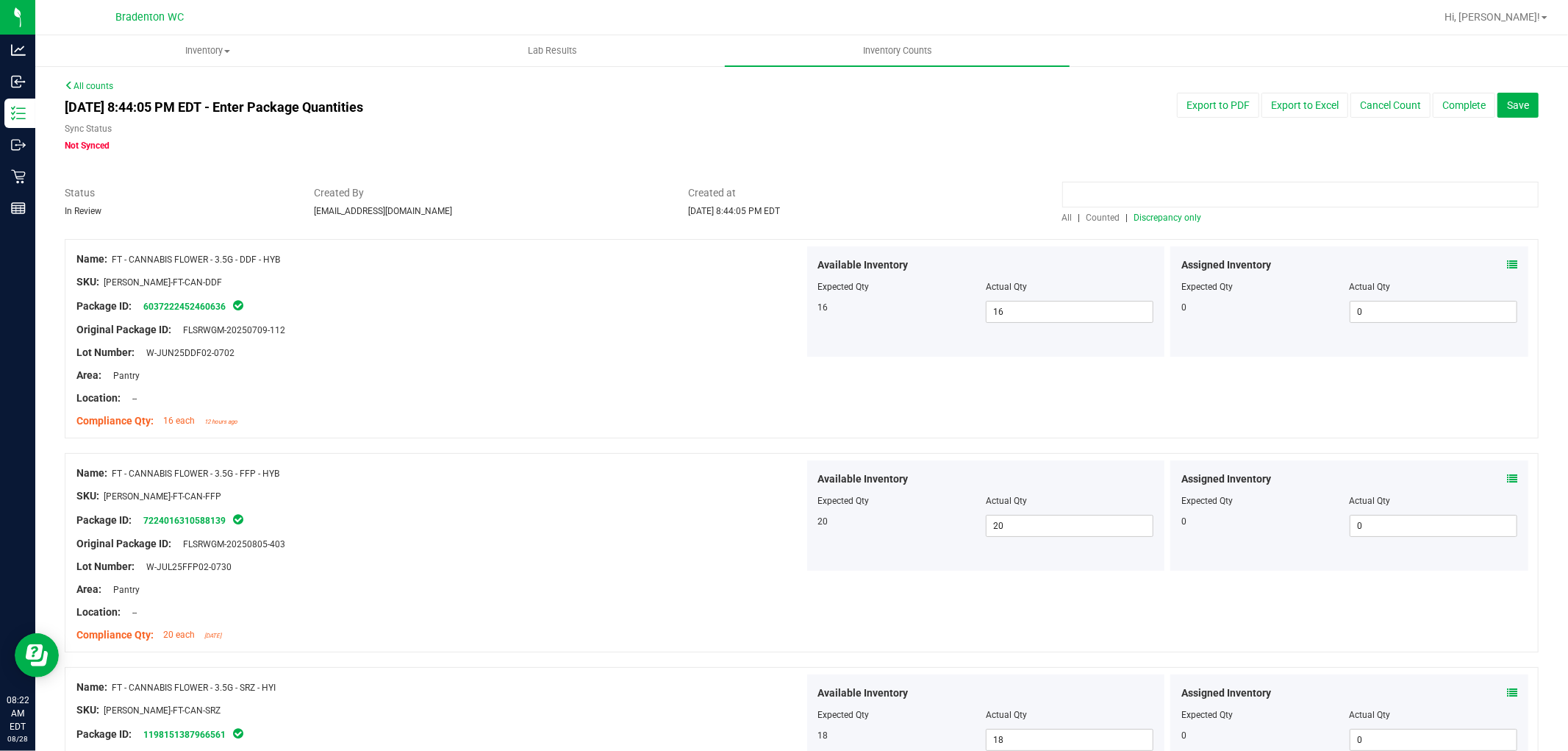
click at [1202, 188] on input at bounding box center [1301, 194] width 477 height 26
paste input "FT - VAPE CART CDT DISTILLATE - 1G - SRH - HYS"
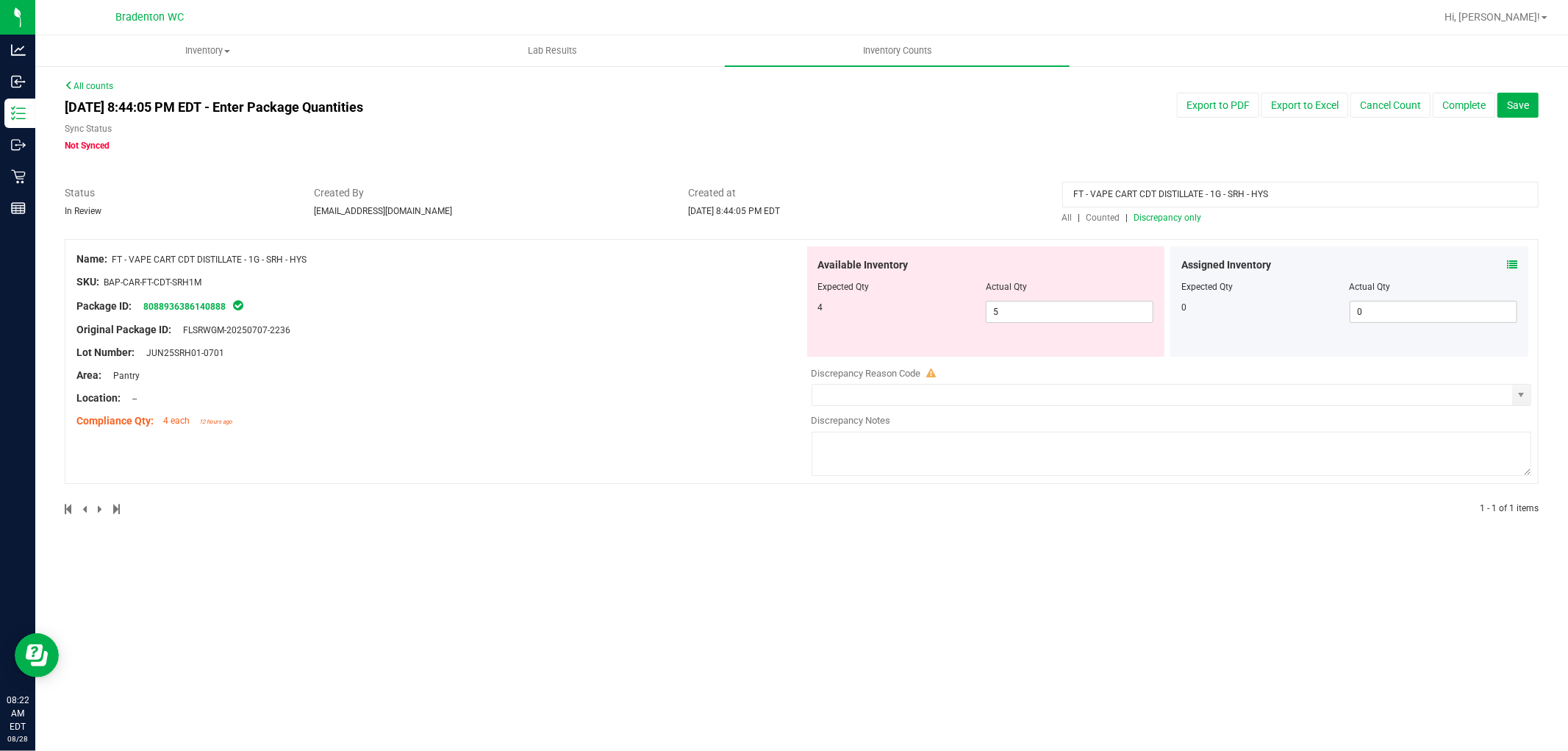
type input "FT - VAPE CART CDT DISTILLATE - 1G - SRH - HYS"
click at [1066, 219] on span "All" at bounding box center [1067, 217] width 10 height 10
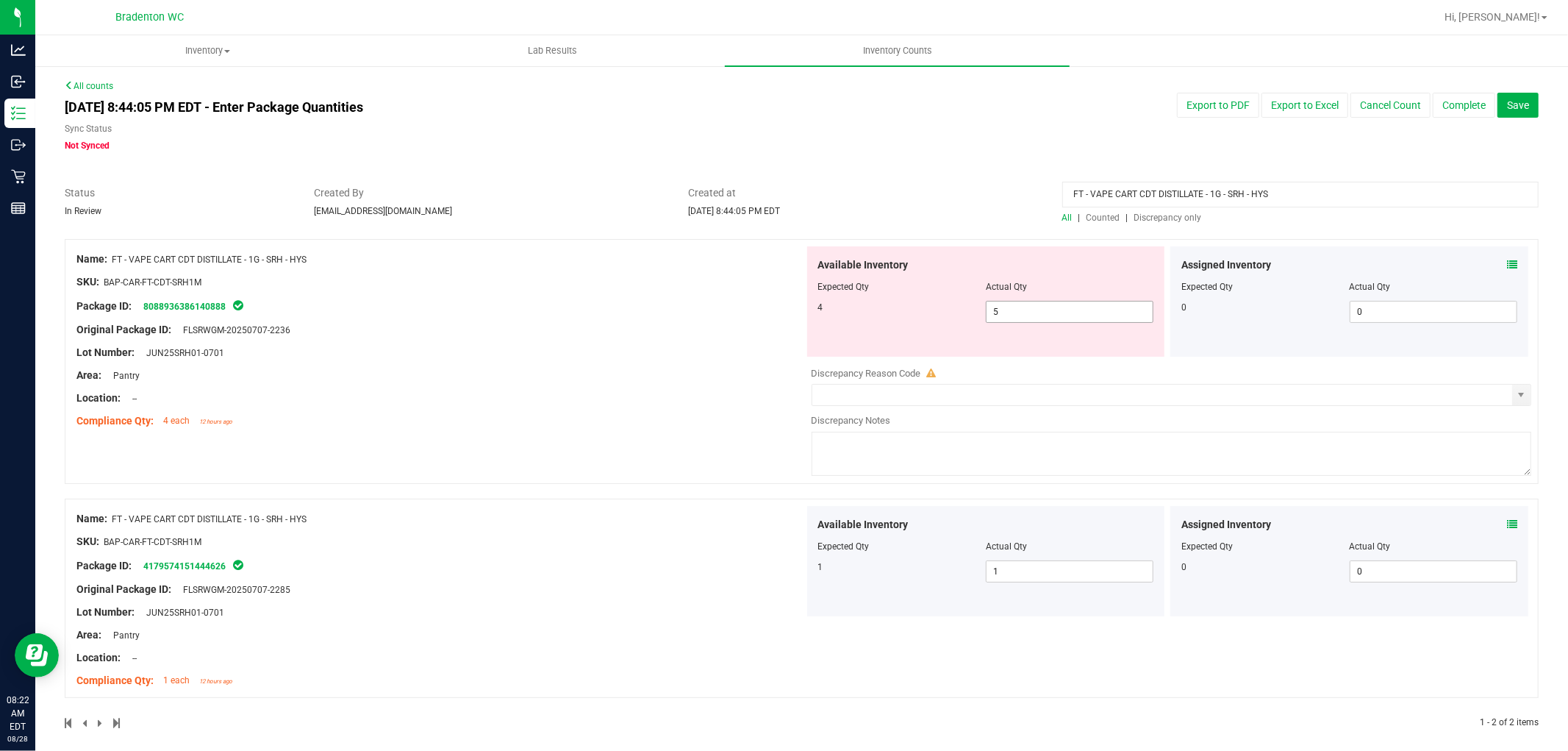
drag, startPoint x: 1018, startPoint y: 308, endPoint x: 796, endPoint y: 271, distance: 225.1
click at [921, 302] on div "4 5 5" at bounding box center [986, 312] width 336 height 22
type input "4"
click at [928, 327] on div "Available Inventory Expected Qty Actual Qty 4 4 4" at bounding box center [986, 302] width 358 height 110
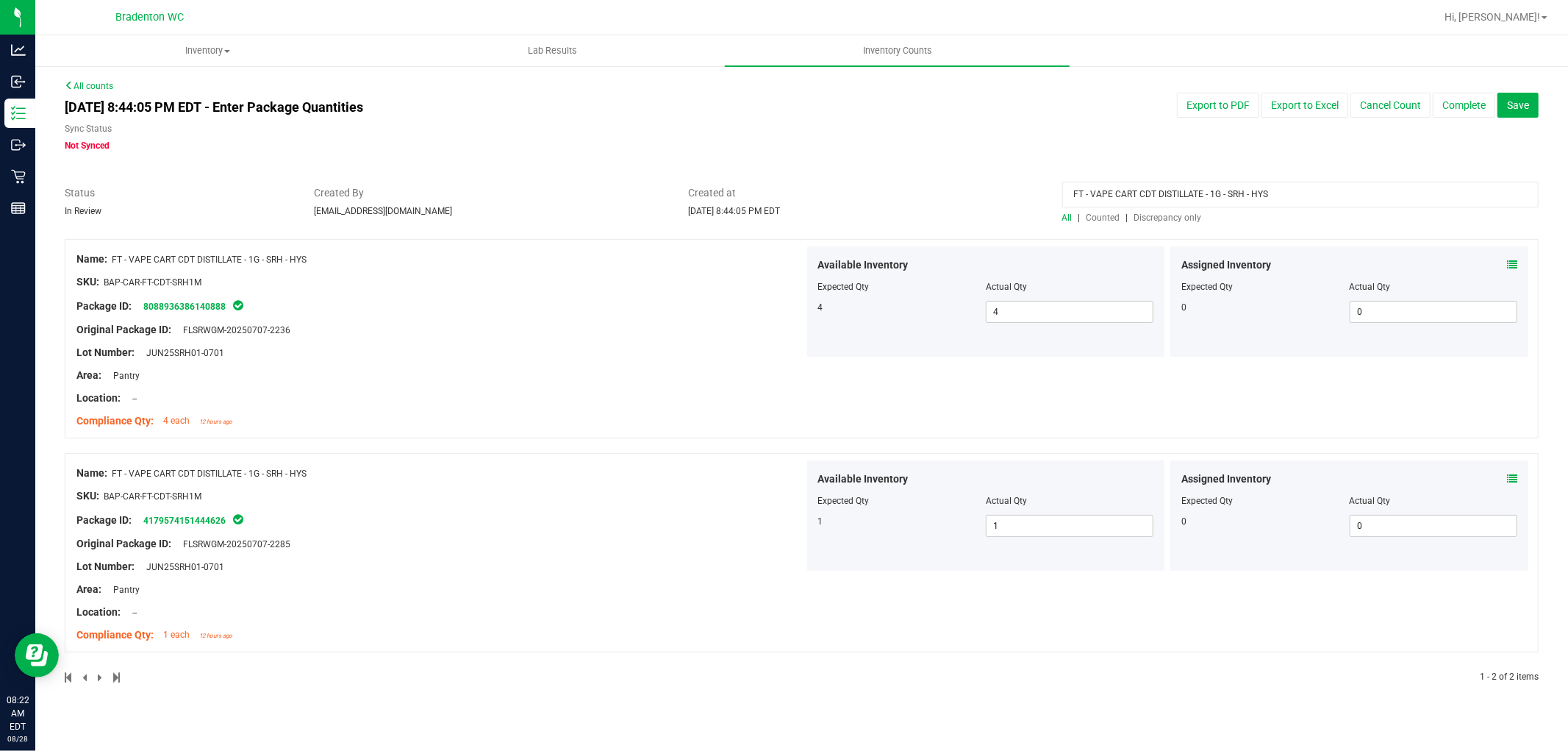
click at [1064, 209] on div "FT - VAPE CART CDT DISTILLATE - 1G - SRH - HYS" at bounding box center [1301, 198] width 477 height 26
click at [1072, 214] on span "All" at bounding box center [1067, 217] width 10 height 10
click at [1180, 211] on div "All | Counted | Discrepancy only" at bounding box center [1301, 217] width 477 height 13
click at [1179, 213] on span "Discrepancy only" at bounding box center [1168, 217] width 68 height 10
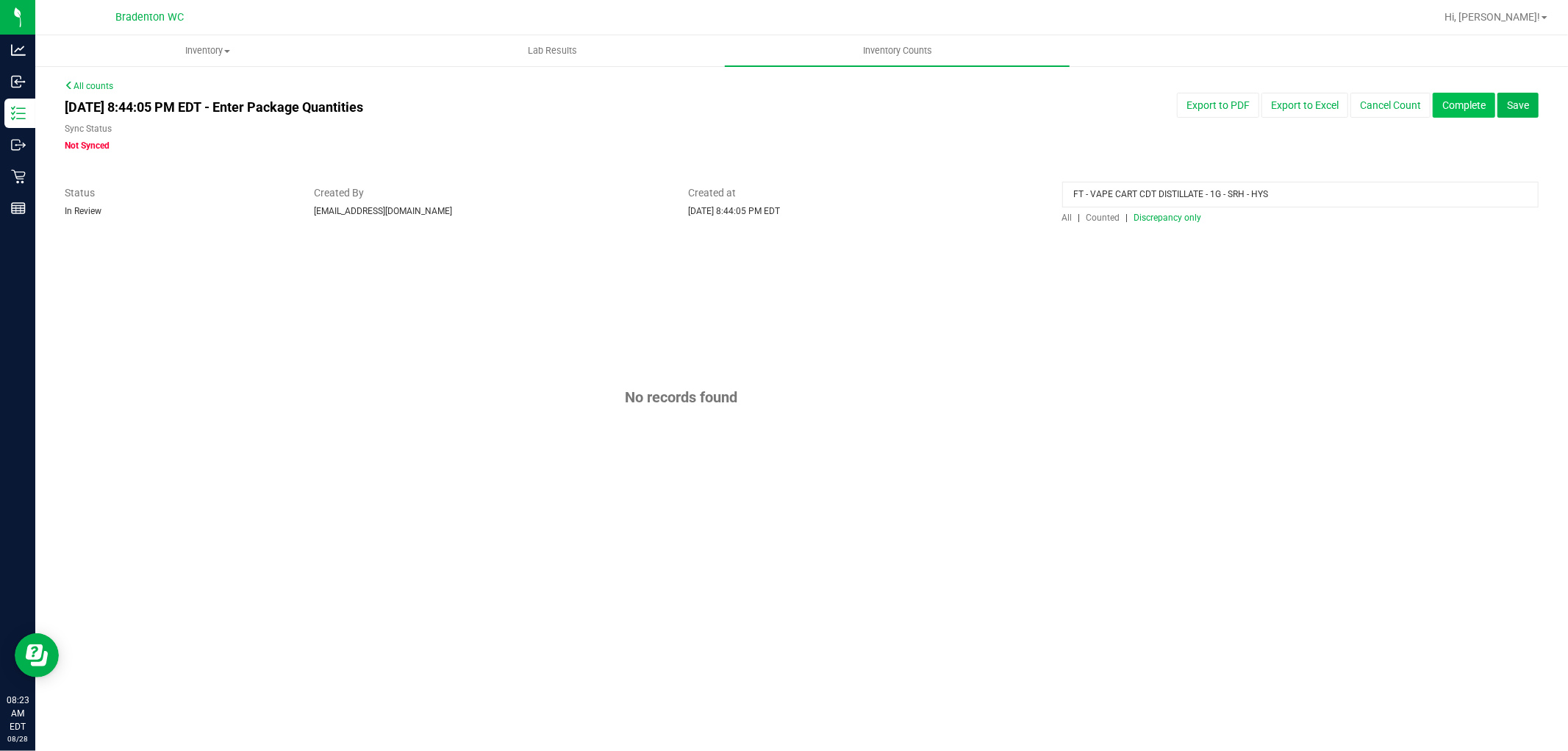
click at [1446, 105] on button "Complete" at bounding box center [1463, 105] width 62 height 25
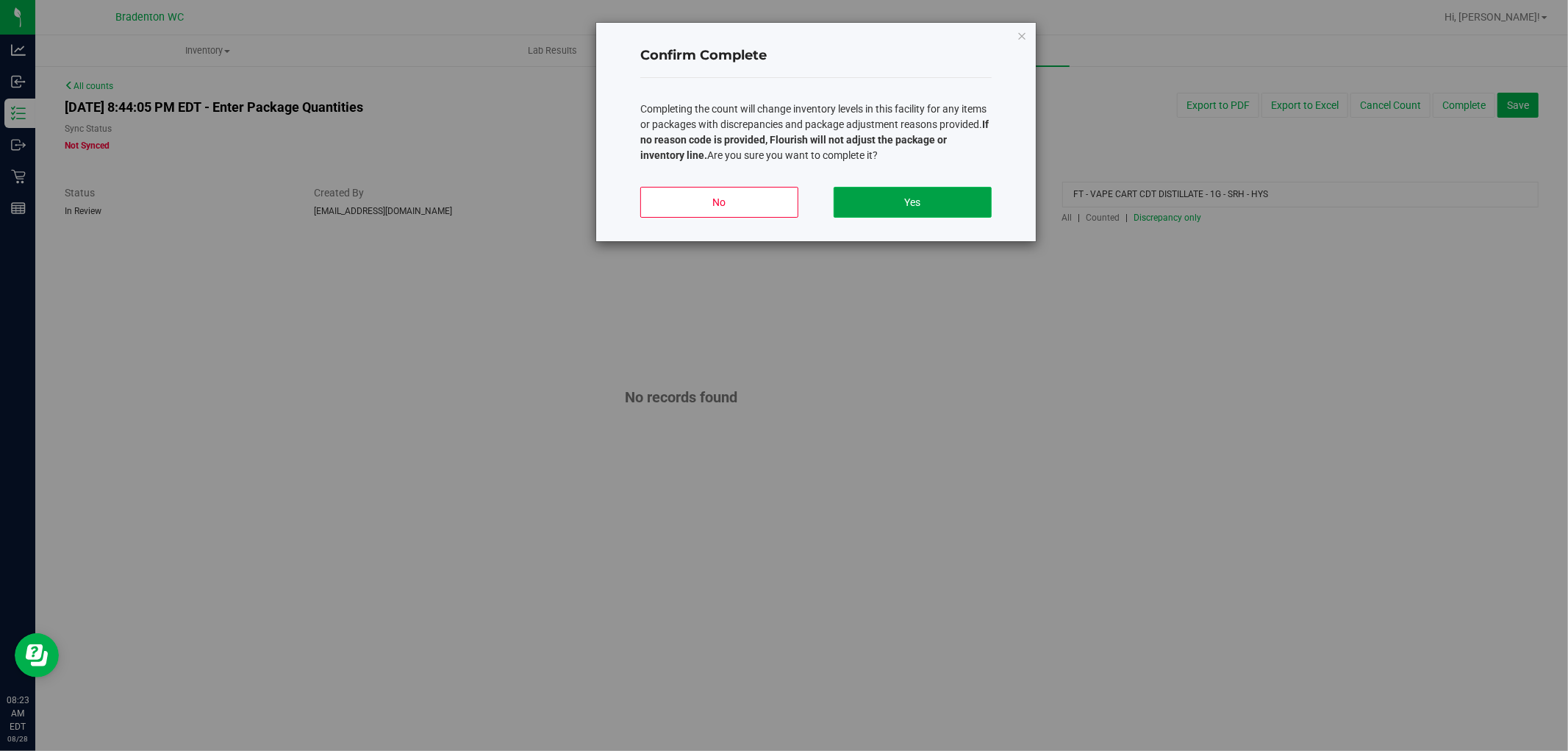
click at [937, 204] on button "Yes" at bounding box center [913, 202] width 158 height 31
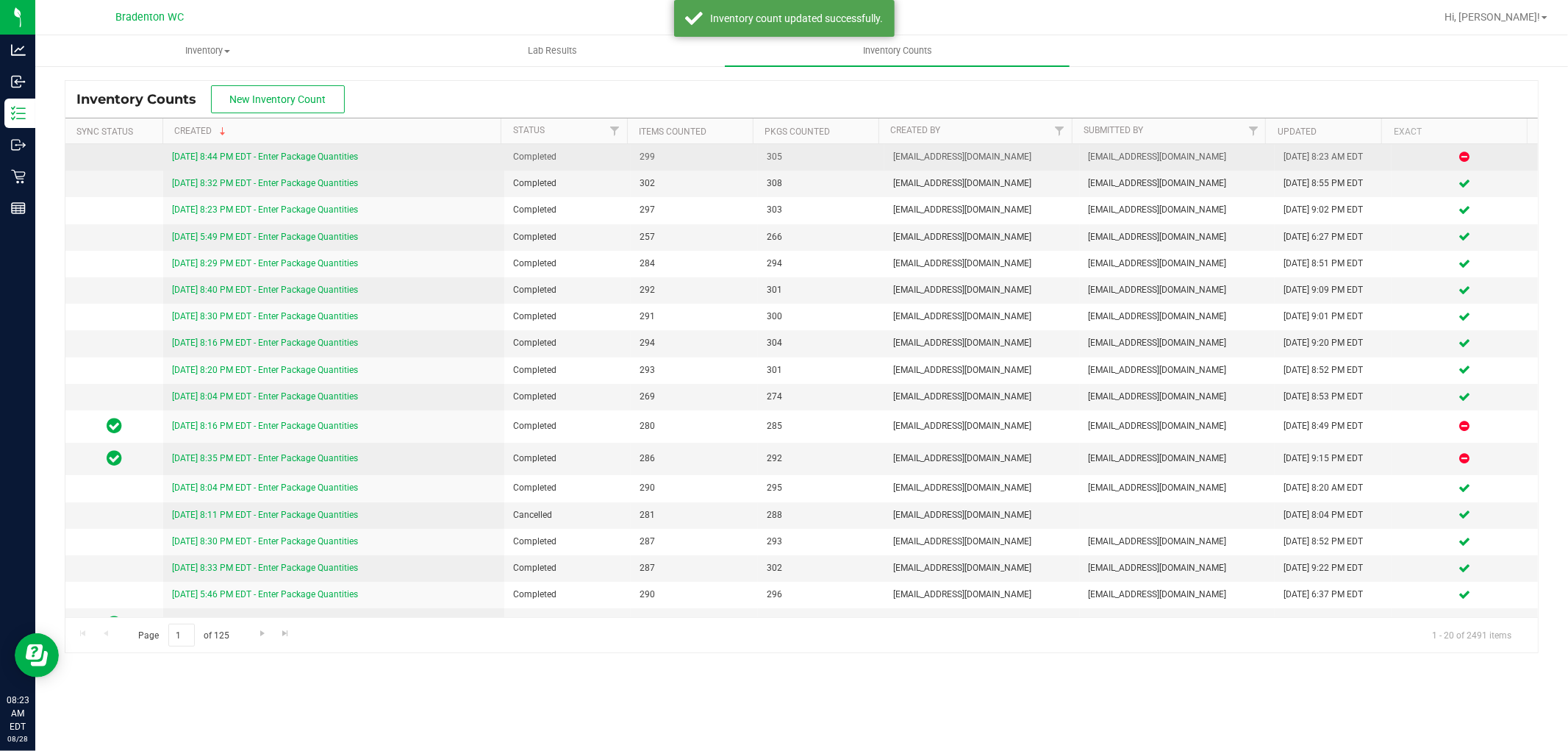
click at [317, 157] on link "8/27/25 8:44 PM EDT - Enter Package Quantities" at bounding box center [265, 157] width 186 height 10
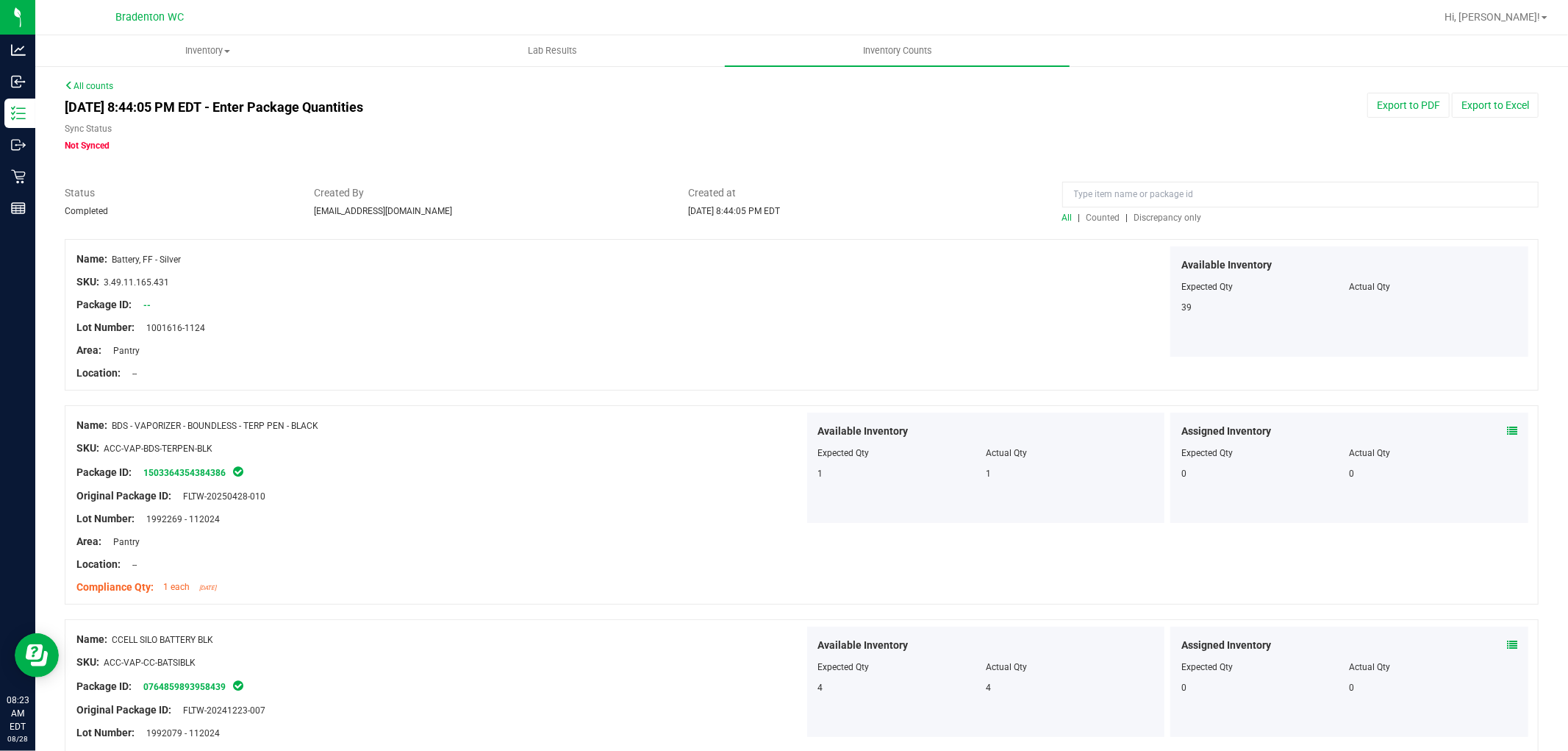
click at [1167, 219] on span "Discrepancy only" at bounding box center [1168, 217] width 68 height 10
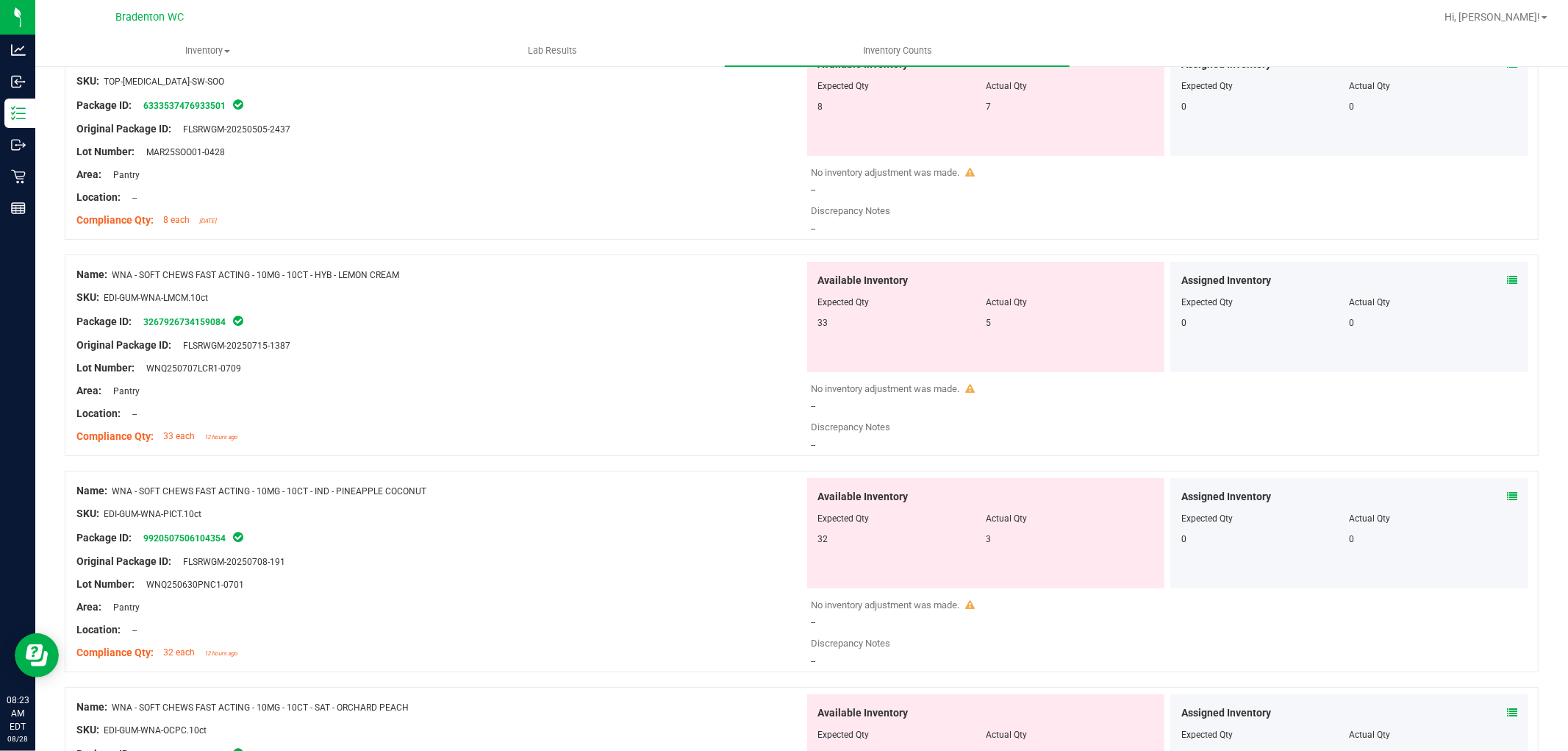
scroll to position [47, 0]
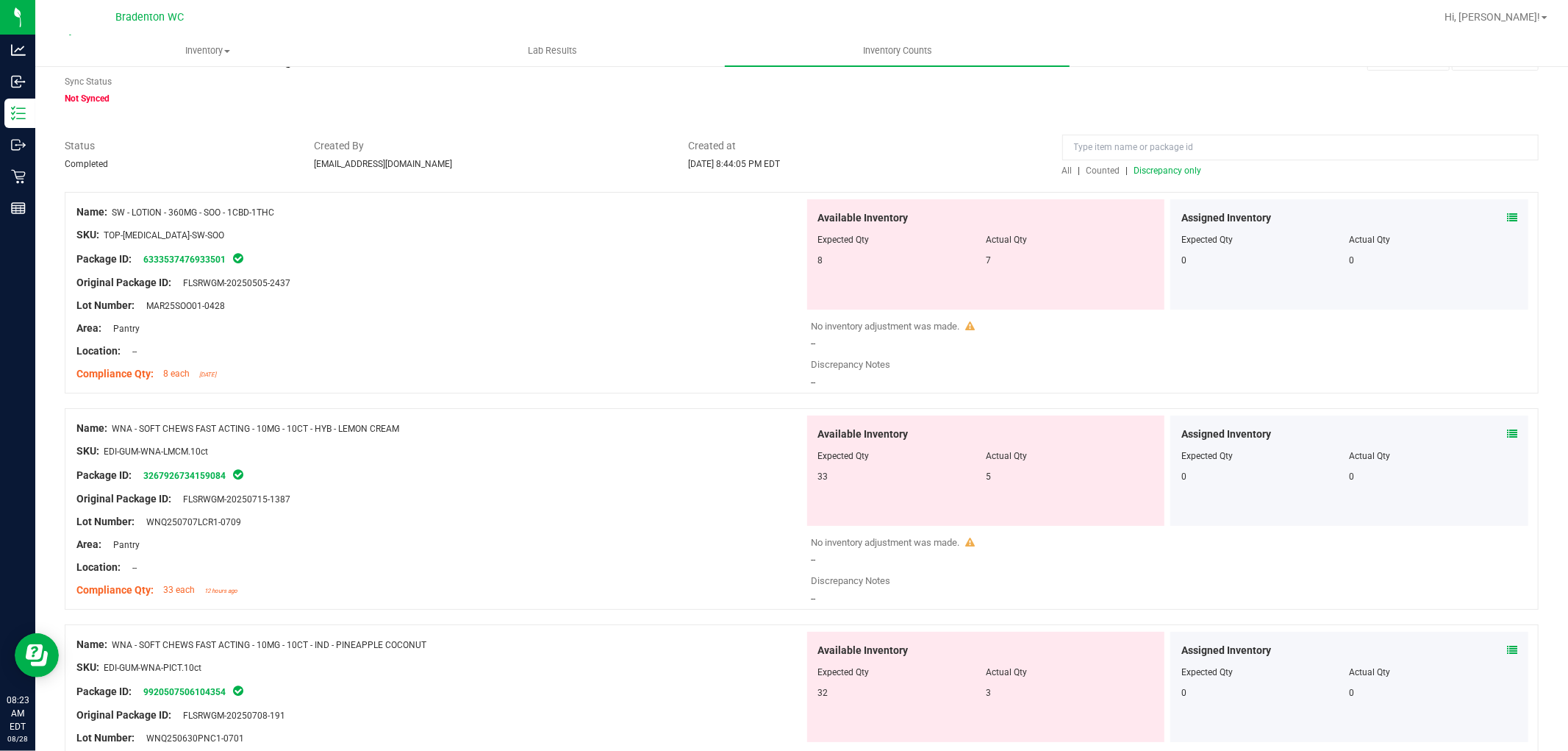
click at [1062, 172] on span "All" at bounding box center [1067, 170] width 10 height 10
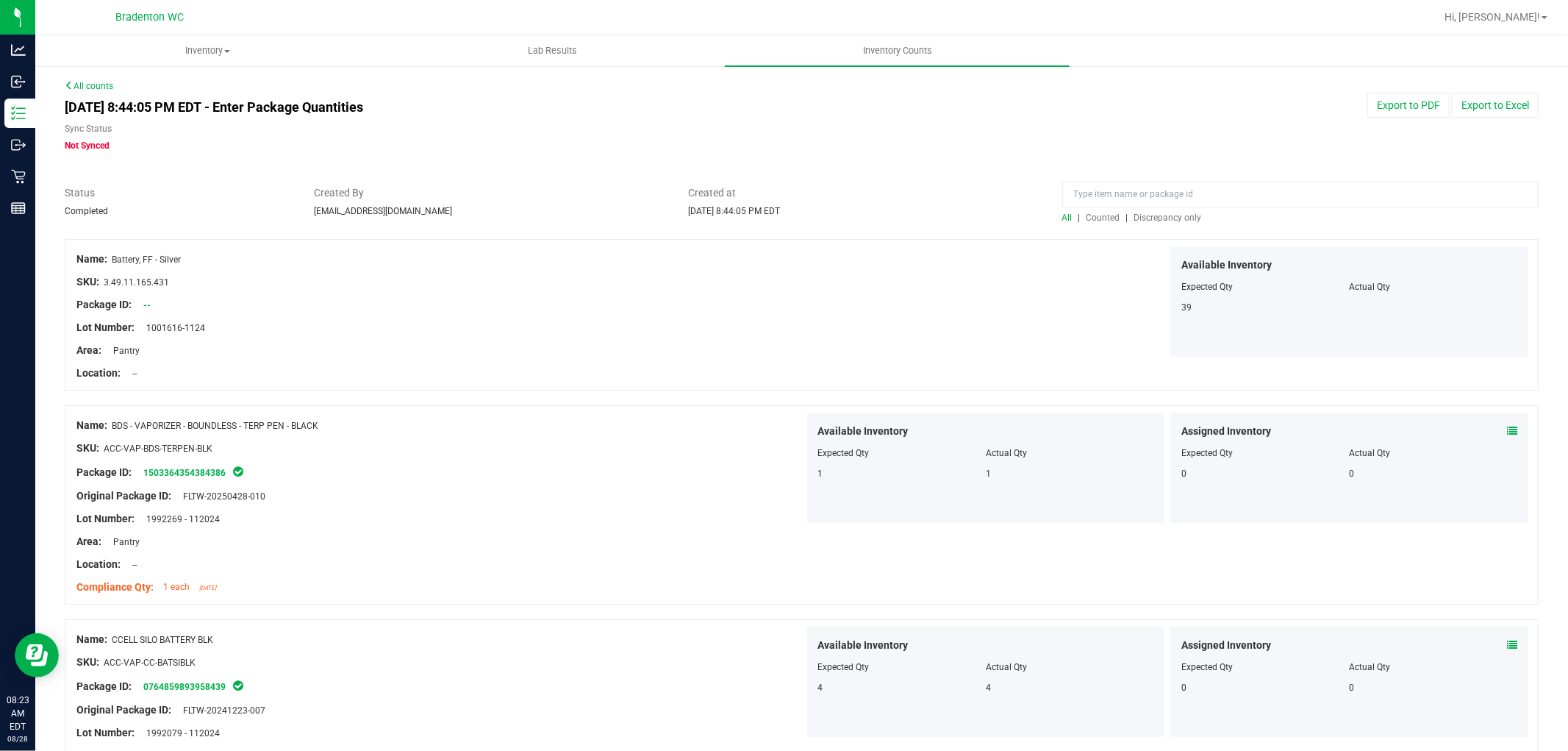
click at [1140, 219] on span "Discrepancy only" at bounding box center [1168, 217] width 68 height 10
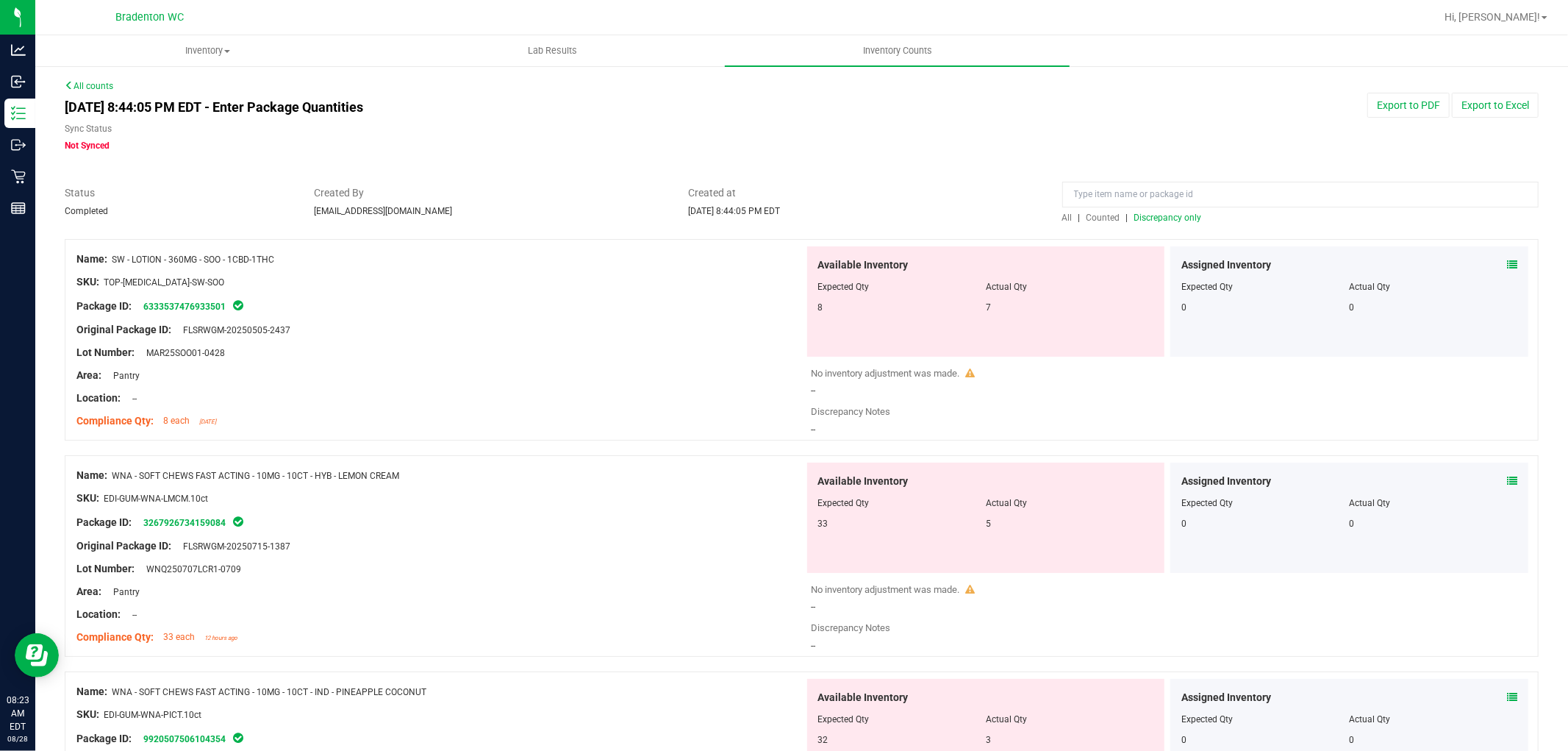
click at [861, 613] on div at bounding box center [1172, 616] width 721 height 7
click at [846, 600] on div "No inventory adjustment was made. --" at bounding box center [1172, 598] width 721 height 31
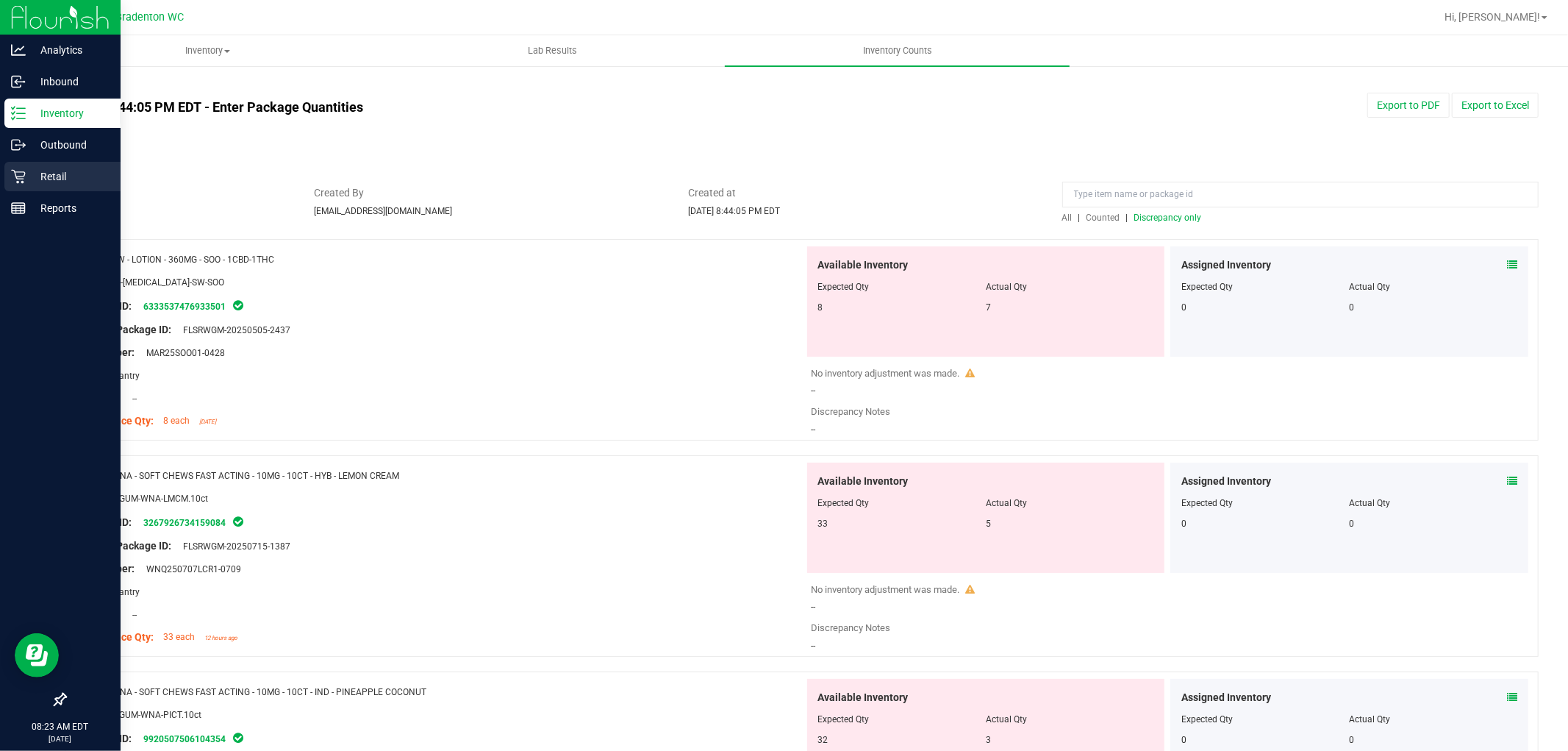
click at [90, 174] on p "Retail" at bounding box center [70, 176] width 88 height 17
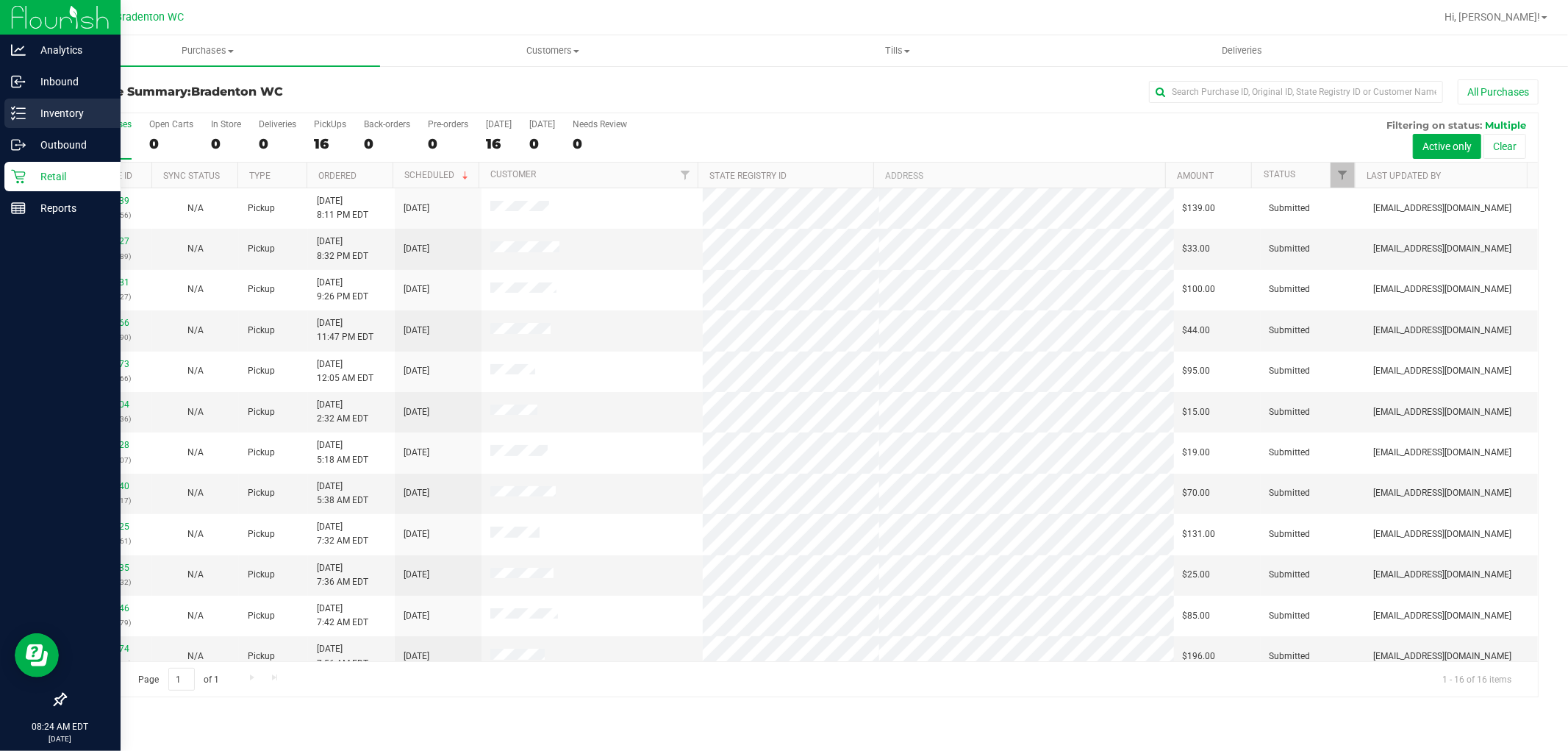
click at [68, 117] on p "Inventory" at bounding box center [70, 113] width 88 height 17
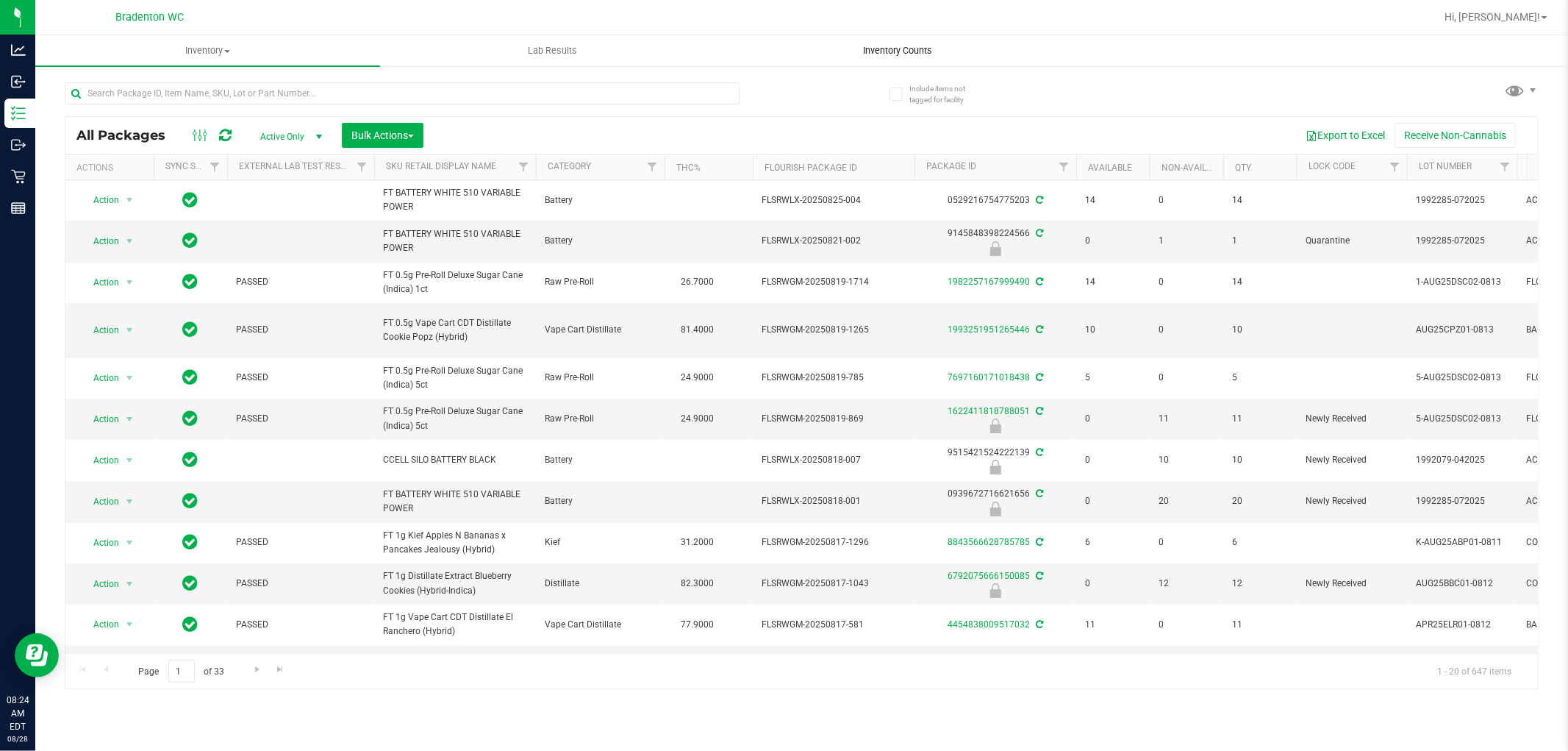
click at [906, 49] on span "Inventory Counts" at bounding box center [898, 50] width 109 height 13
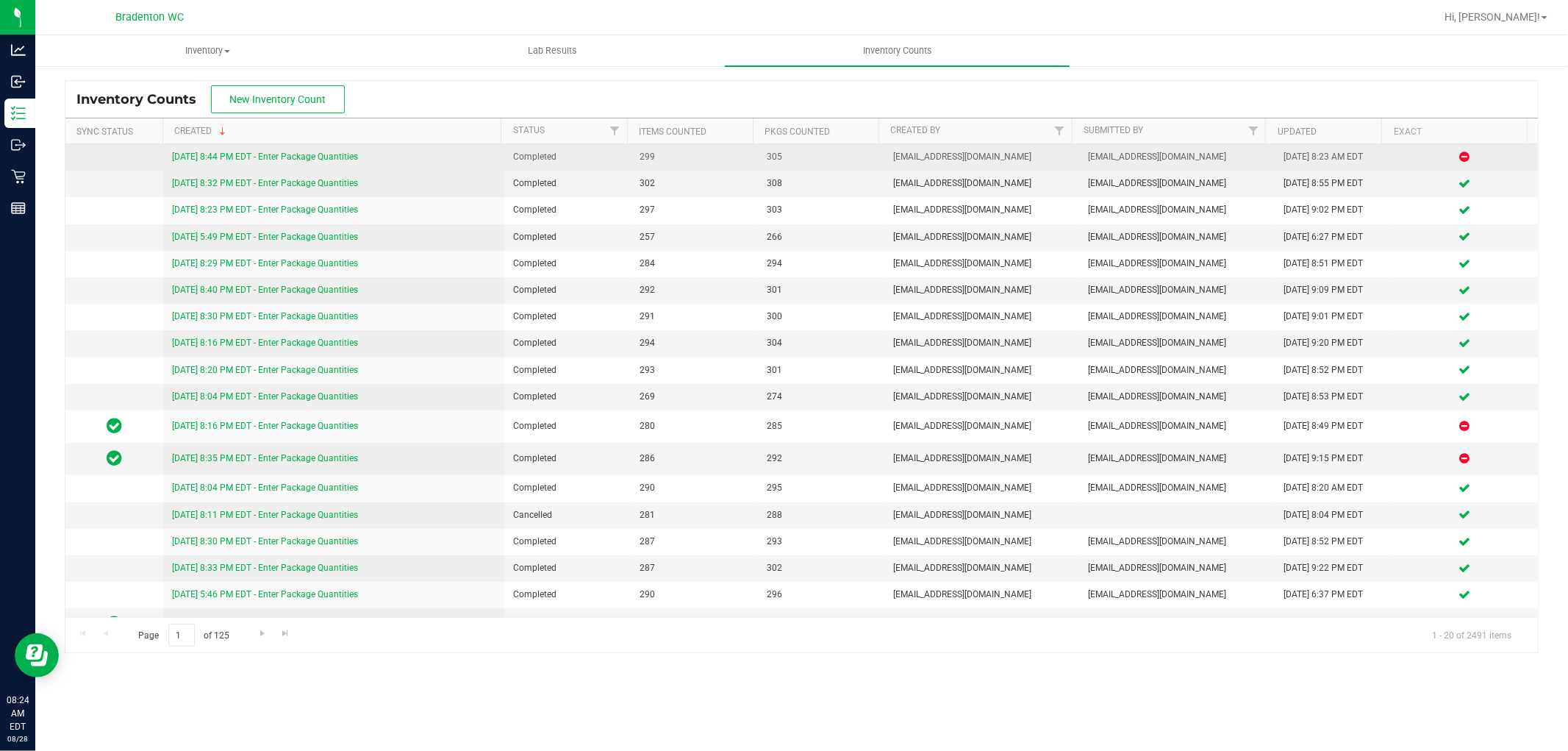
click at [1459, 152] on icon at bounding box center [1464, 156] width 10 height 9
click at [306, 159] on link "8/27/25 8:44 PM EDT - Enter Package Quantities" at bounding box center [265, 157] width 186 height 10
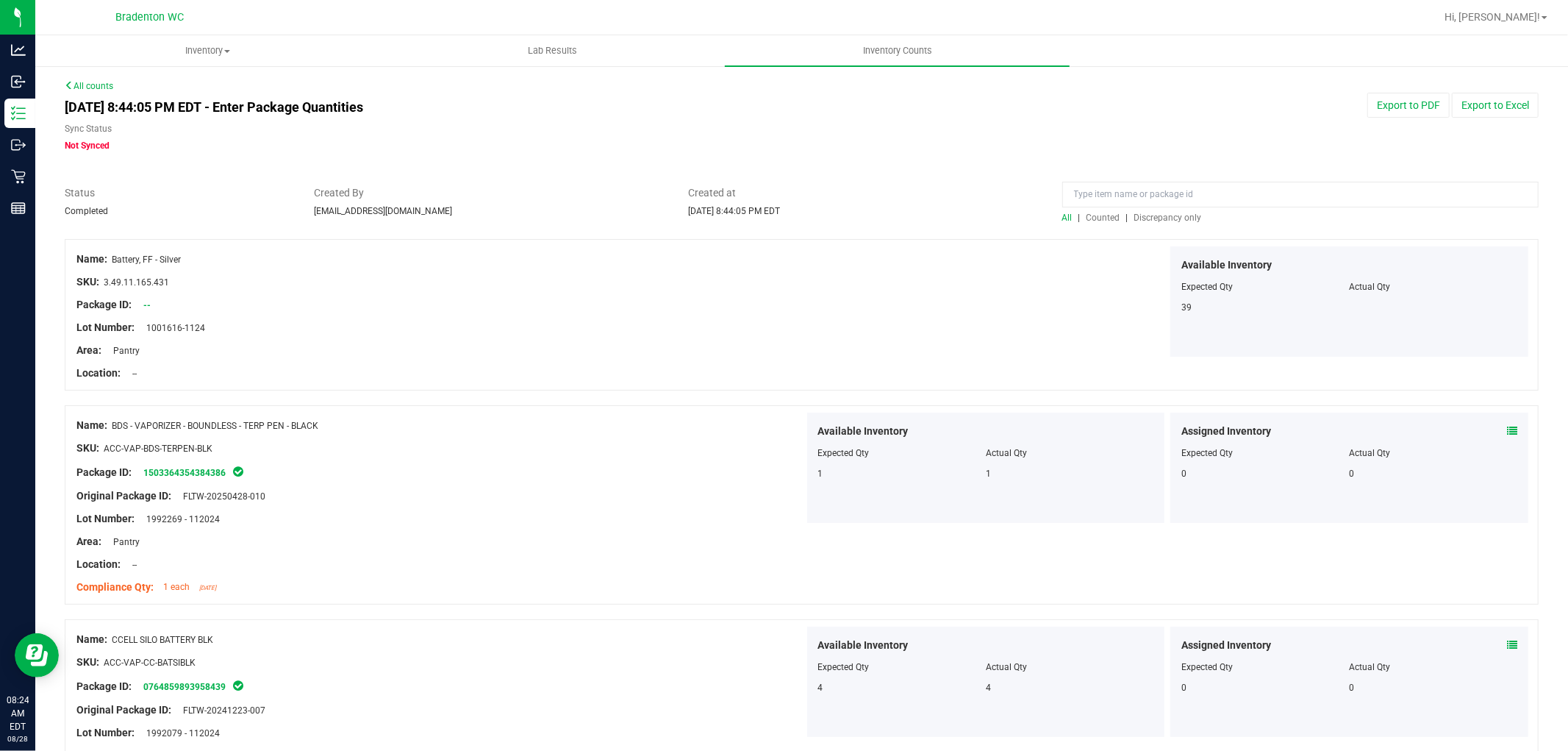
click at [1134, 217] on span "Discrepancy only" at bounding box center [1168, 217] width 68 height 10
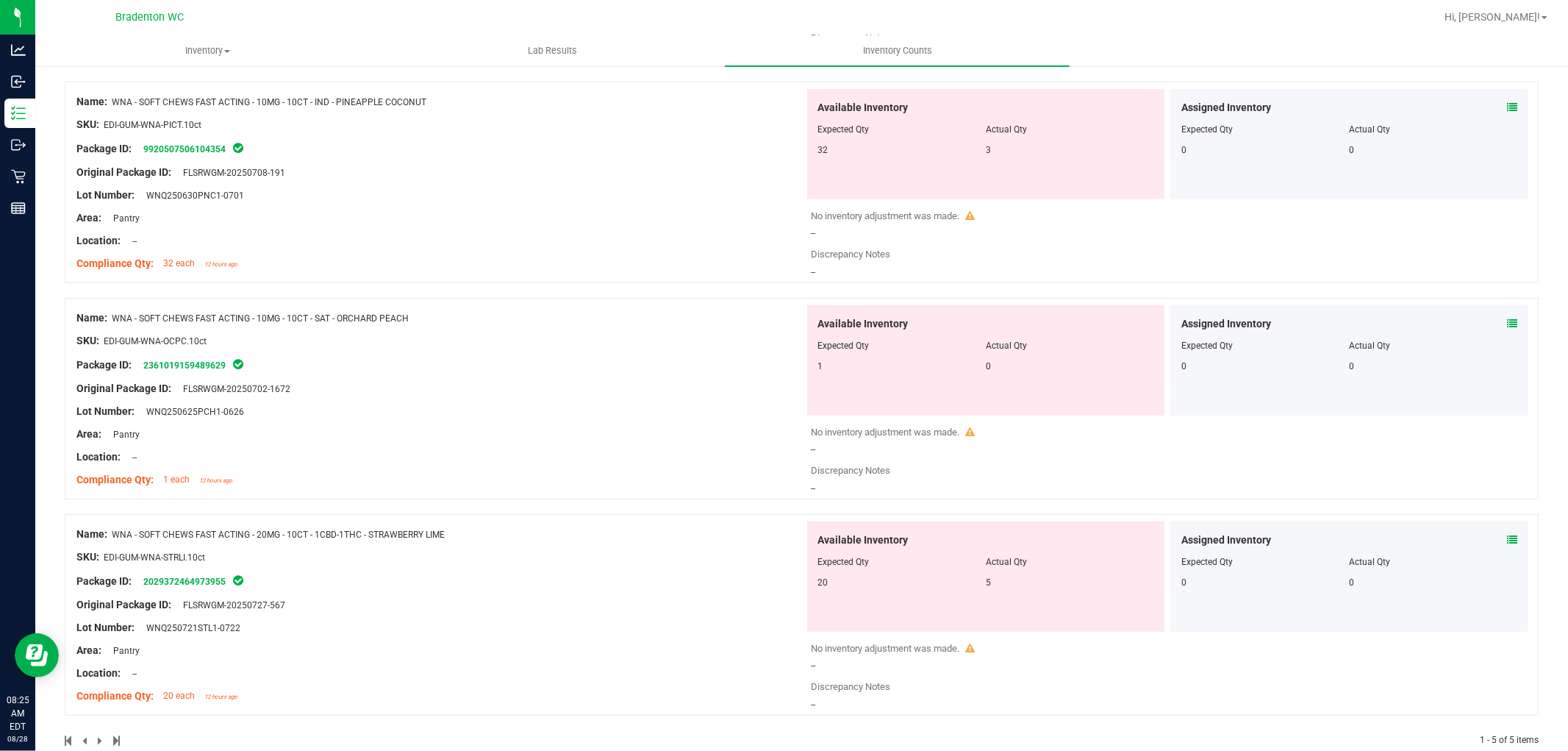
scroll to position [620, 0]
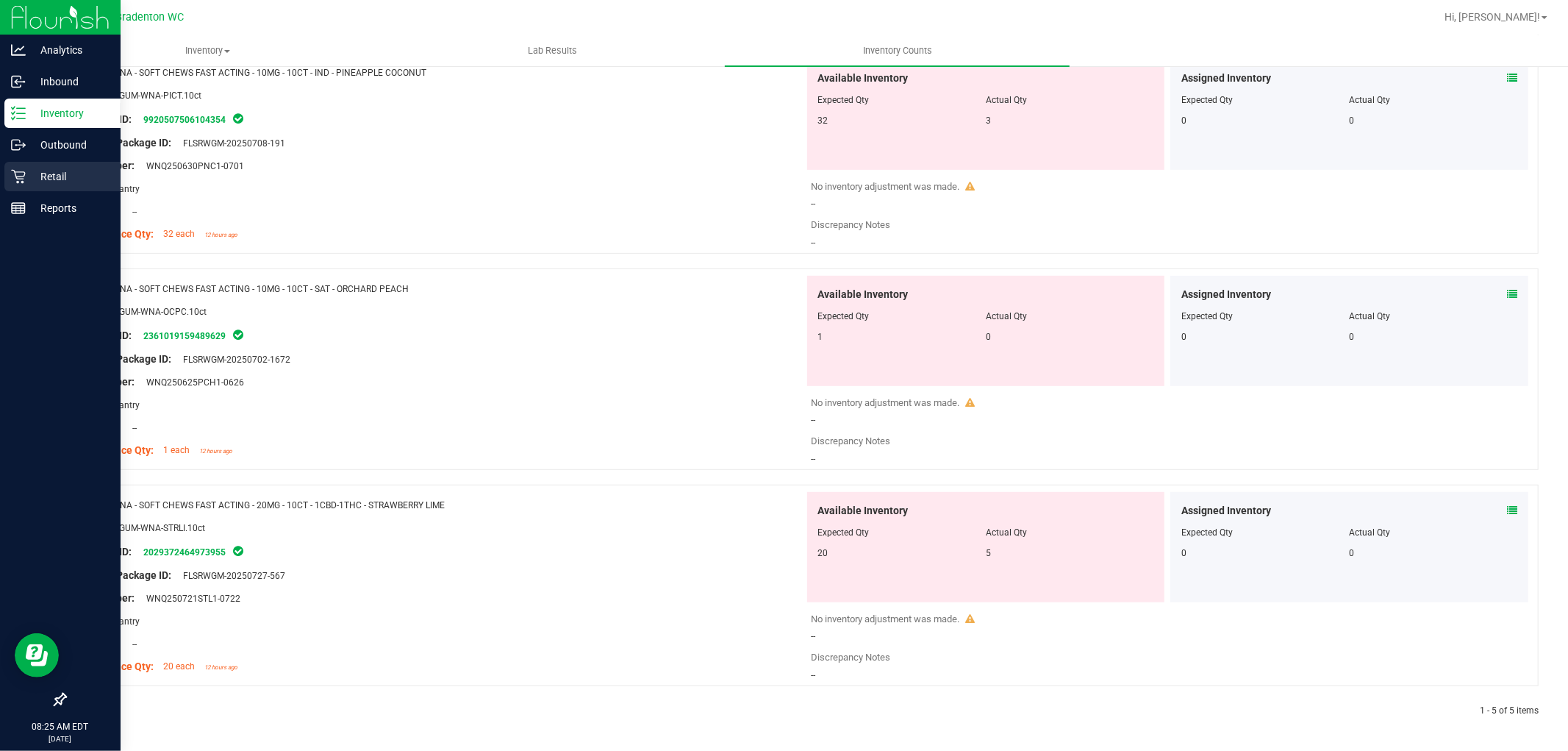
click at [46, 174] on p "Retail" at bounding box center [70, 176] width 88 height 17
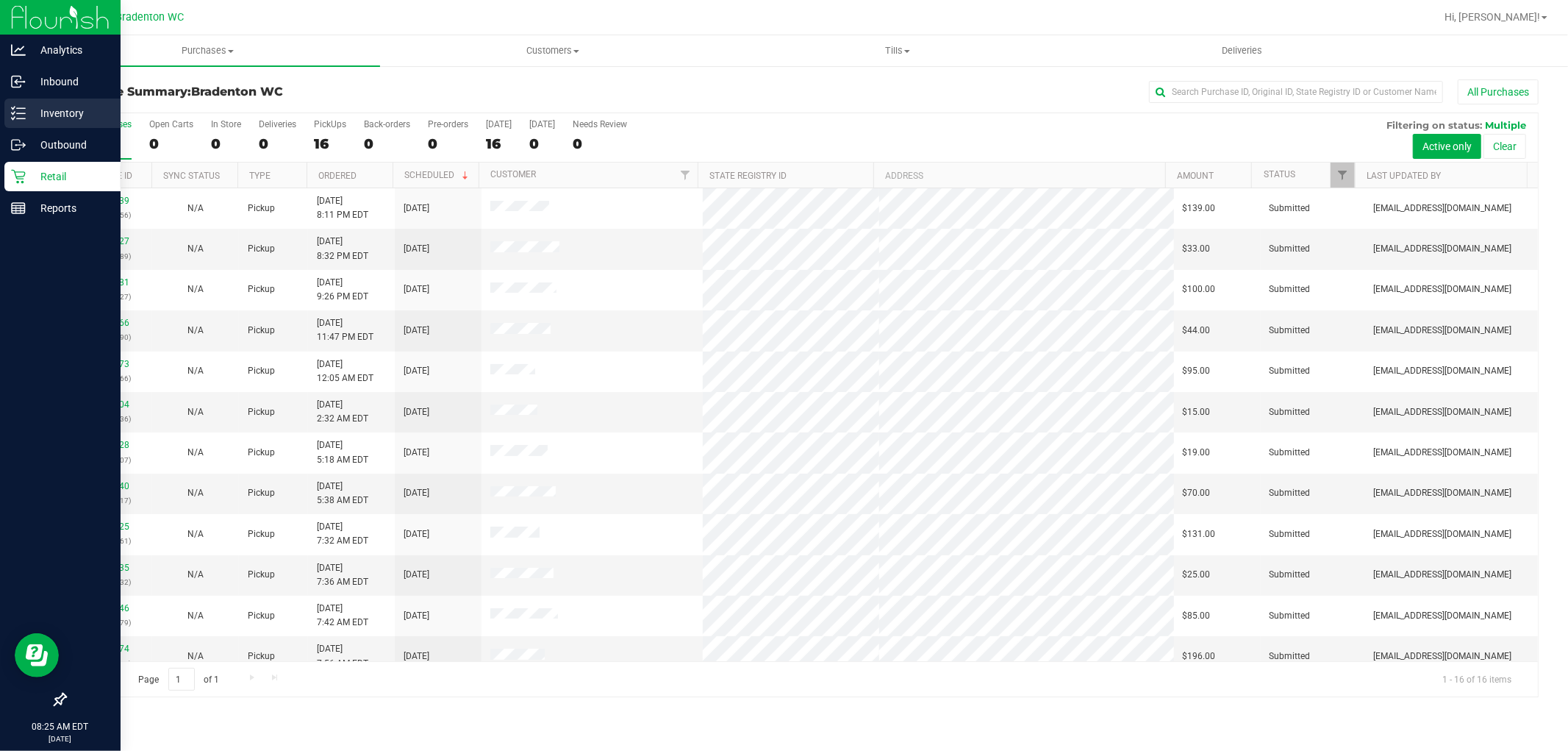
click at [59, 110] on p "Inventory" at bounding box center [70, 113] width 88 height 17
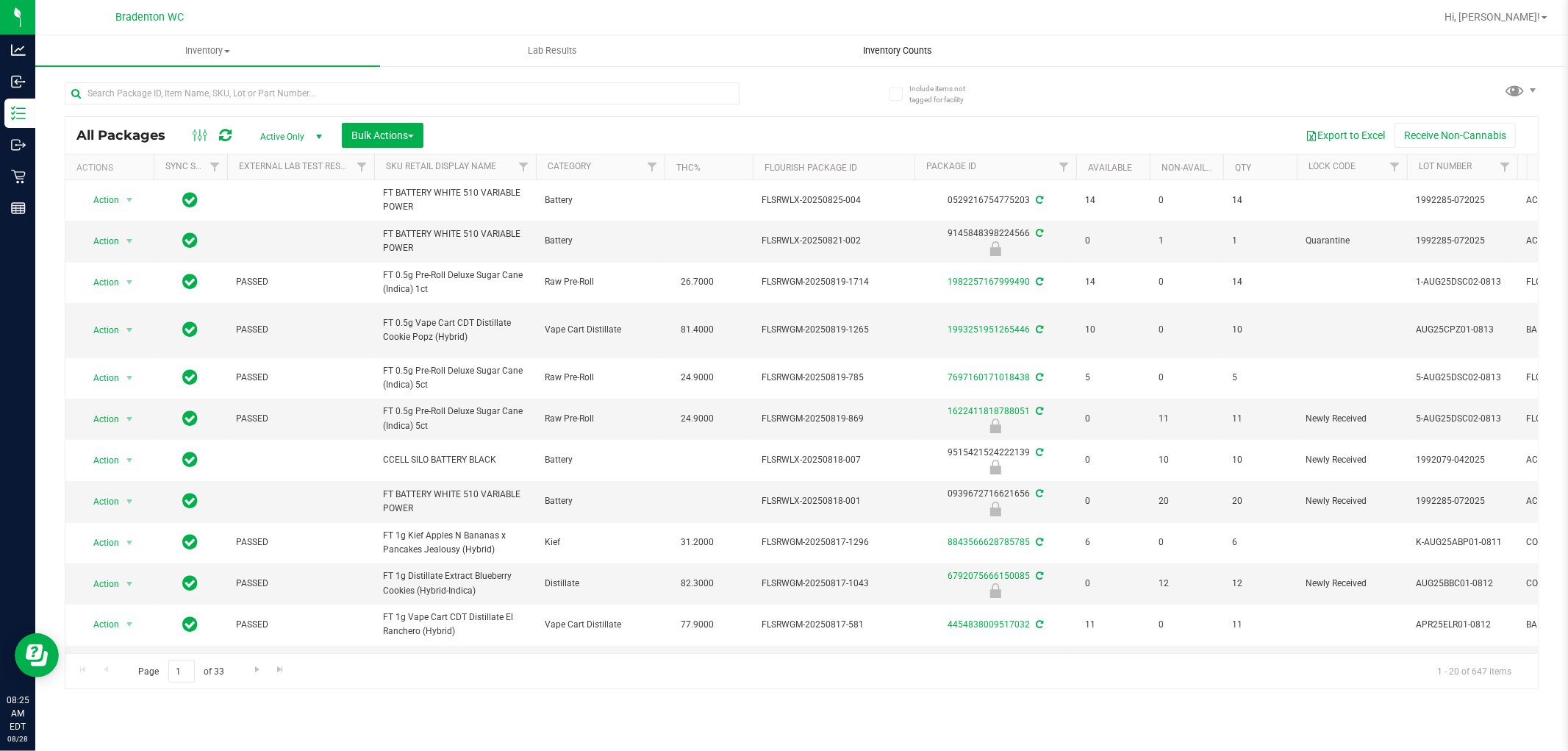
click at [876, 49] on span "Inventory Counts" at bounding box center [898, 50] width 109 height 13
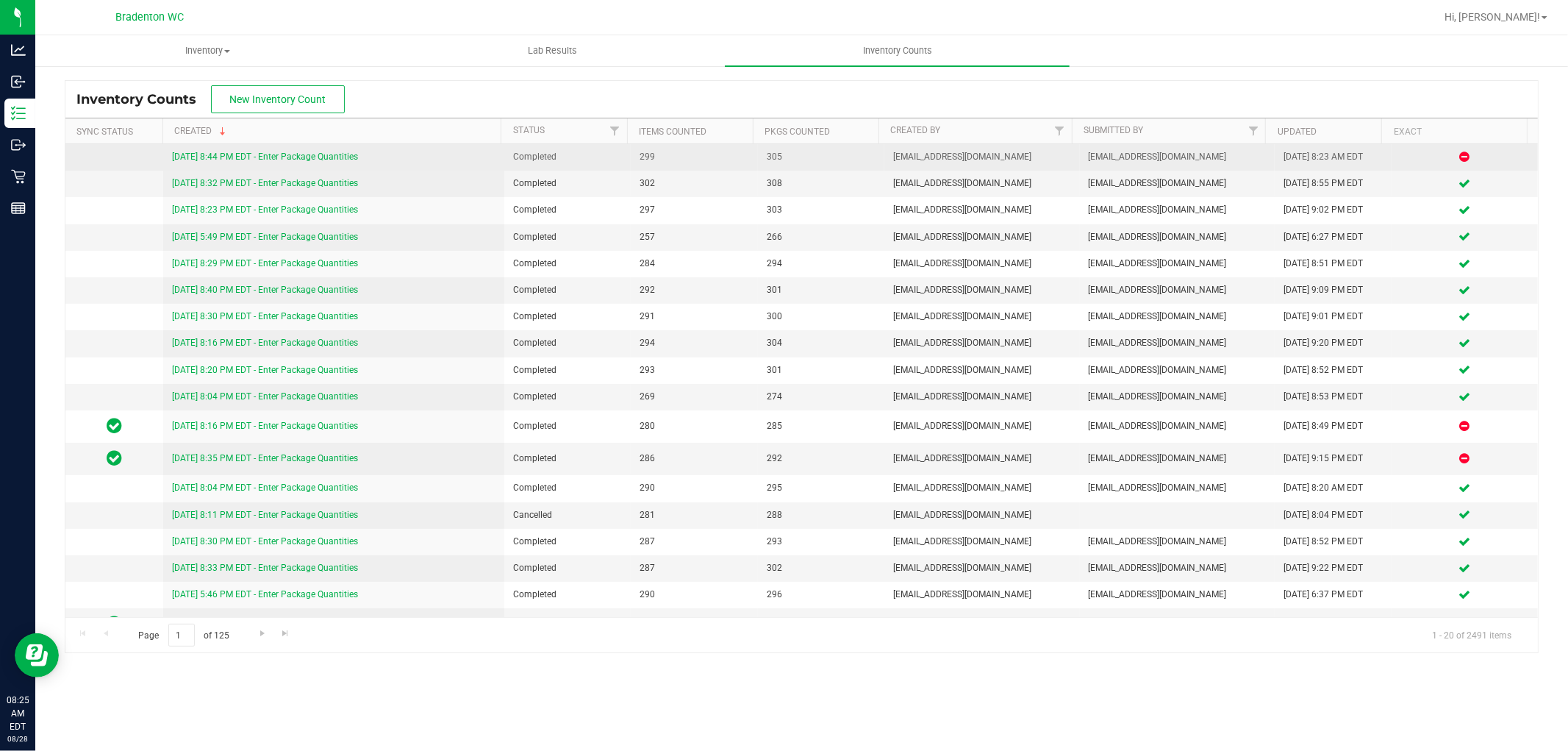
click at [275, 157] on link "8/27/25 8:44 PM EDT - Enter Package Quantities" at bounding box center [265, 157] width 186 height 10
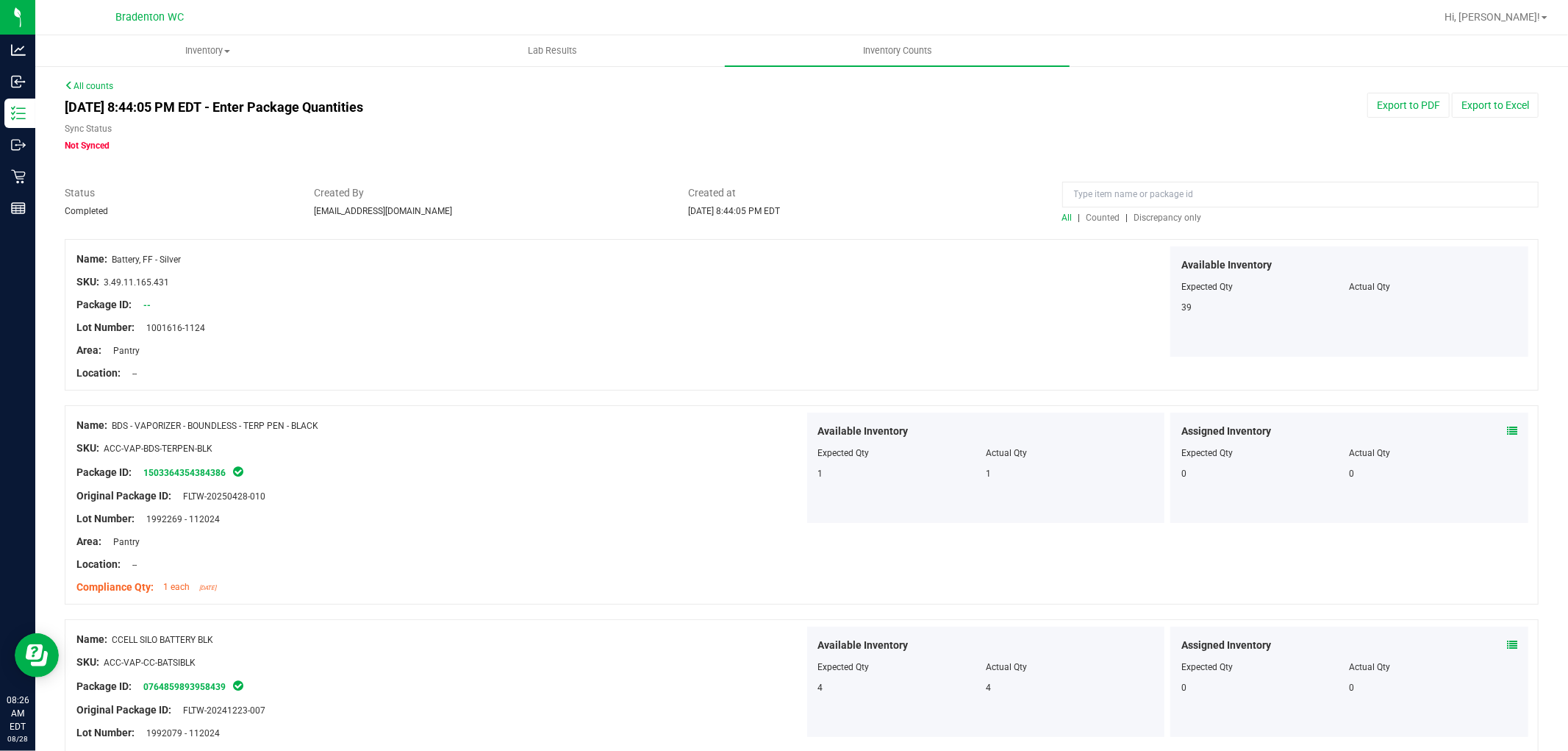
click at [1134, 213] on span "Discrepancy only" at bounding box center [1168, 217] width 68 height 10
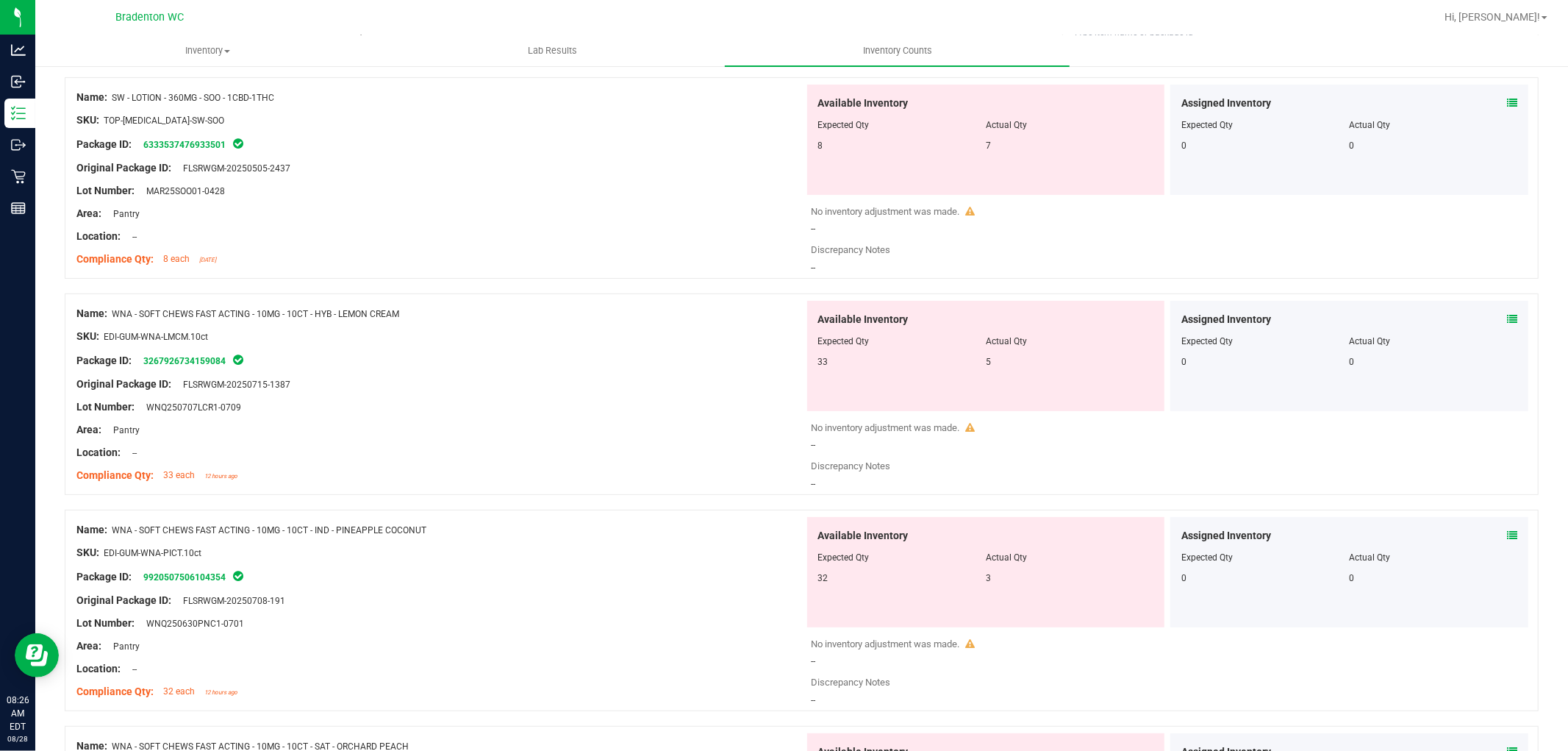
scroll to position [163, 0]
drag, startPoint x: 843, startPoint y: 576, endPoint x: 824, endPoint y: 578, distance: 19.1
click at [818, 579] on div "32" at bounding box center [902, 576] width 168 height 13
click at [916, 572] on div "32" at bounding box center [902, 576] width 168 height 13
click at [897, 592] on div "Available Inventory Expected Qty Actual Qty 32 3" at bounding box center [986, 571] width 358 height 110
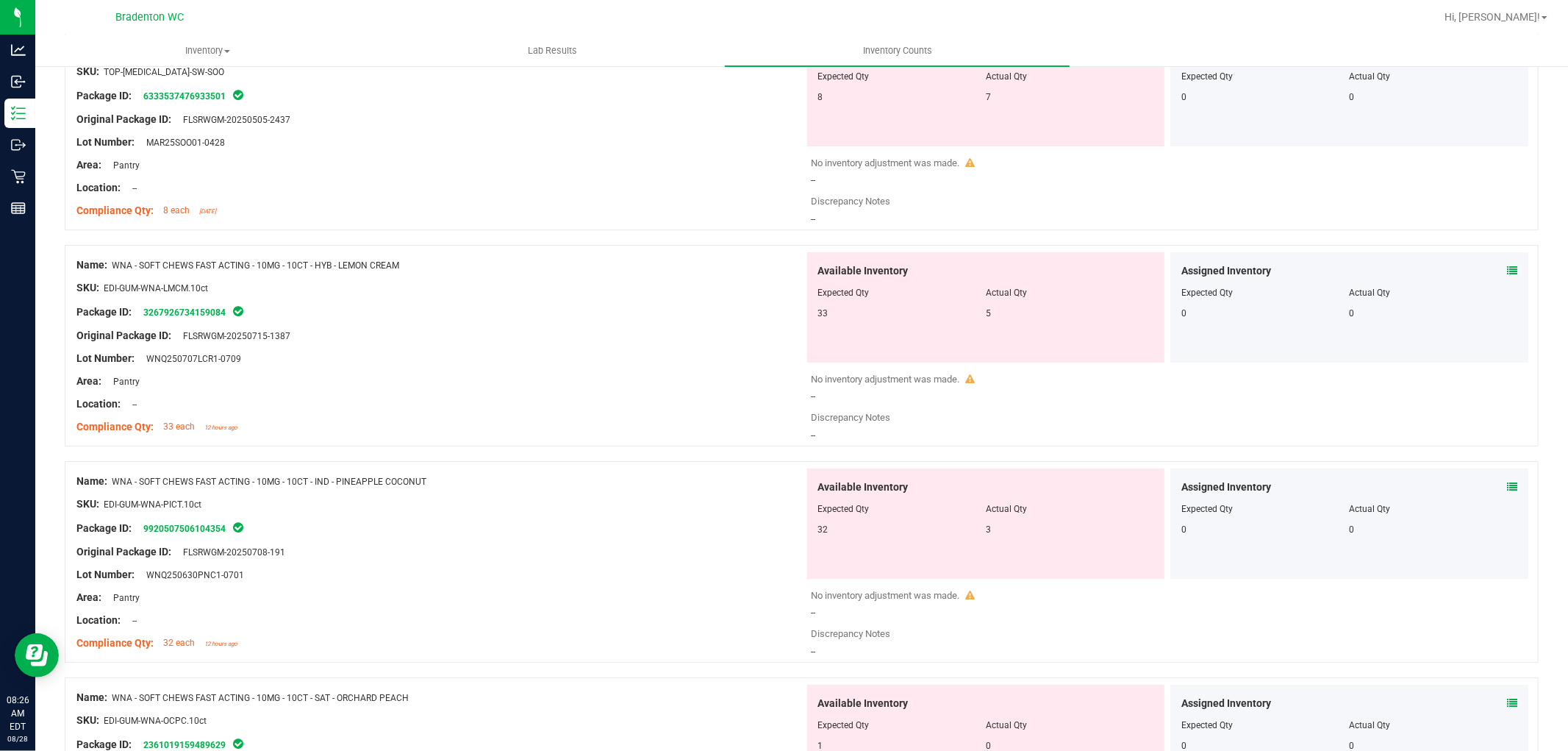
scroll to position [0, 0]
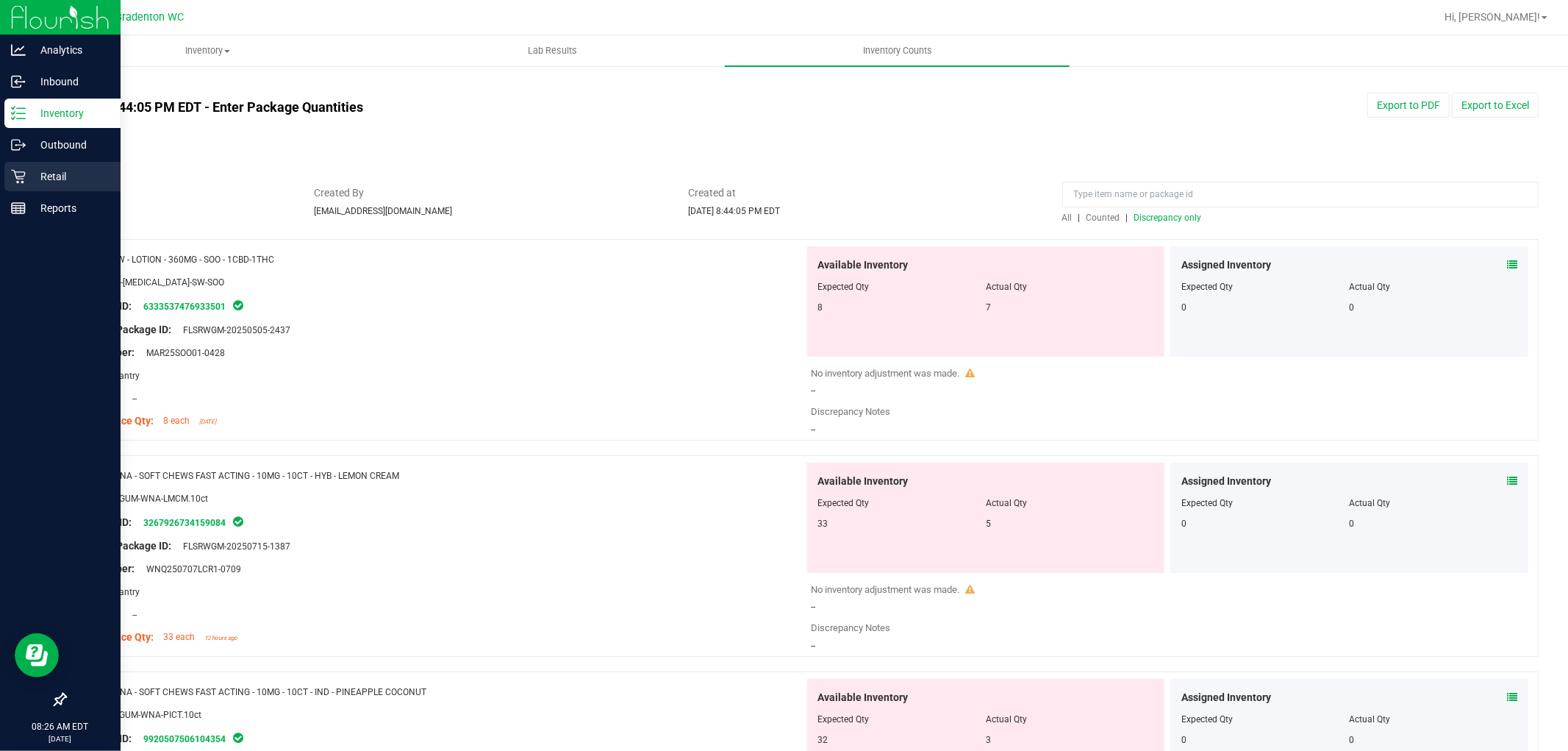
click at [37, 184] on p "Retail" at bounding box center [70, 176] width 88 height 17
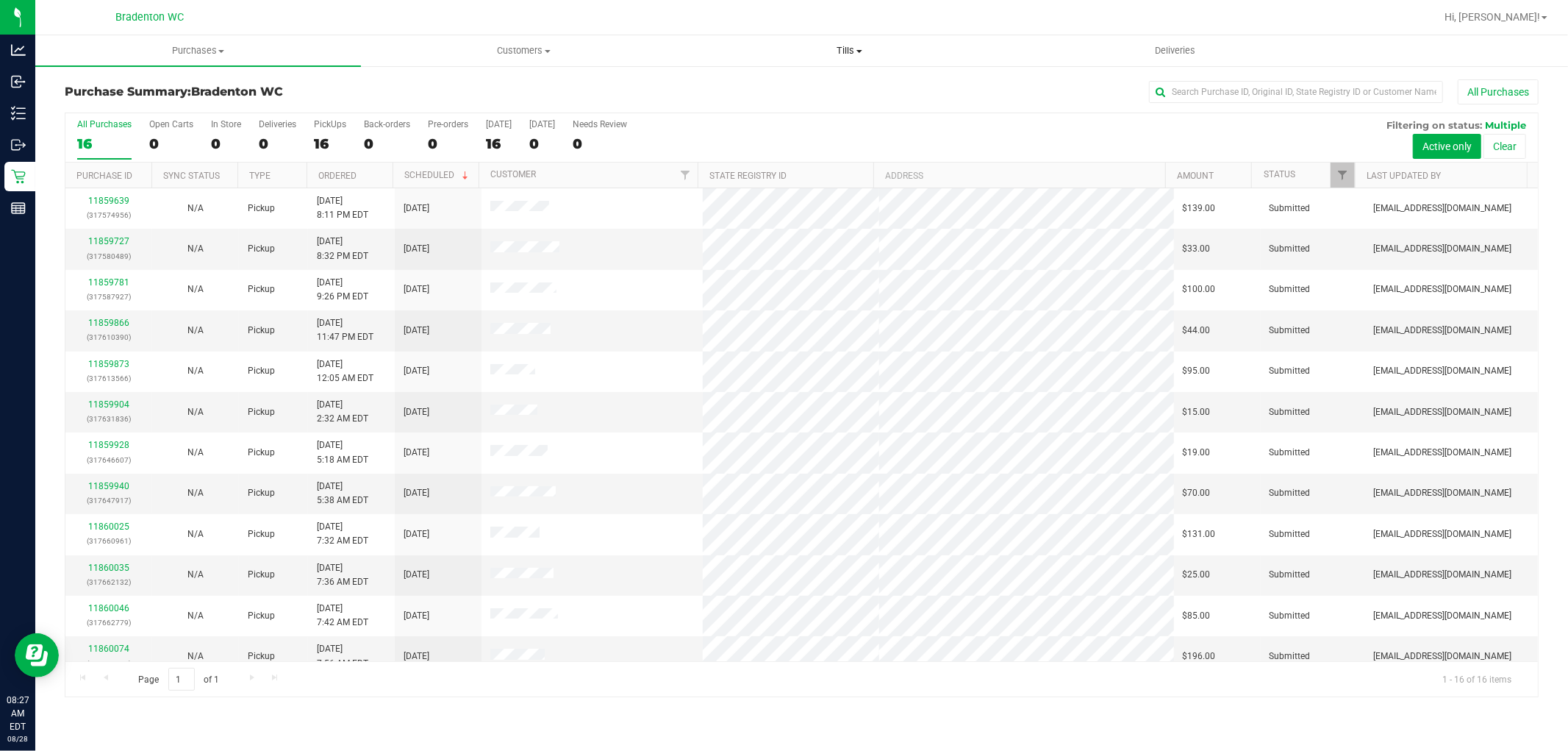
click at [854, 51] on span "Tills" at bounding box center [850, 50] width 324 height 13
click at [772, 94] on li "Manage tills" at bounding box center [850, 89] width 326 height 17
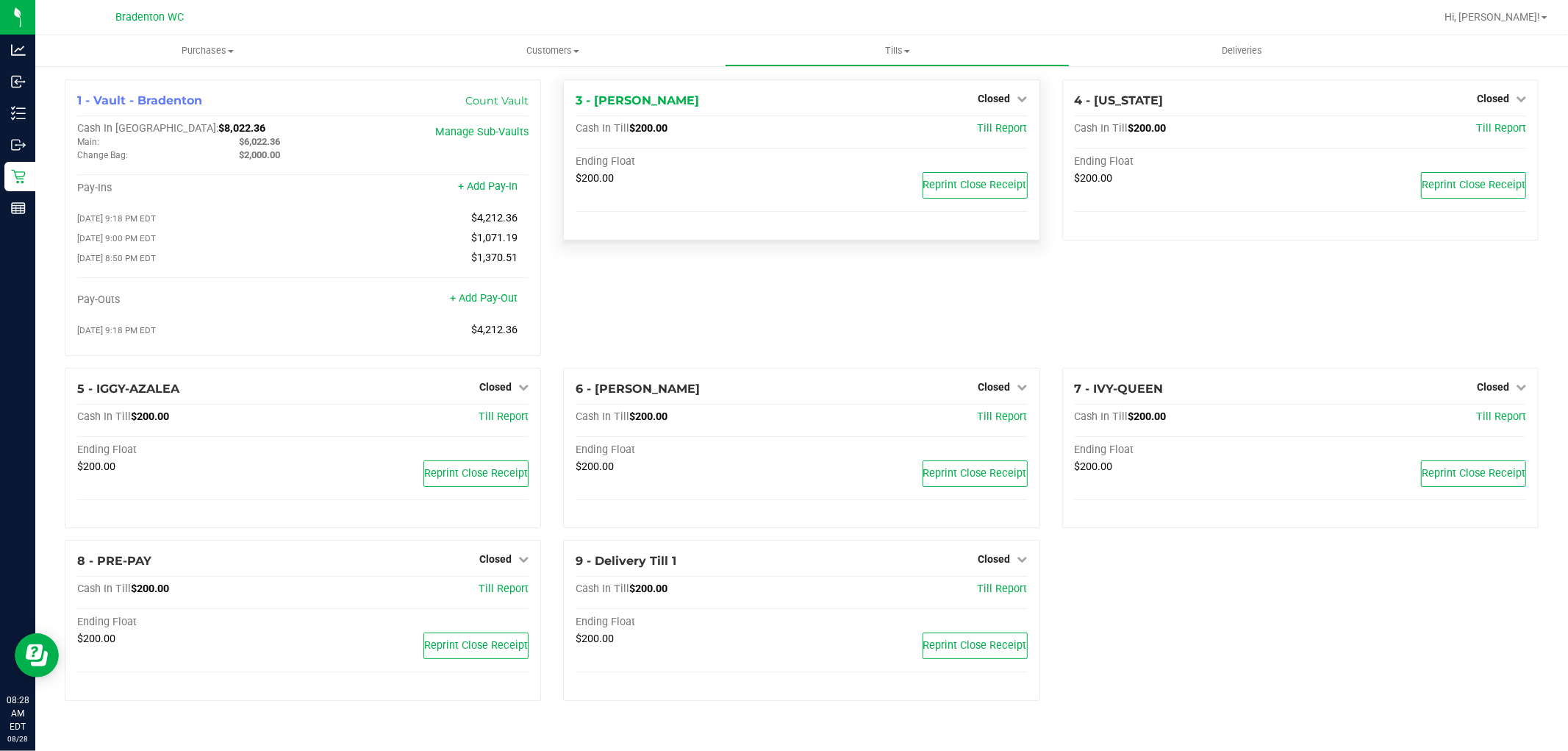
click at [978, 102] on div "3 - HUMBERTO-LEON Closed Open Till" at bounding box center [802, 101] width 452 height 17
click at [1001, 100] on span "Closed" at bounding box center [994, 98] width 32 height 12
click at [983, 128] on link "Open Till" at bounding box center [994, 129] width 39 height 12
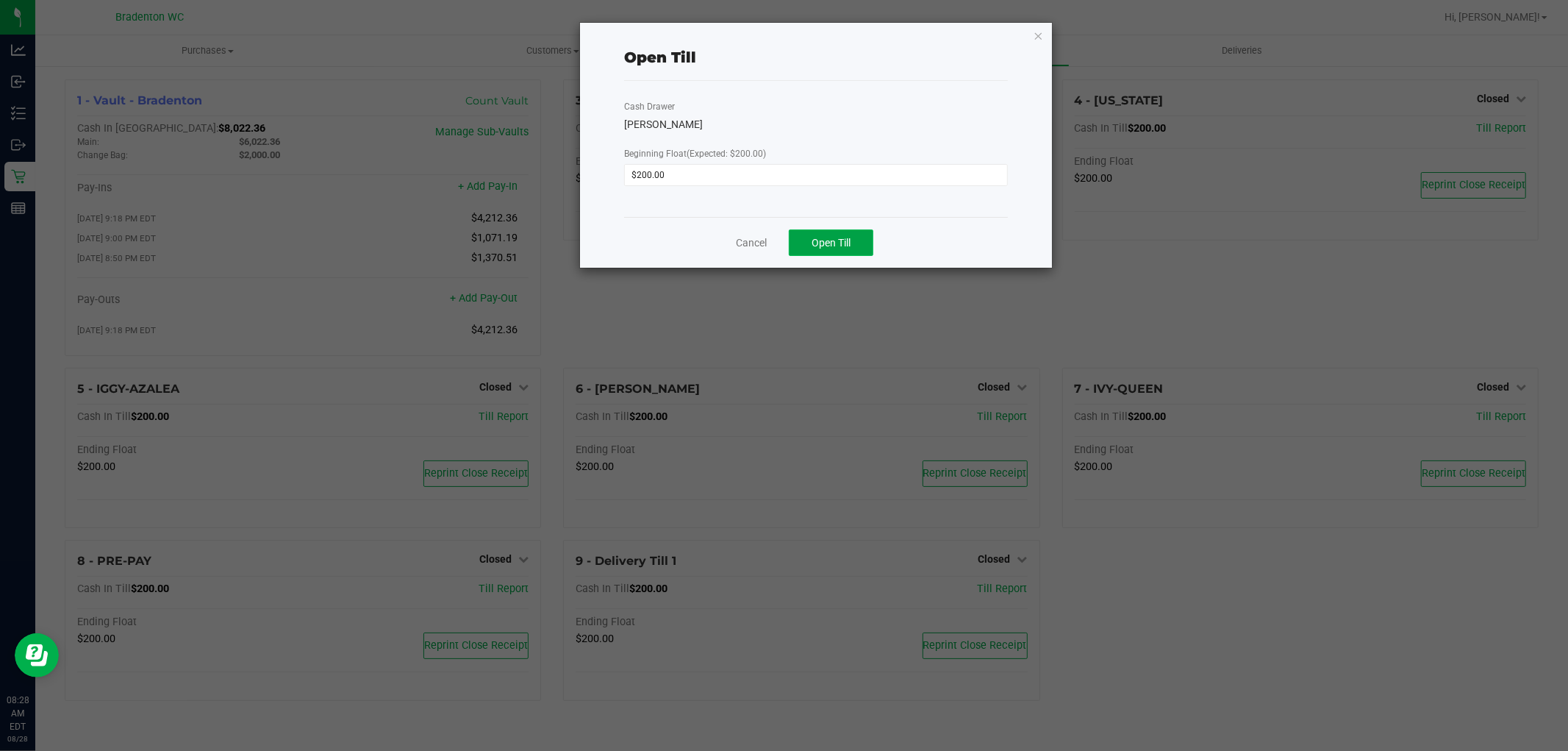
click at [836, 243] on span "Open Till" at bounding box center [832, 242] width 39 height 12
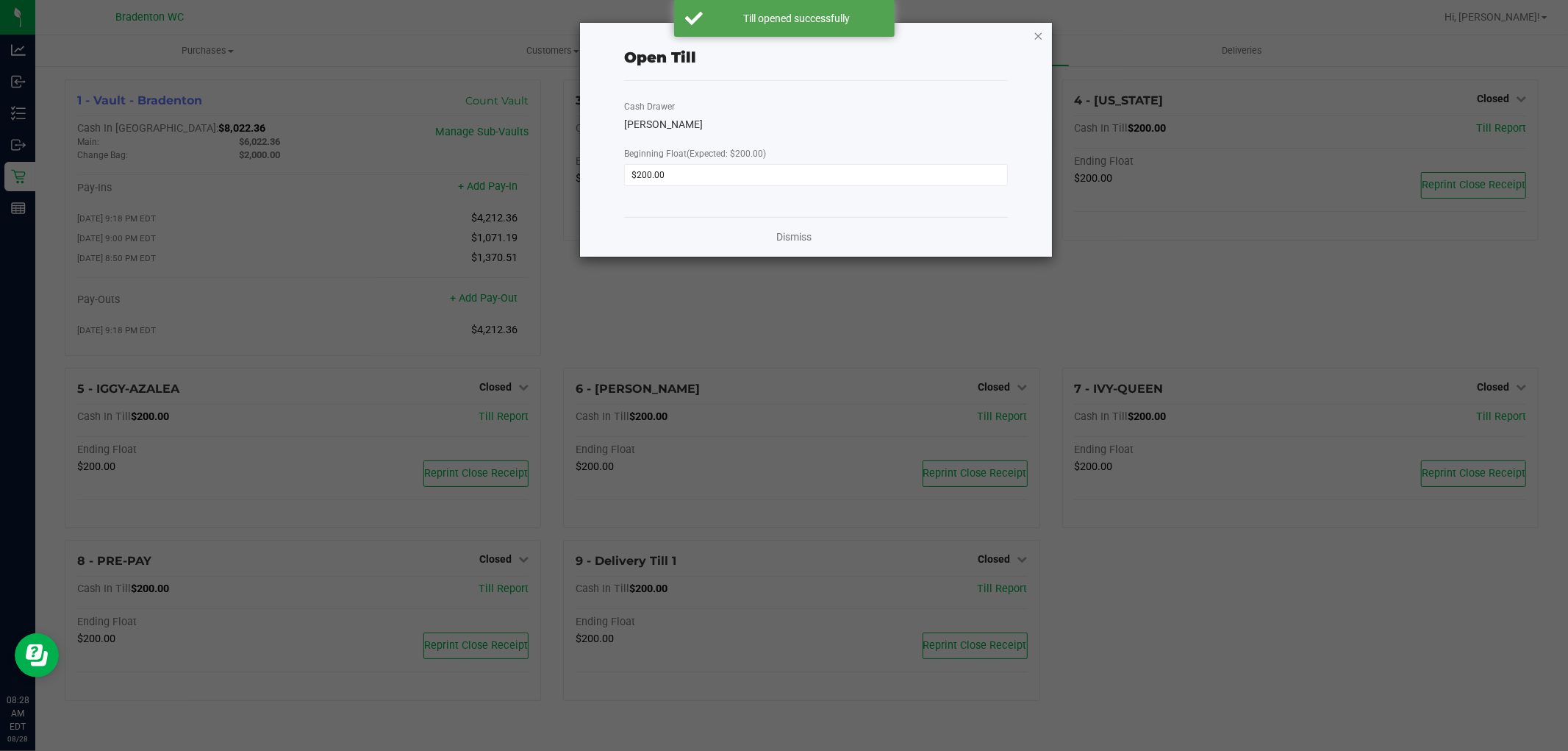
click at [1038, 30] on icon "button" at bounding box center [1039, 35] width 10 height 17
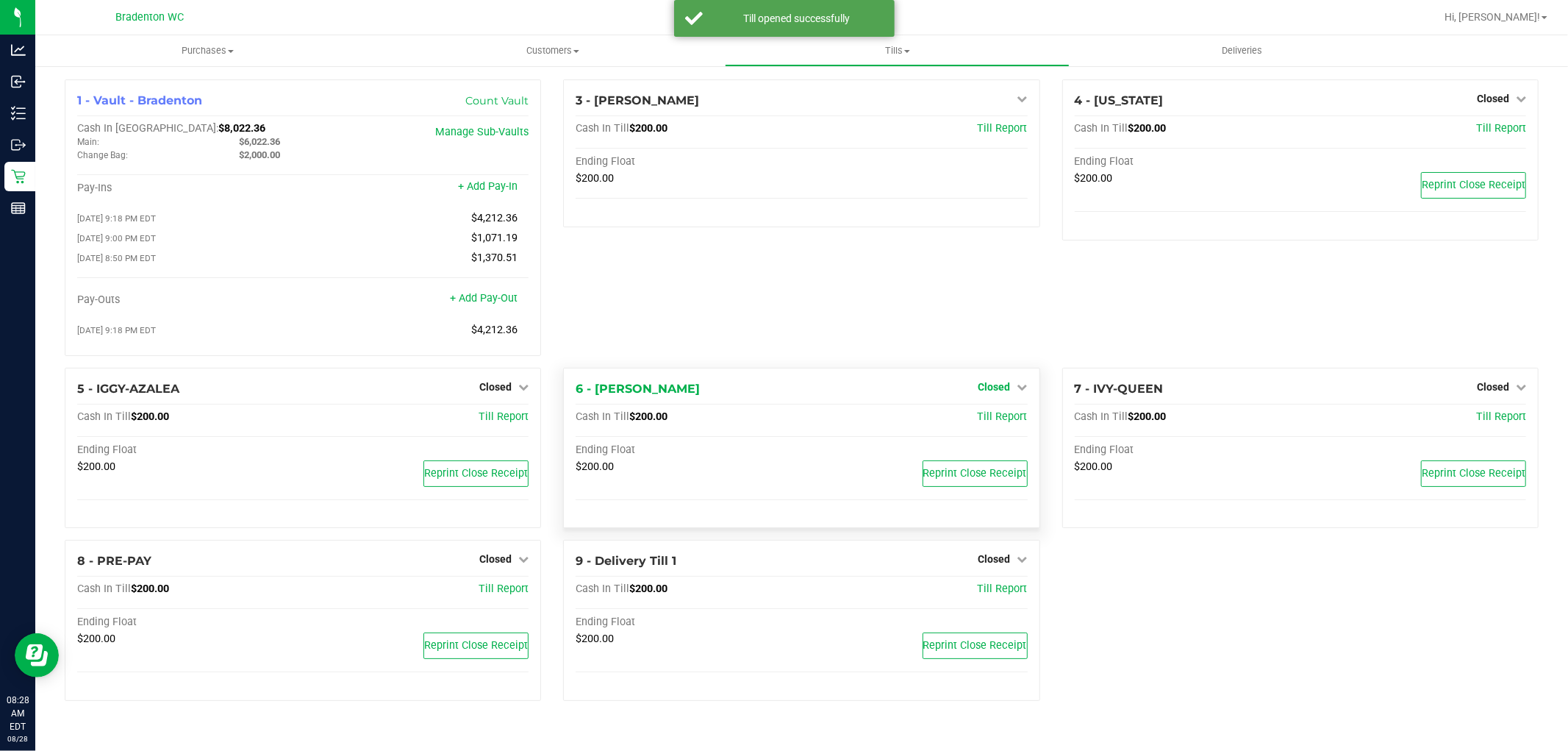
click at [1009, 387] on span "Closed" at bounding box center [994, 387] width 32 height 12
click at [991, 422] on link "Open Till" at bounding box center [994, 416] width 39 height 12
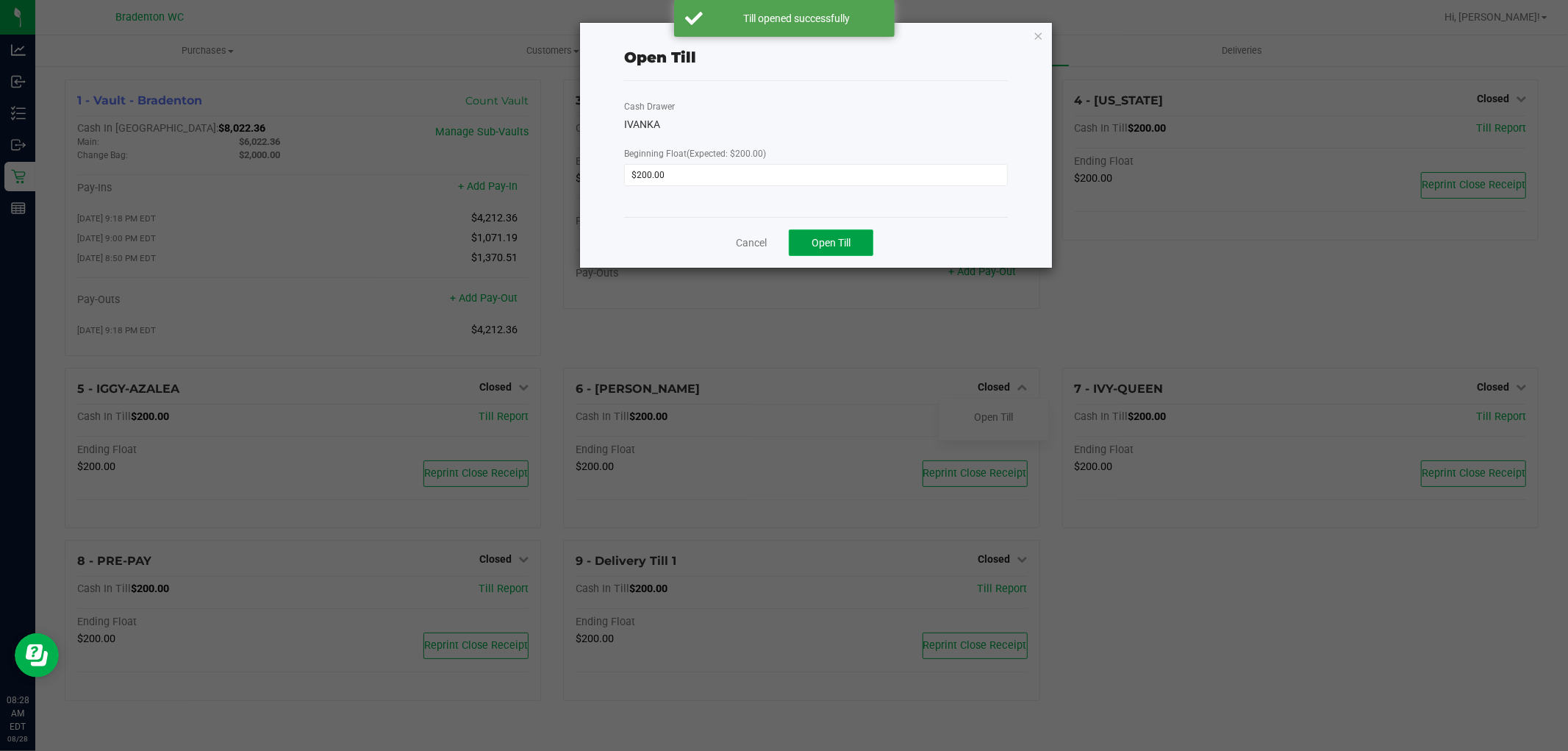
click at [849, 239] on span "Open Till" at bounding box center [832, 242] width 39 height 12
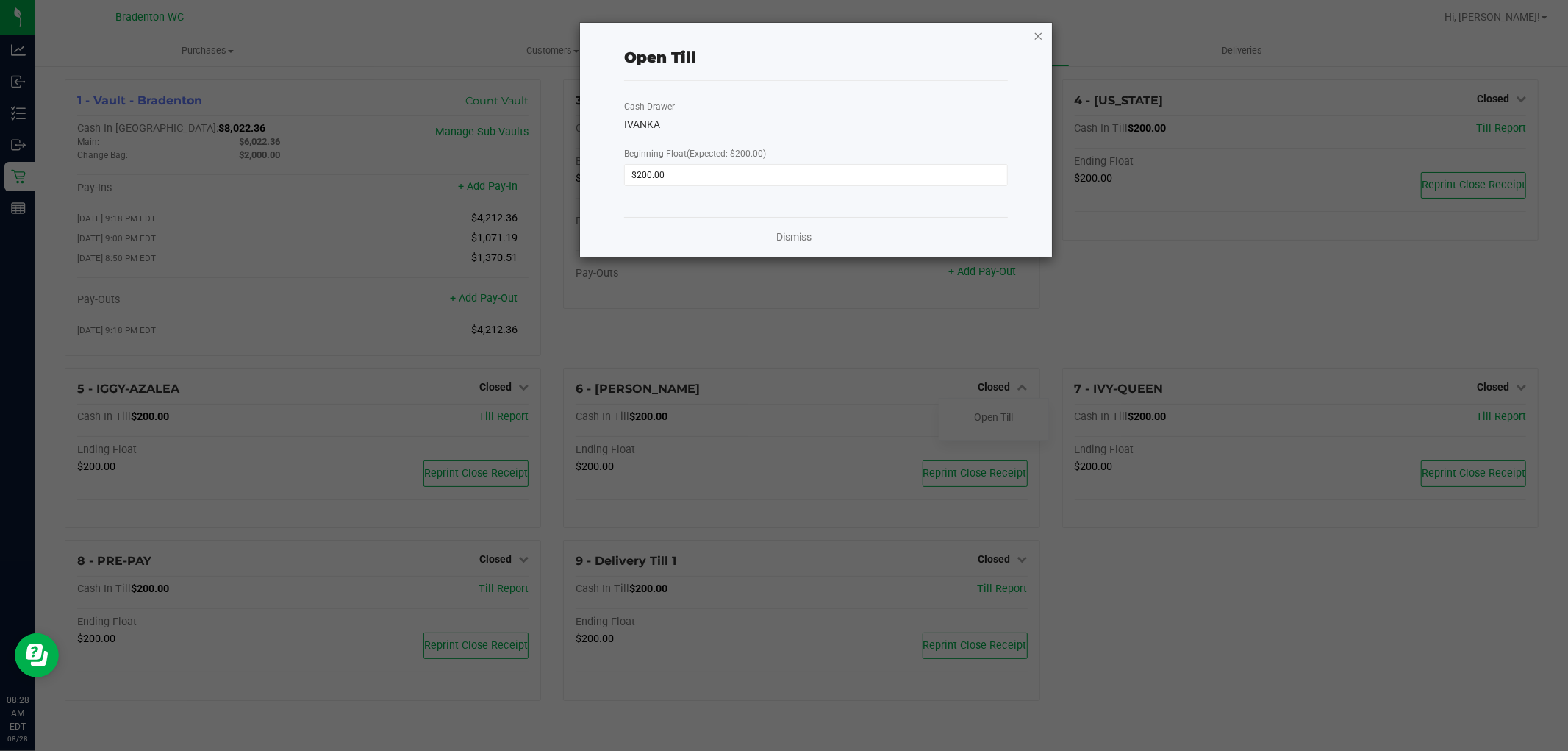
click at [1038, 33] on icon "button" at bounding box center [1039, 35] width 10 height 17
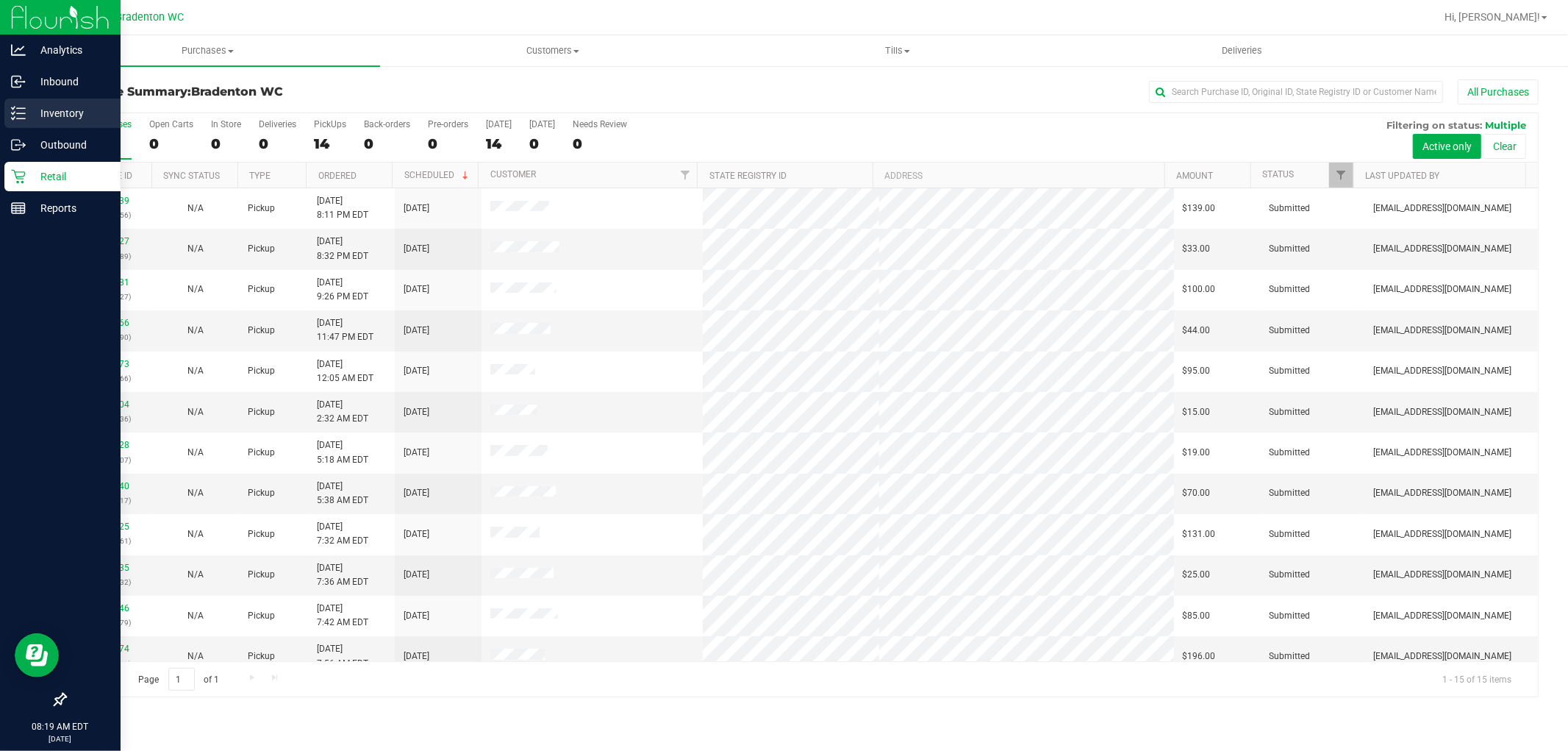
click at [62, 108] on p "Inventory" at bounding box center [70, 113] width 88 height 17
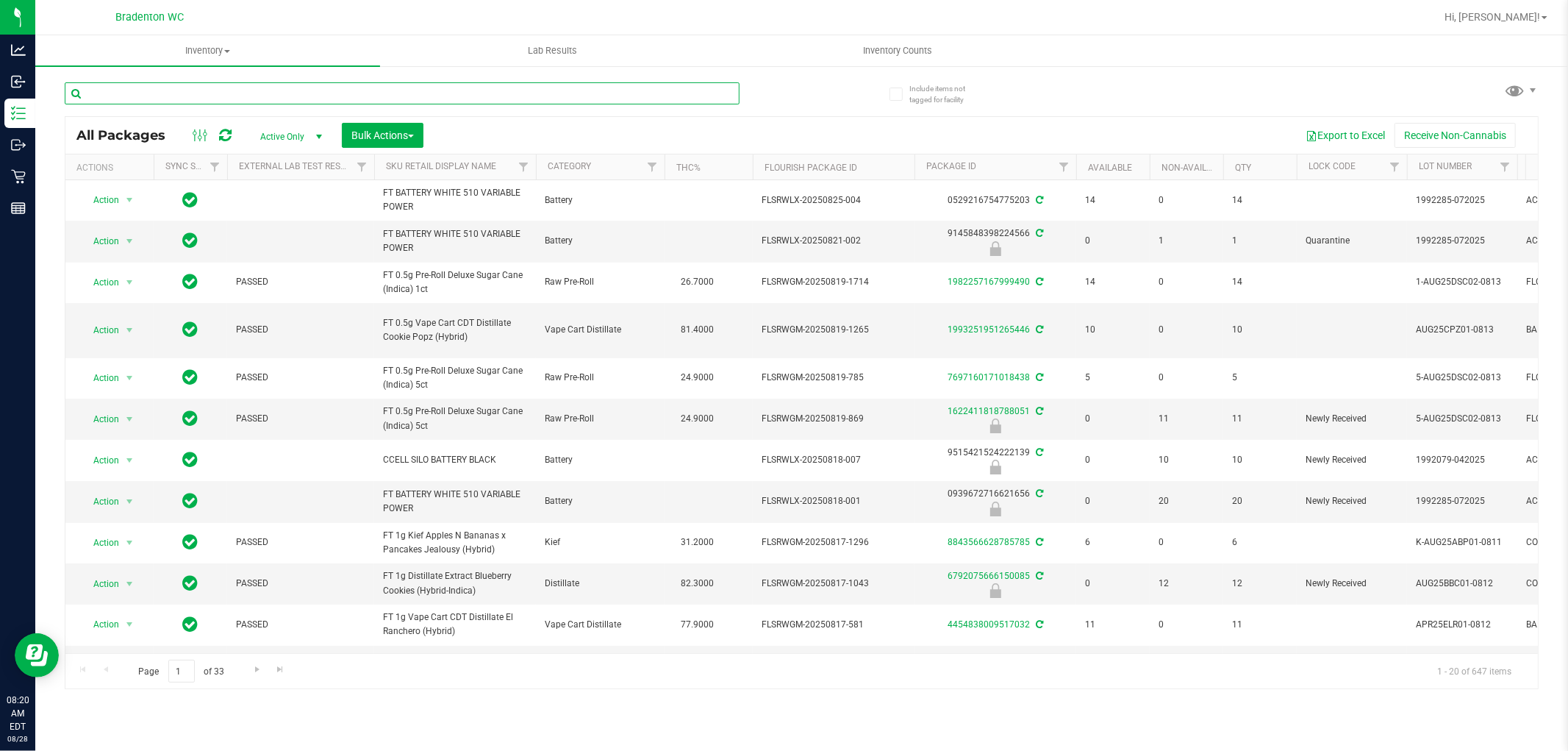
click at [186, 95] on input "text" at bounding box center [402, 94] width 675 height 22
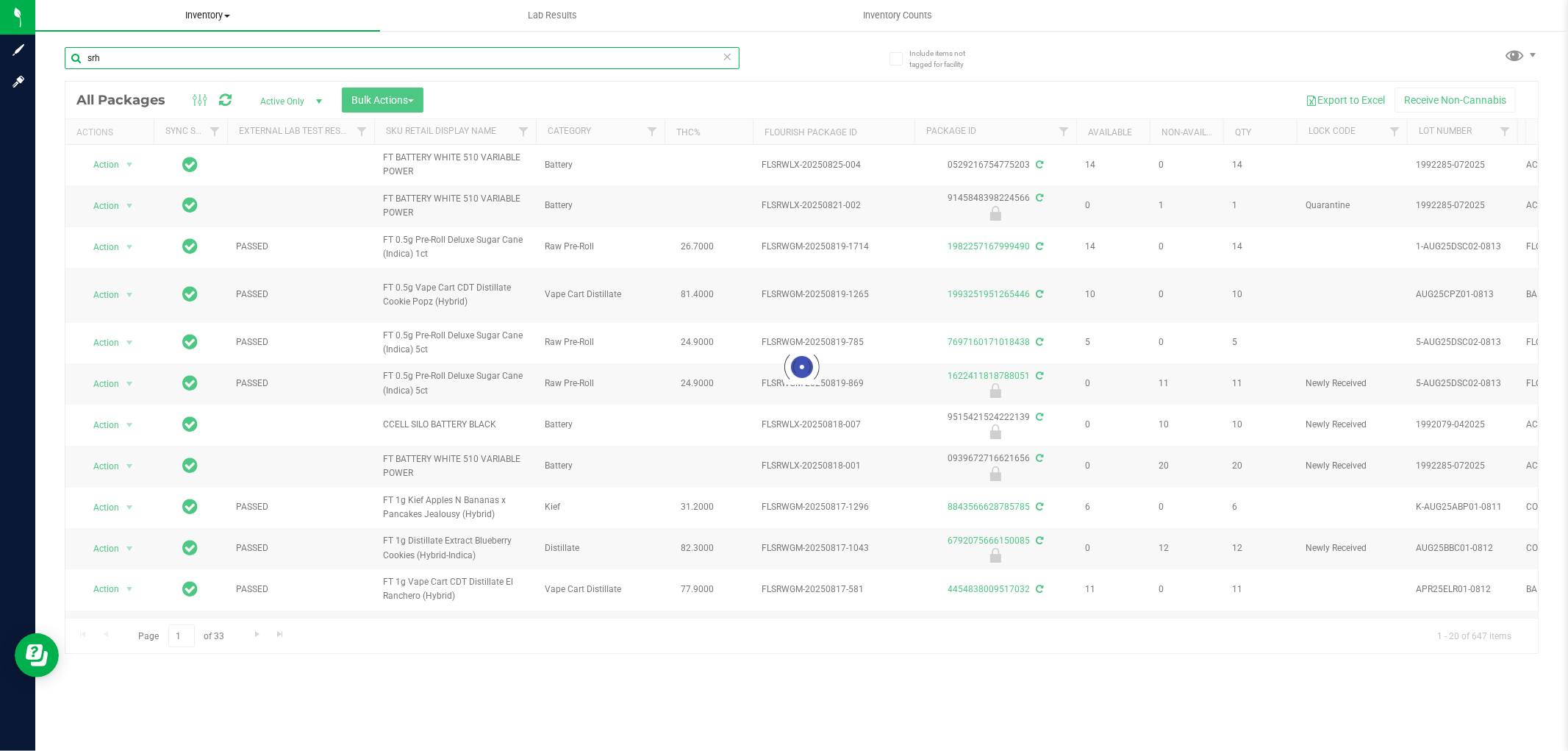
type input "srh"
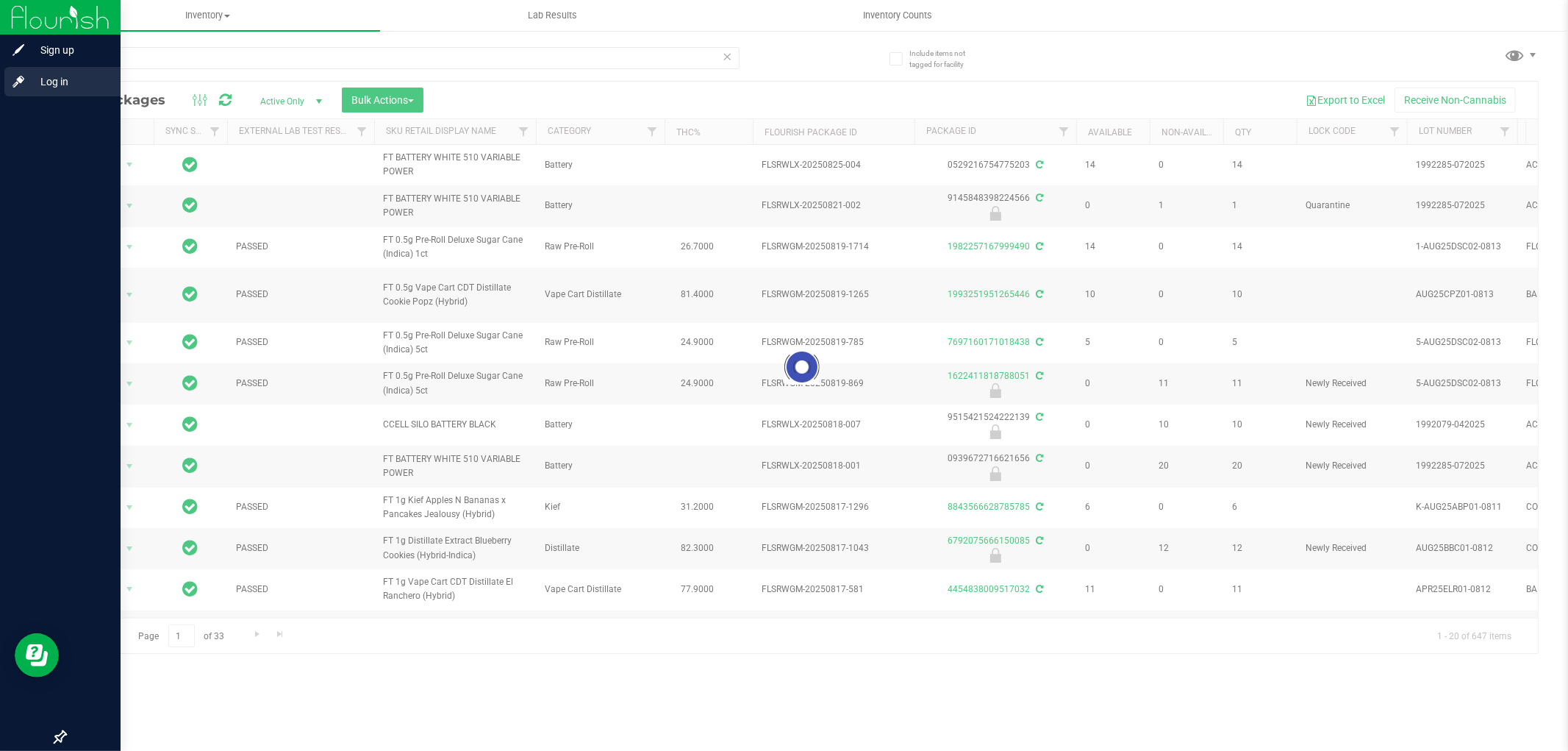
click at [62, 86] on span "Log in" at bounding box center [70, 82] width 88 height 17
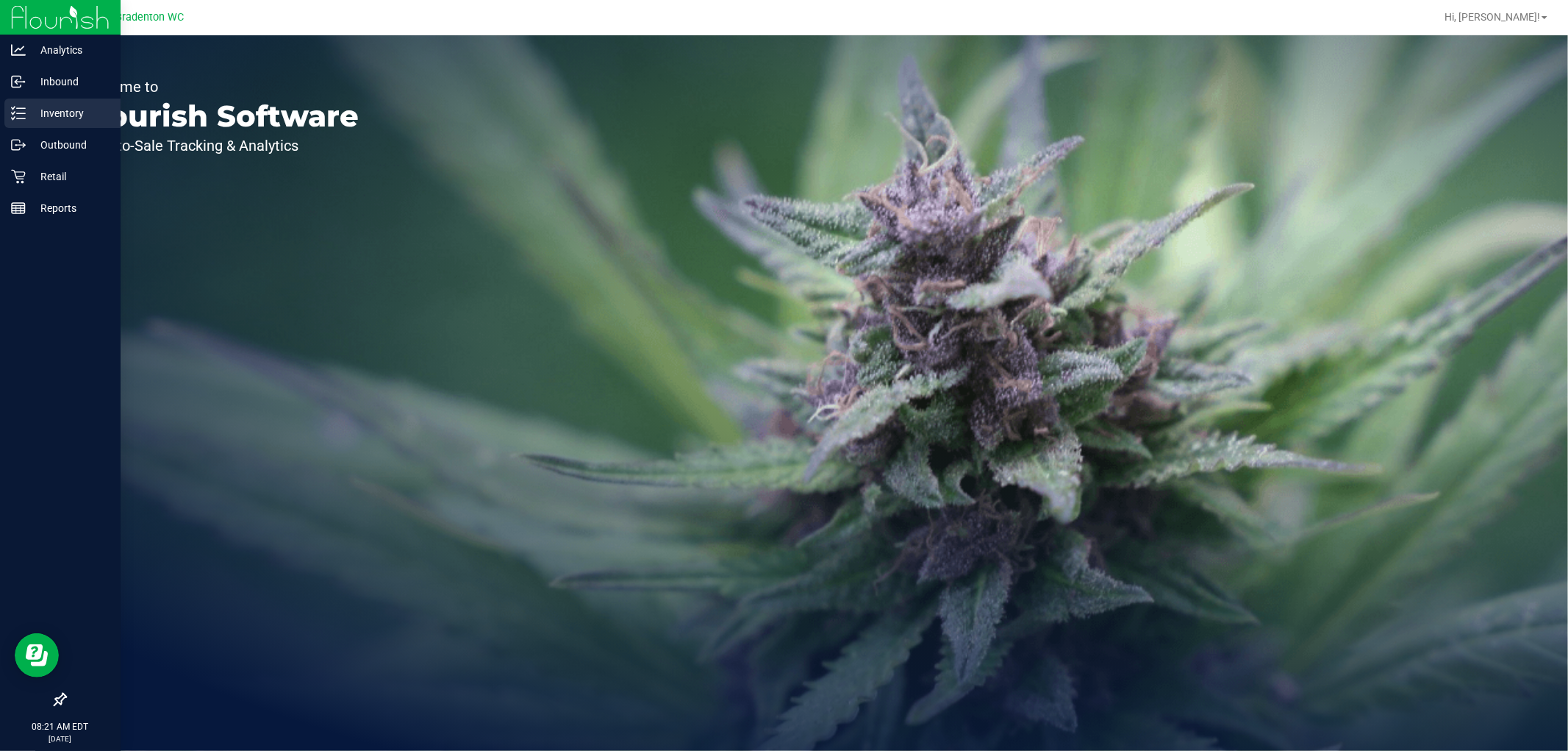
click at [70, 111] on p "Inventory" at bounding box center [70, 113] width 88 height 17
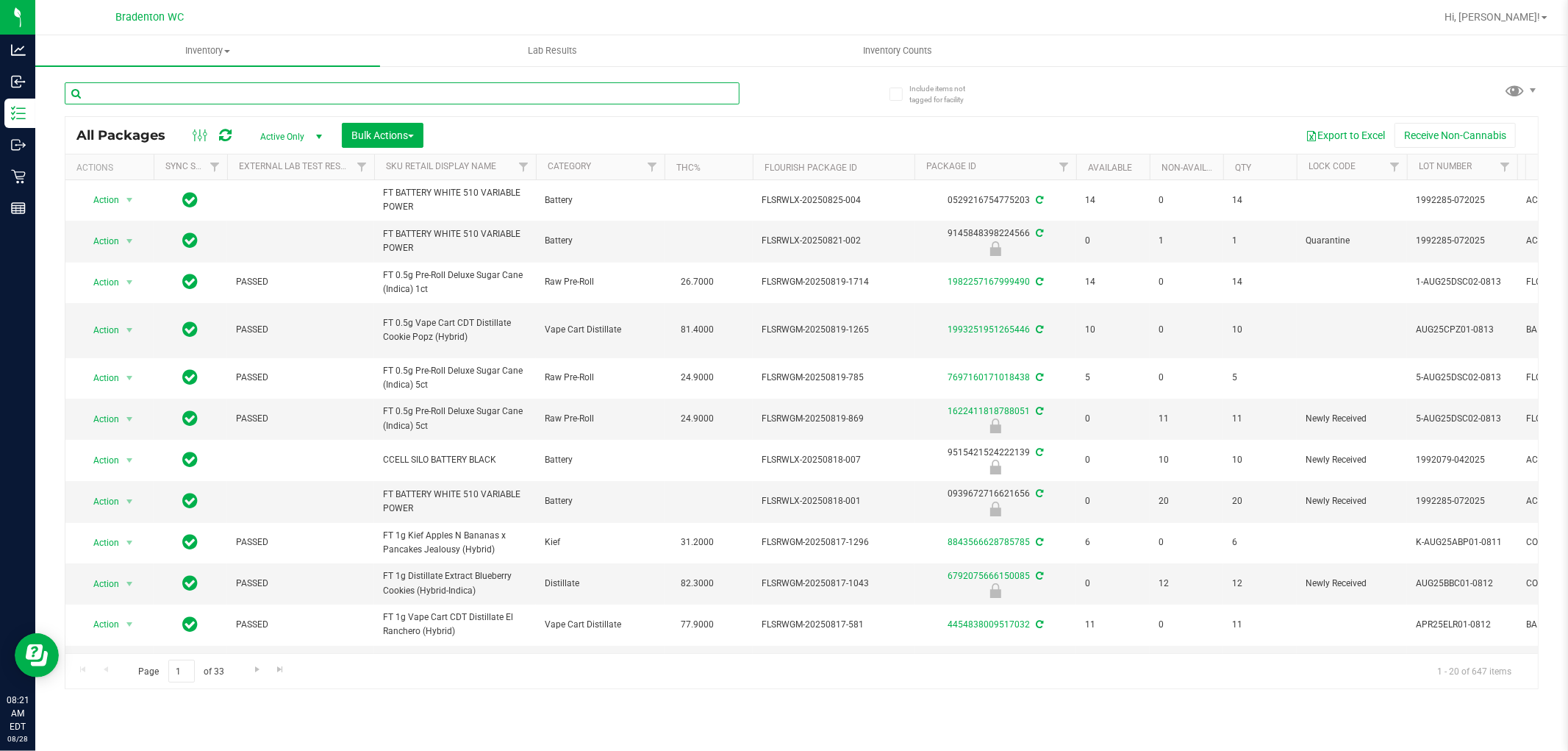
click at [157, 94] on input "text" at bounding box center [402, 94] width 675 height 22
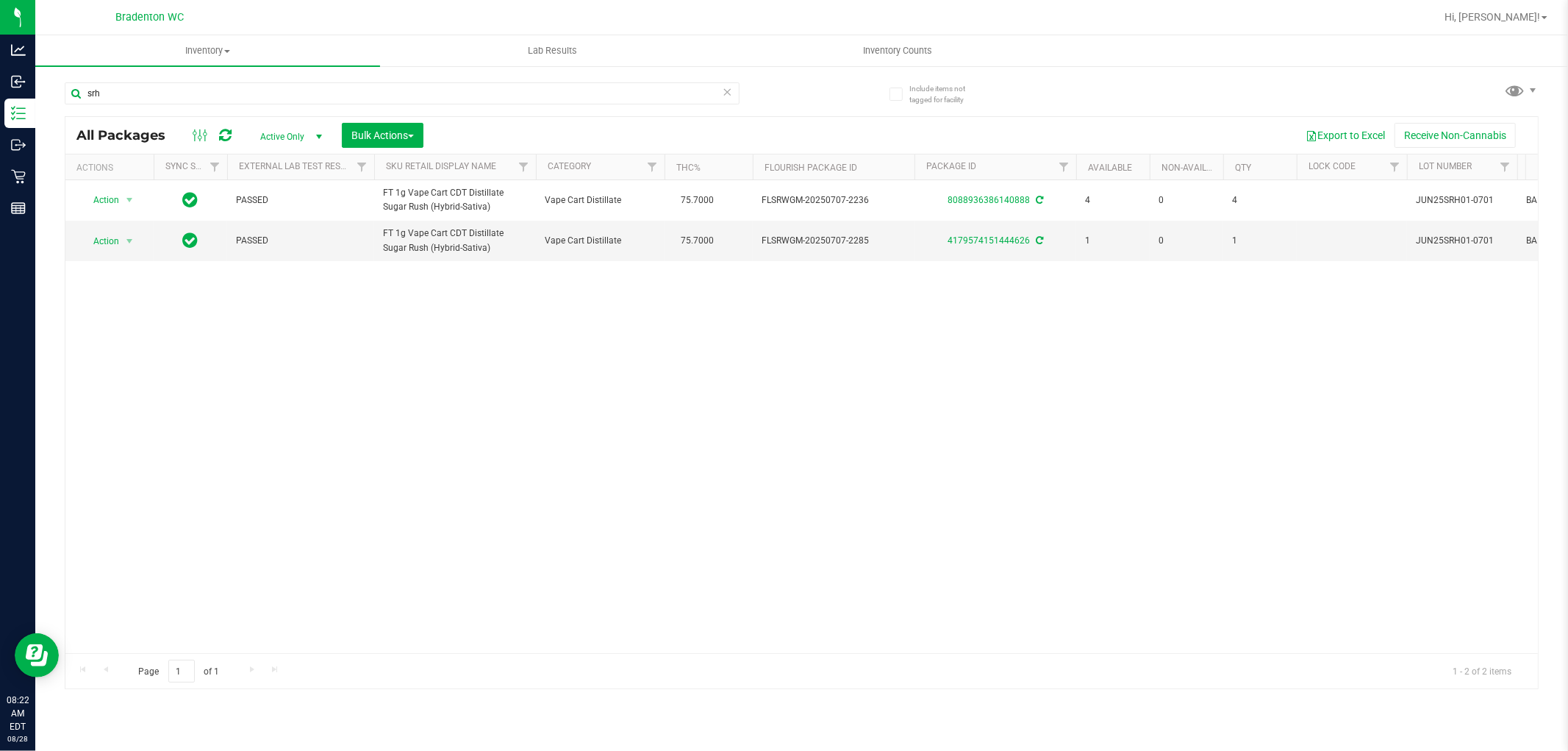
click at [880, 391] on div "Action Action Adjust qty Create package Edit attributes Global inventory Locate…" at bounding box center [802, 416] width 1473 height 473
click at [887, 376] on div "Action Action Adjust qty Create package Edit attributes Global inventory Locate…" at bounding box center [802, 416] width 1473 height 473
click at [909, 398] on div "Action Action Adjust qty Create package Edit attributes Global inventory Locate…" at bounding box center [802, 416] width 1473 height 473
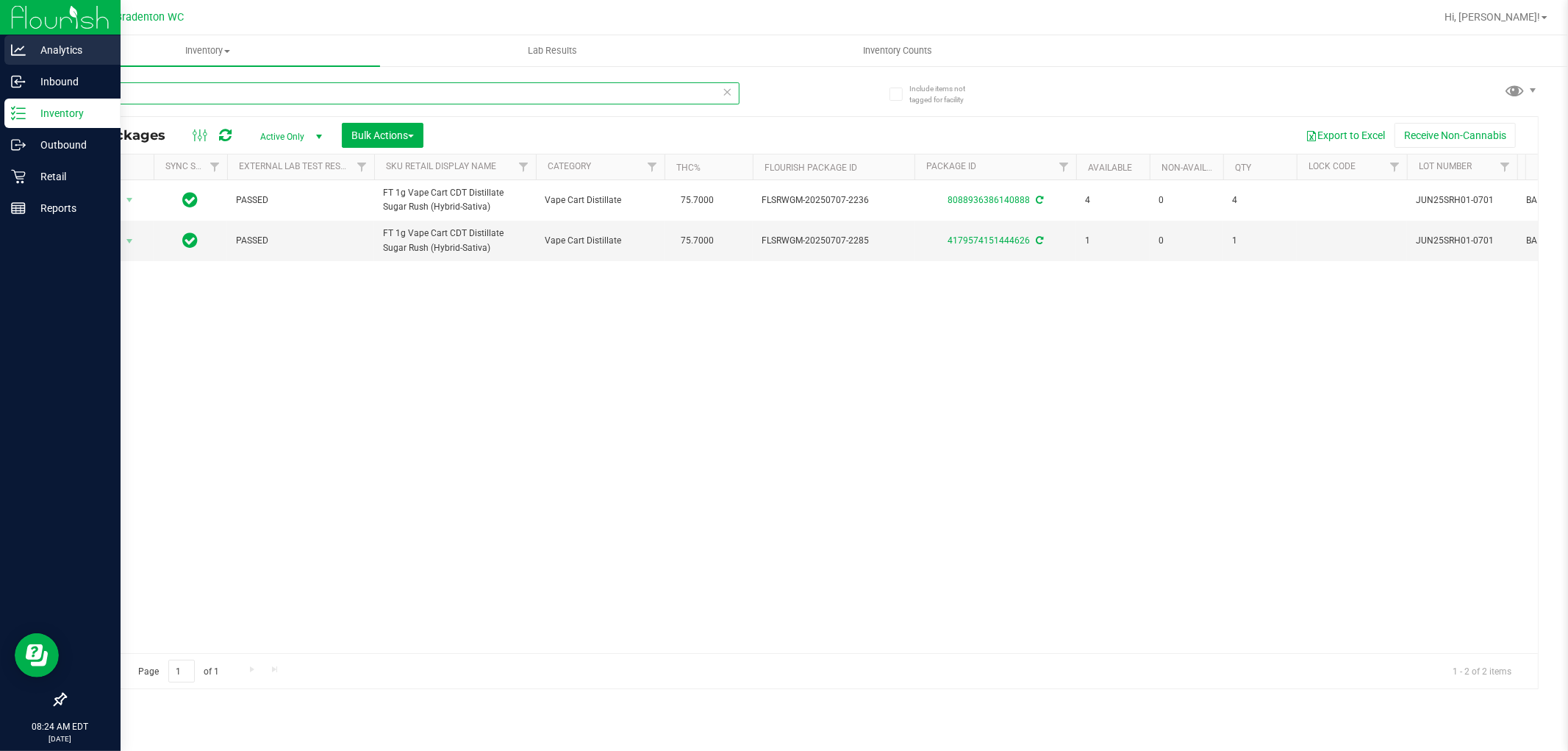
drag, startPoint x: 157, startPoint y: 97, endPoint x: 0, endPoint y: 48, distance: 164.5
click at [0, 48] on div "Analytics Inbound Inventory Outbound Retail Reports 08:24 AM EDT [DATE] 08/28 B…" at bounding box center [784, 376] width 1568 height 751
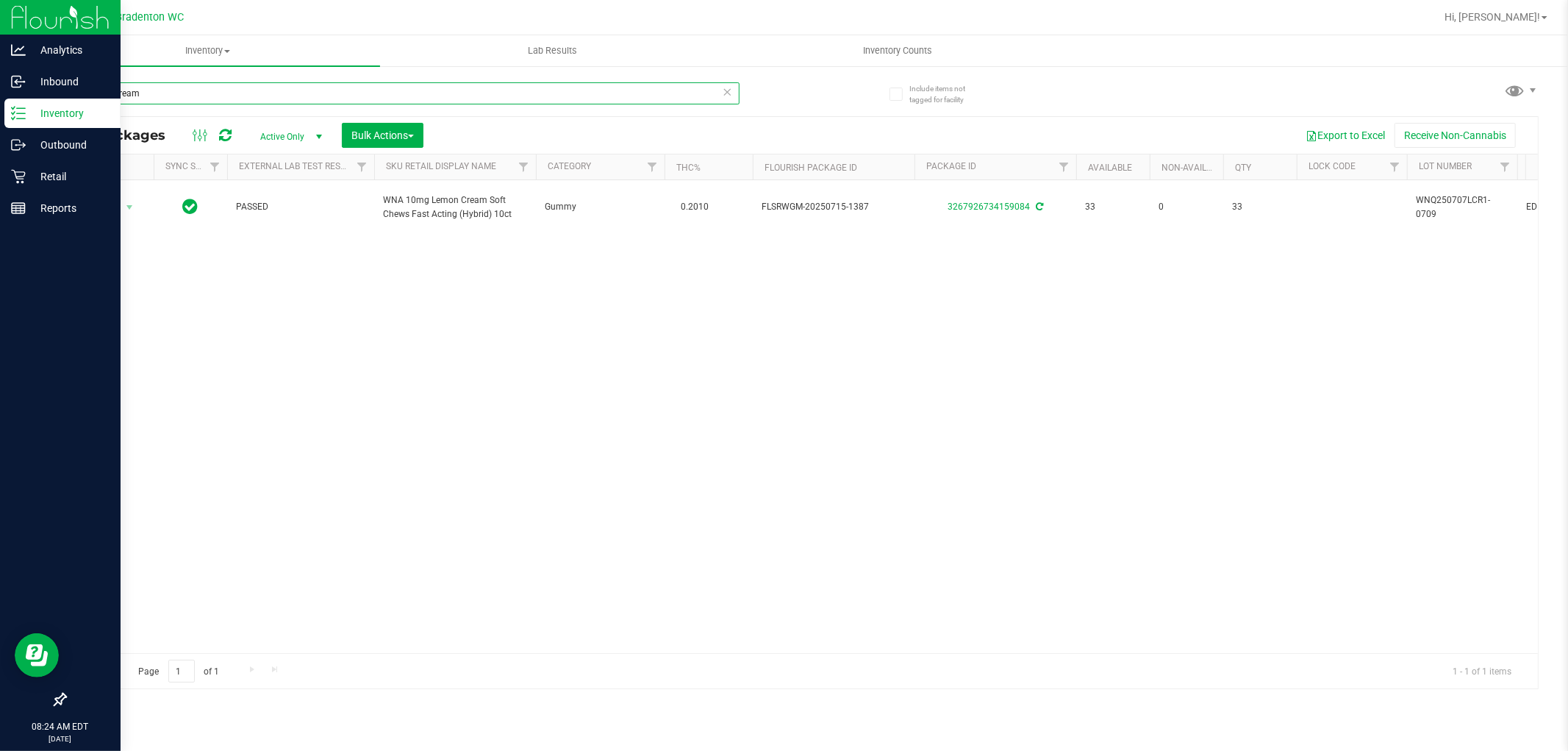
drag, startPoint x: 179, startPoint y: 92, endPoint x: 0, endPoint y: 1, distance: 200.8
click at [0, 9] on div "Analytics Inbound Inventory Outbound Retail Reports 08:24 AM EDT [DATE] 08/28 B…" at bounding box center [784, 376] width 1568 height 751
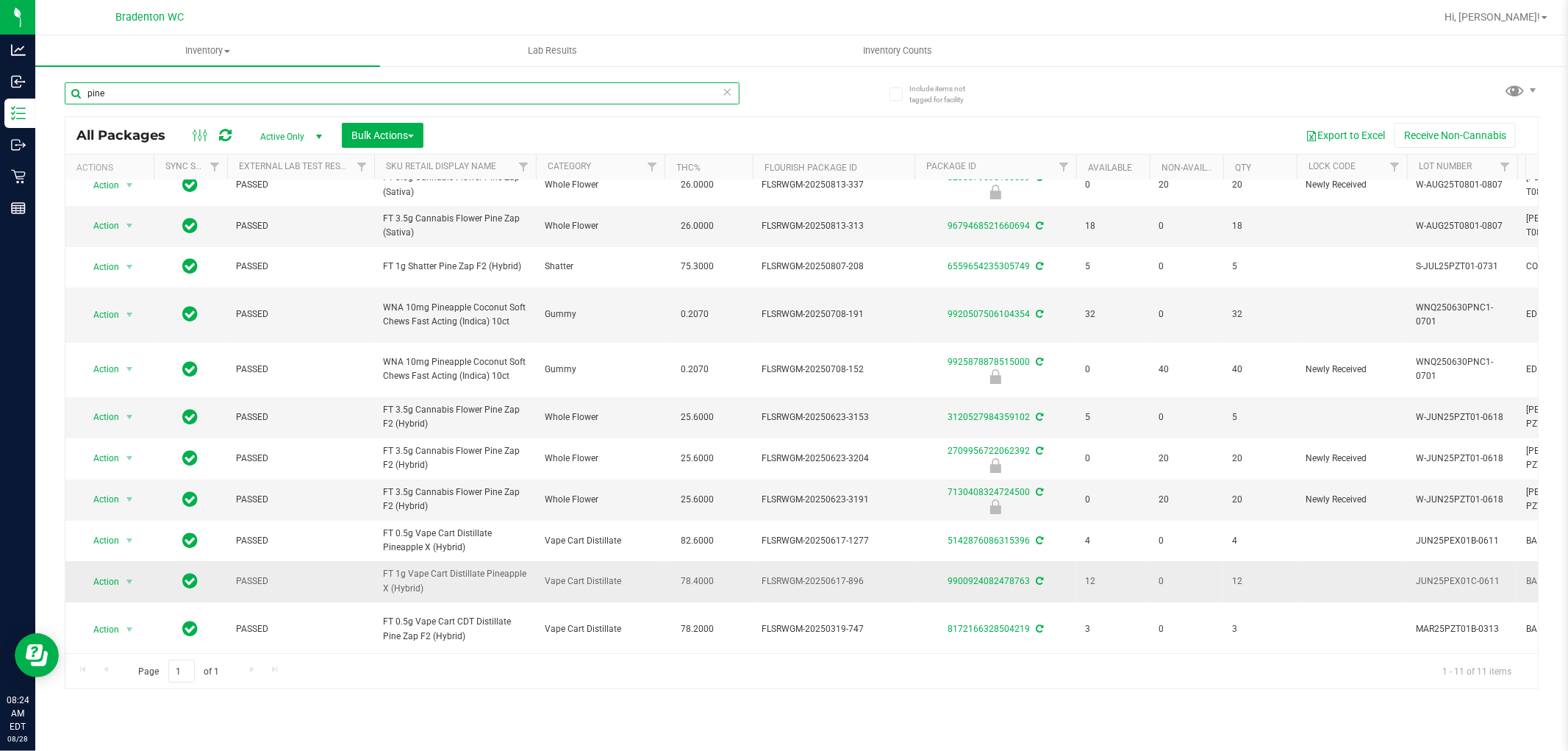
scroll to position [31, 0]
type input "pine"
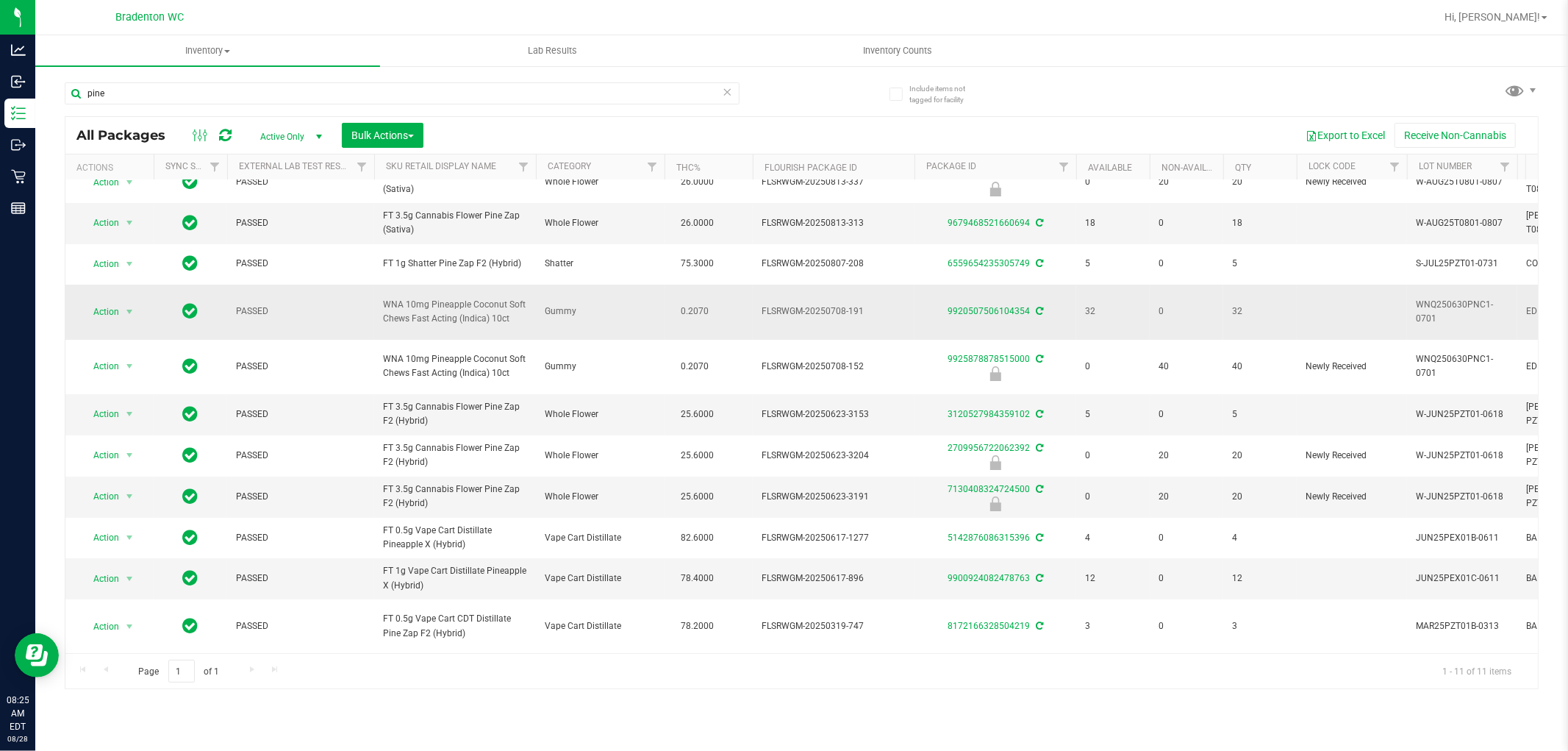
drag, startPoint x: 511, startPoint y: 312, endPoint x: 379, endPoint y: 306, distance: 132.1
click at [379, 306] on td "WNA 10mg Pineapple Coconut Soft Chews Fast Acting (Indica) 10ct" at bounding box center [456, 313] width 162 height 55
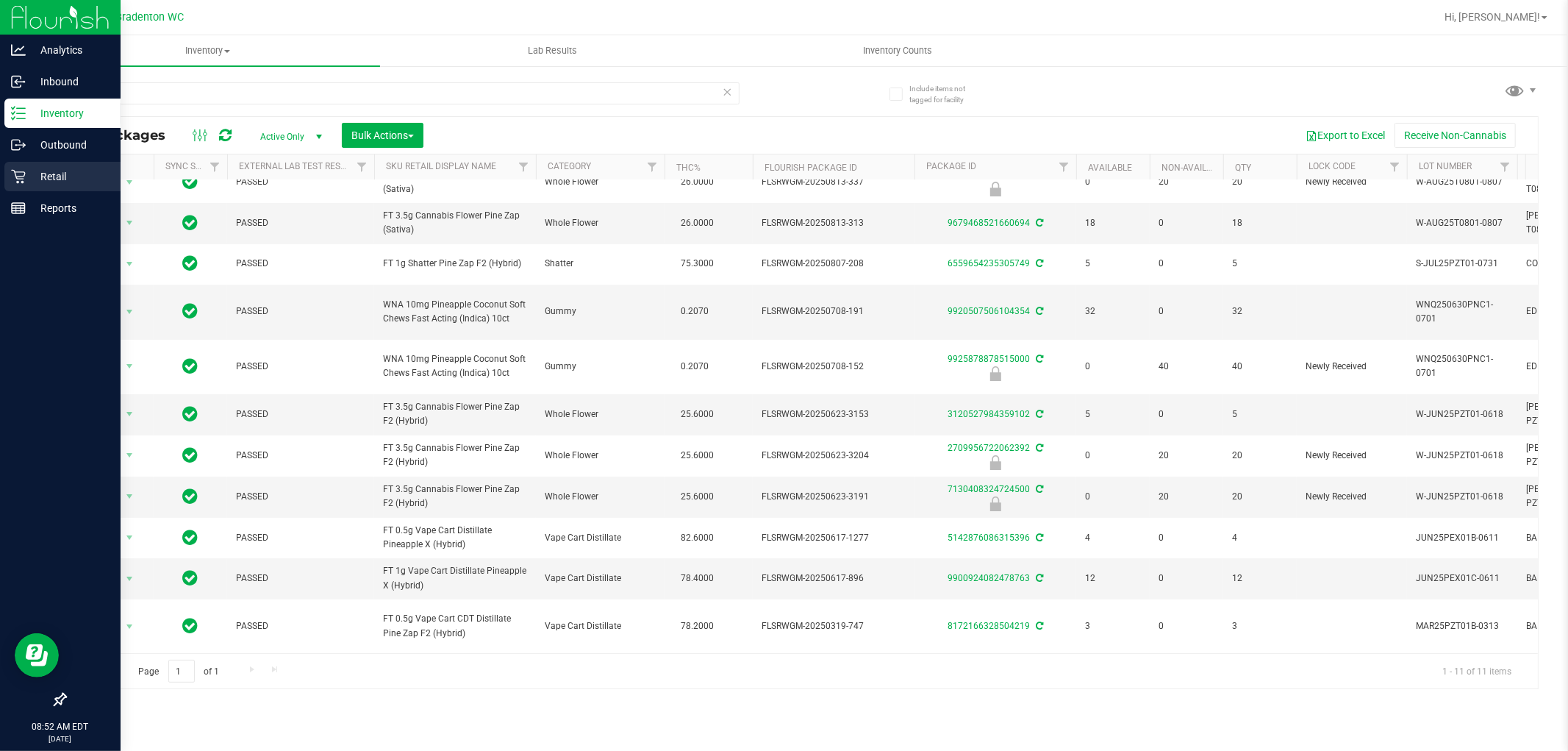
click at [55, 170] on p "Retail" at bounding box center [70, 176] width 88 height 17
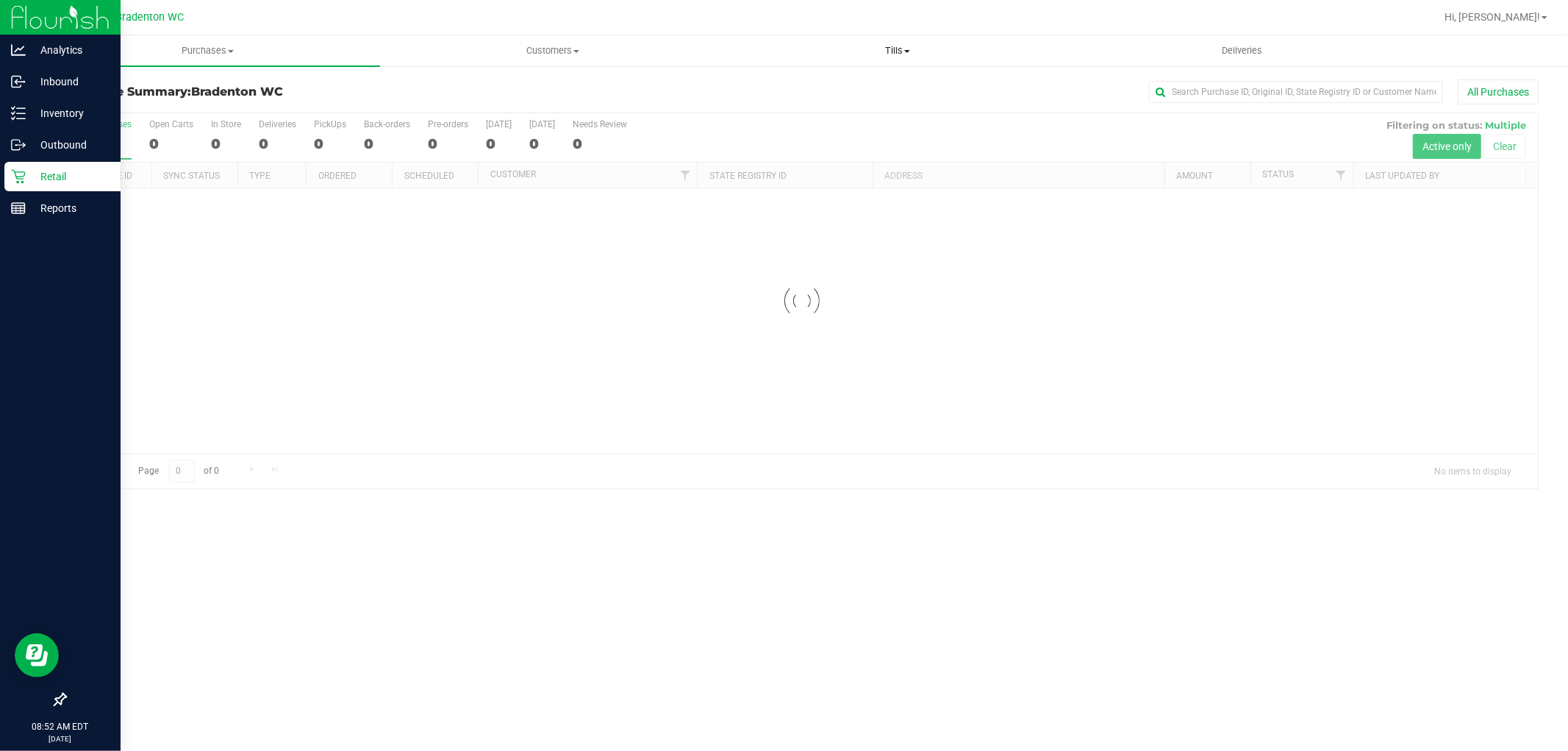
click at [902, 51] on span "Tills" at bounding box center [897, 50] width 343 height 13
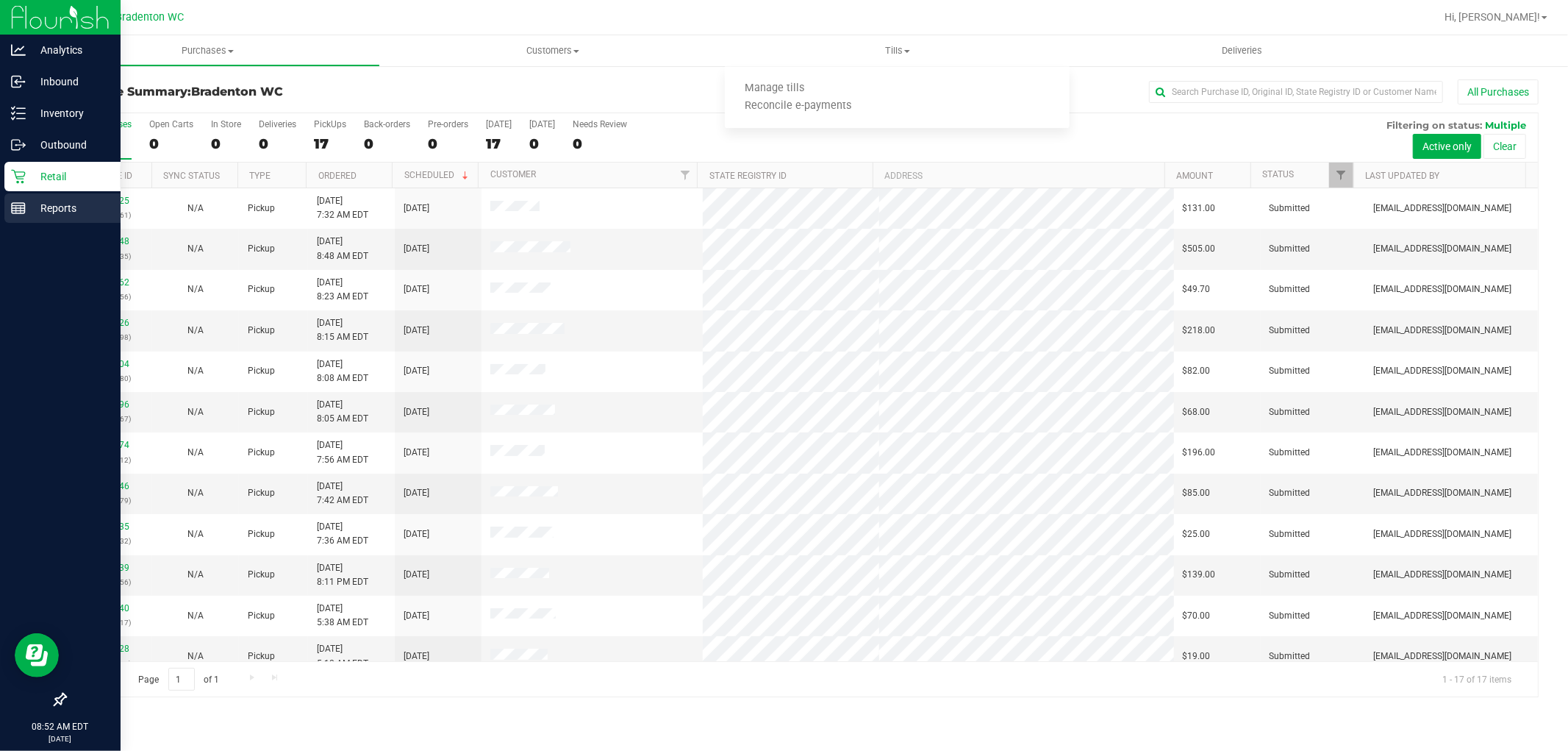
click at [61, 212] on p "Reports" at bounding box center [70, 208] width 88 height 17
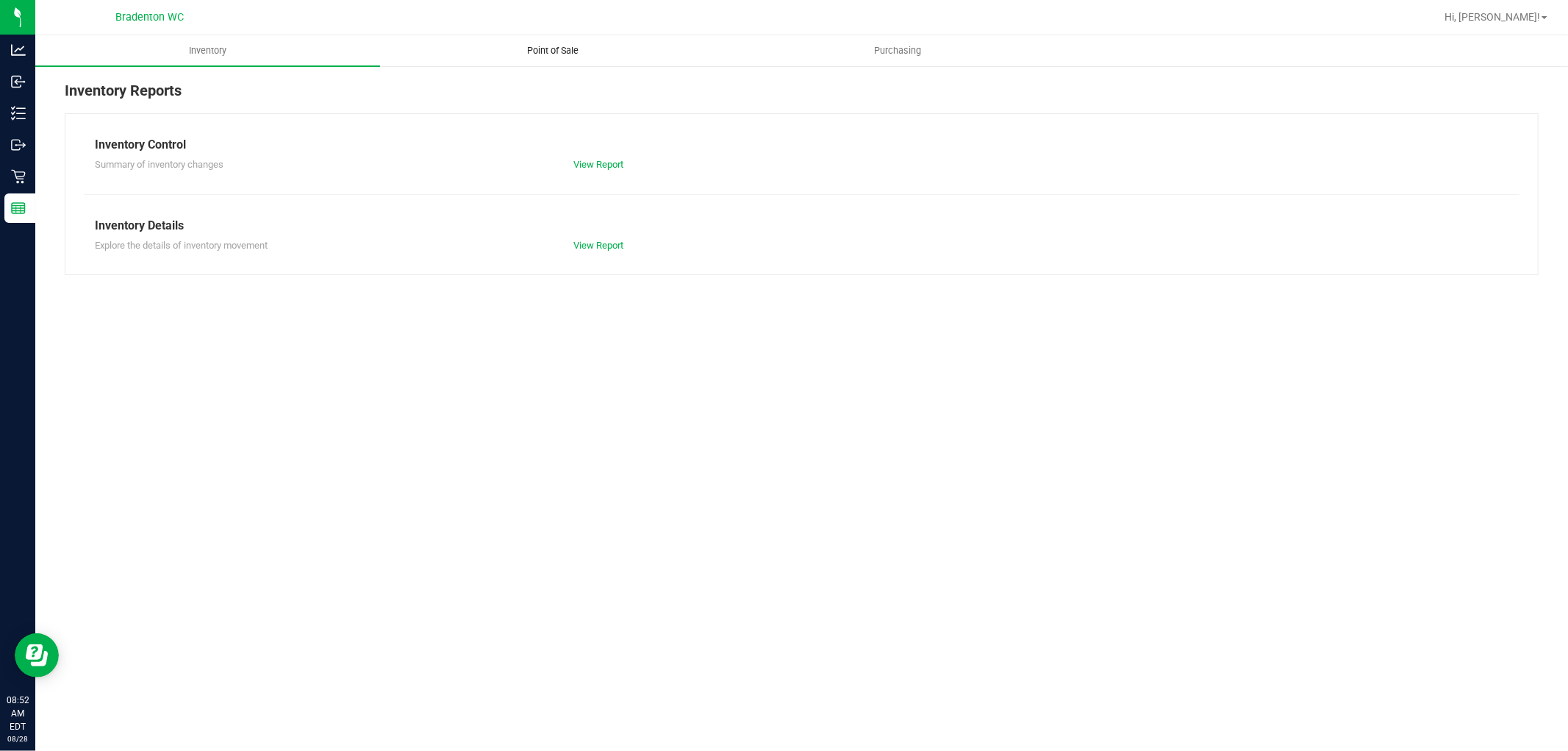
click at [548, 50] on span "Point of Sale" at bounding box center [553, 50] width 91 height 13
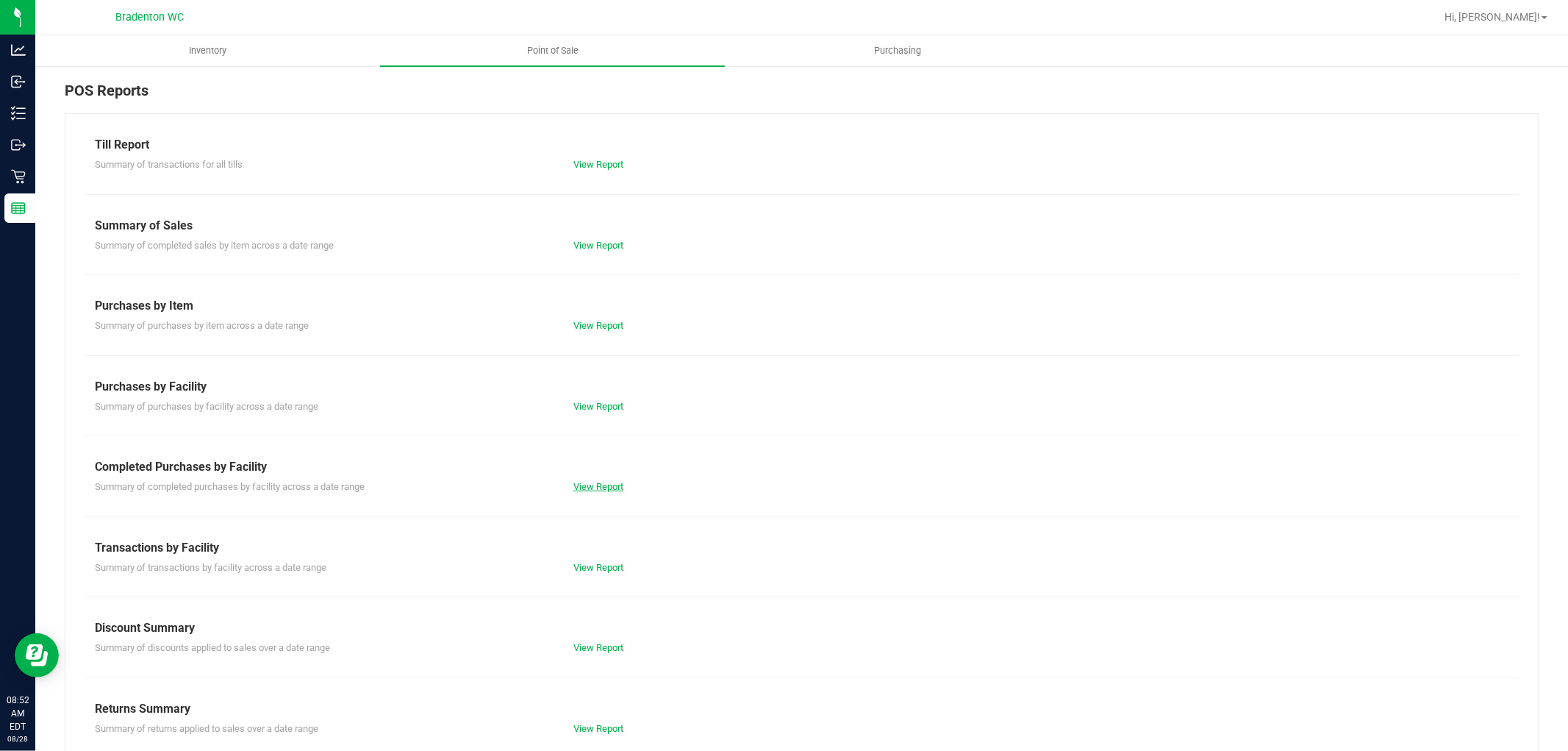
click at [578, 486] on link "View Report" at bounding box center [599, 486] width 50 height 11
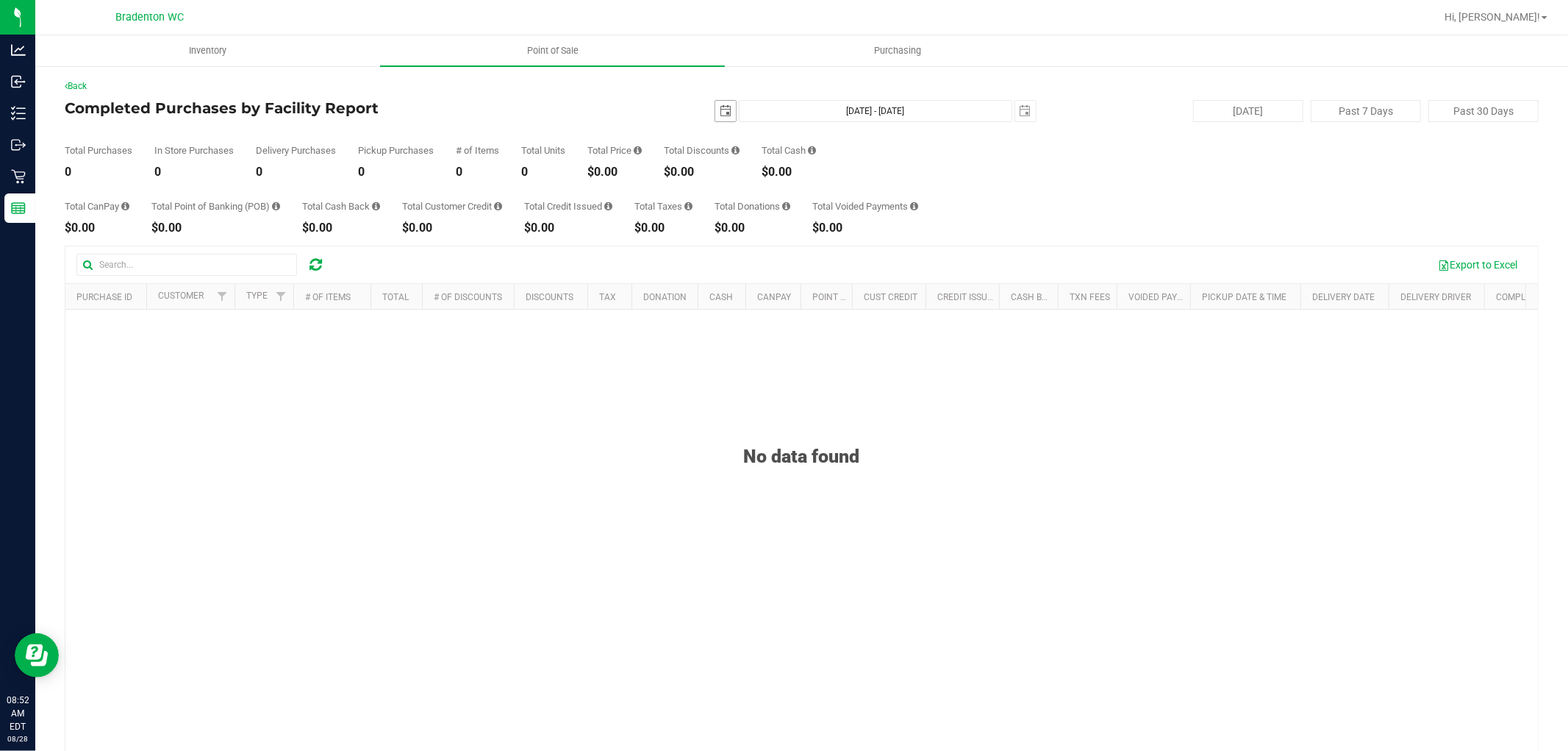
click at [720, 107] on span "select" at bounding box center [725, 111] width 12 height 12
click at [783, 286] on link "27" at bounding box center [784, 283] width 21 height 23
type input "[DATE]"
type input "[DATE] - [DATE]"
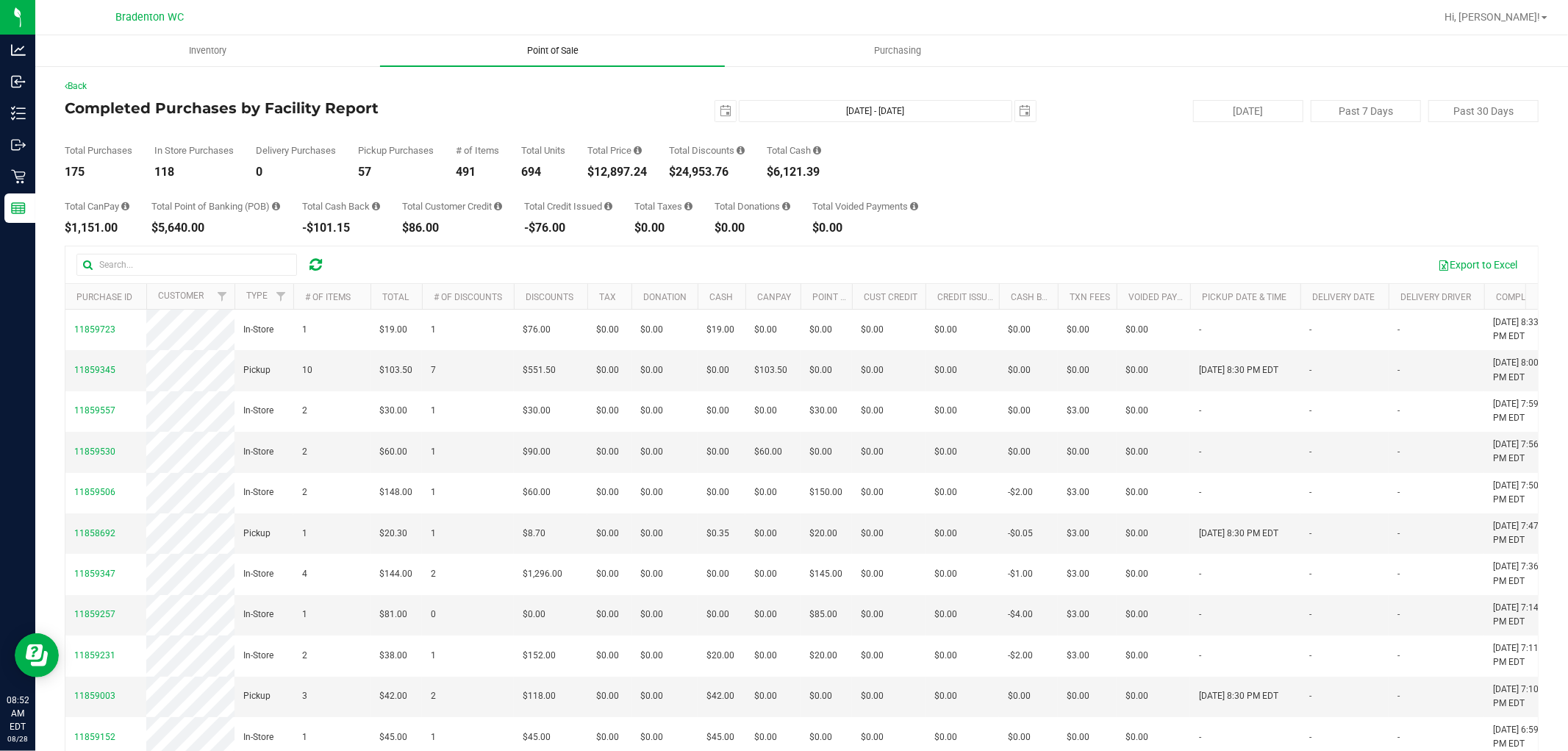
click at [529, 50] on span "Point of Sale" at bounding box center [553, 50] width 91 height 13
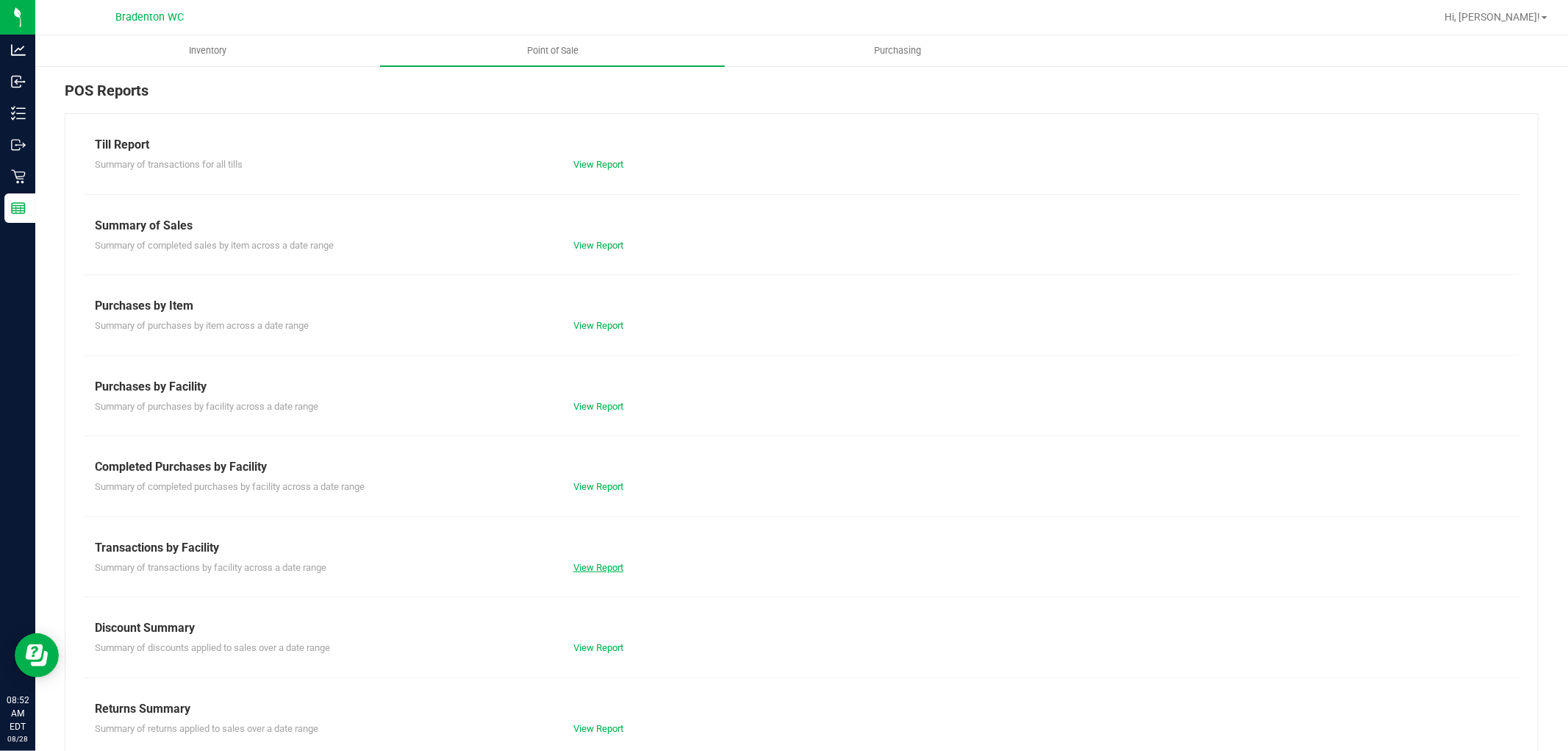
click at [590, 567] on link "View Report" at bounding box center [599, 568] width 50 height 11
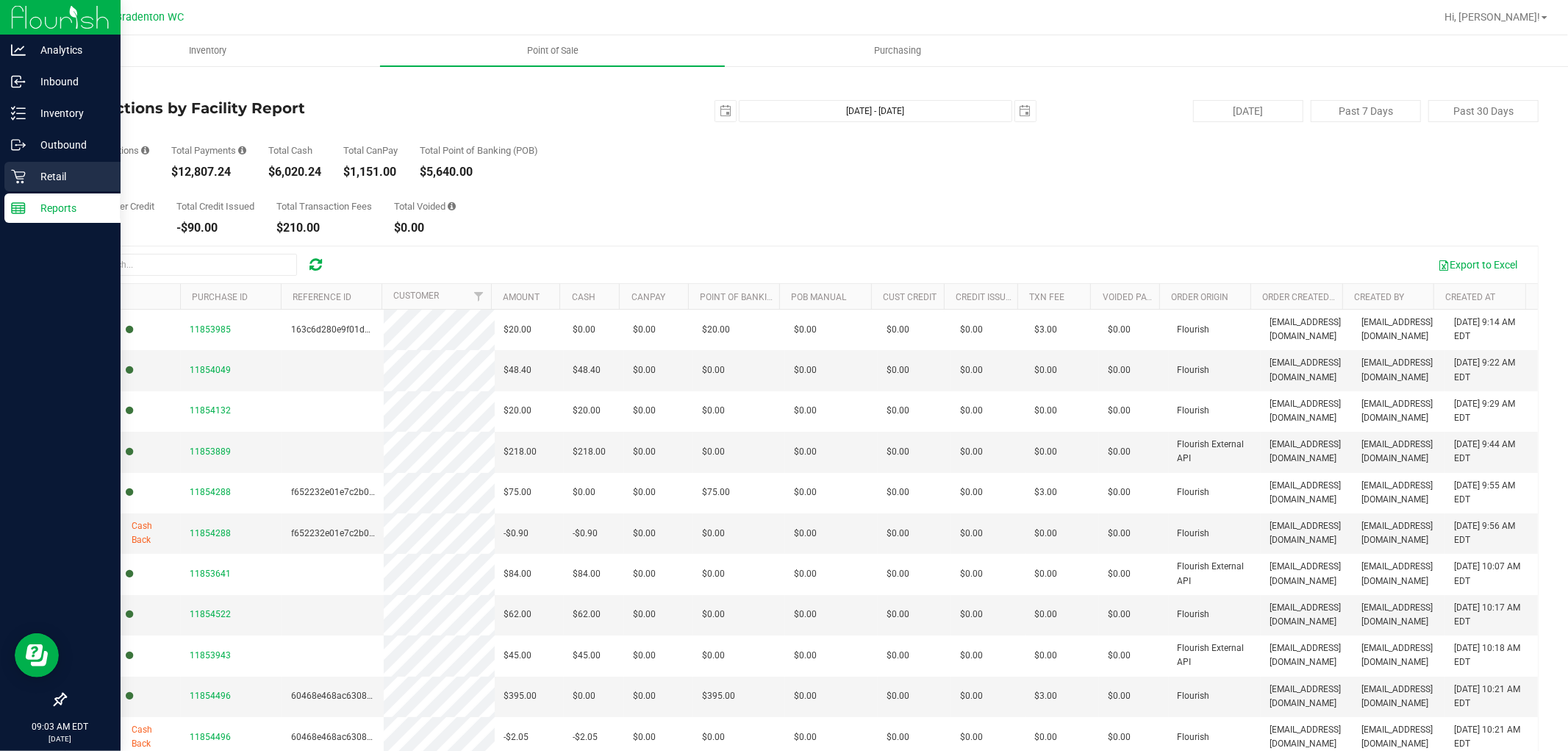
click at [61, 179] on p "Retail" at bounding box center [70, 176] width 88 height 17
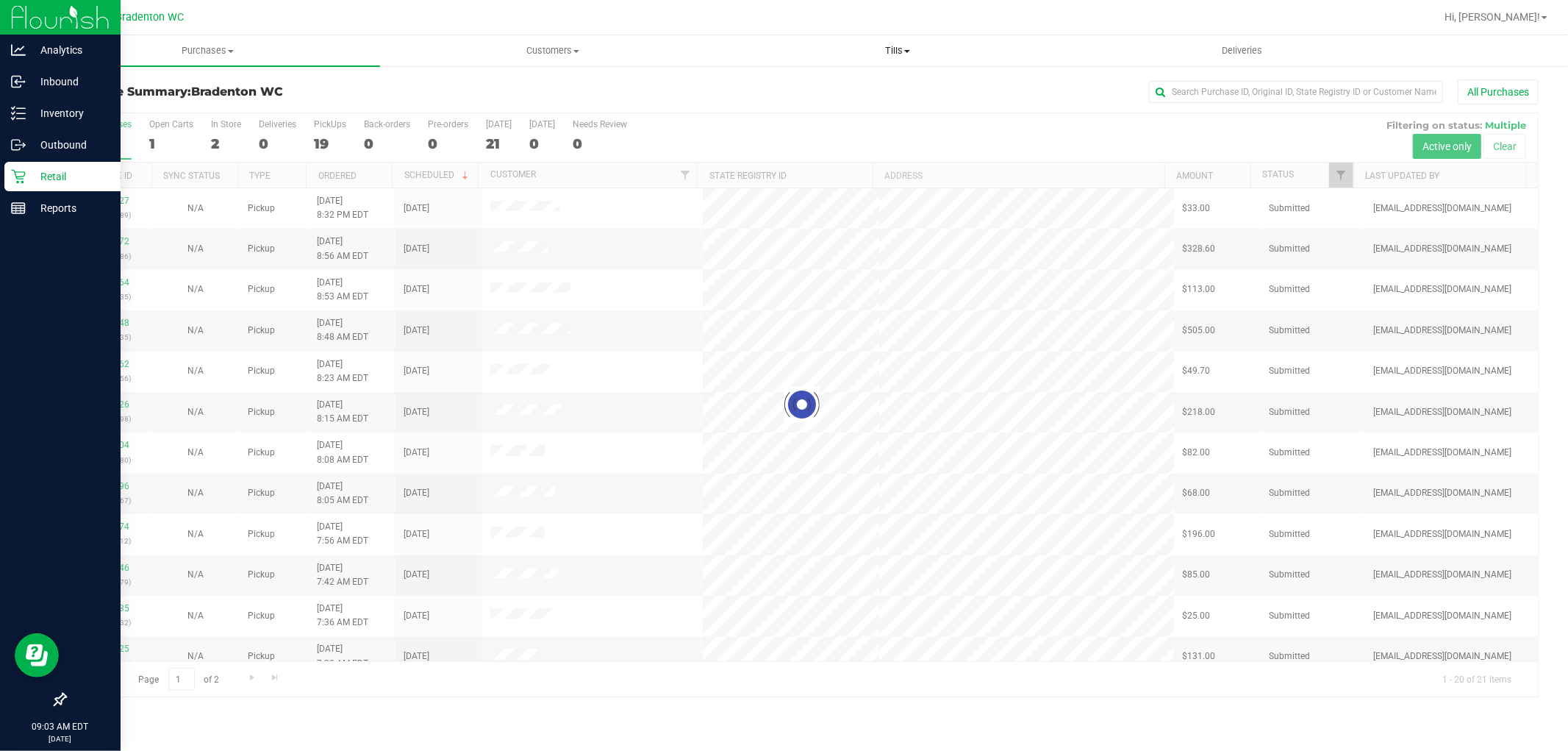
click at [890, 50] on span "Tills" at bounding box center [897, 50] width 343 height 13
click at [802, 90] on span "Manage tills" at bounding box center [774, 89] width 99 height 13
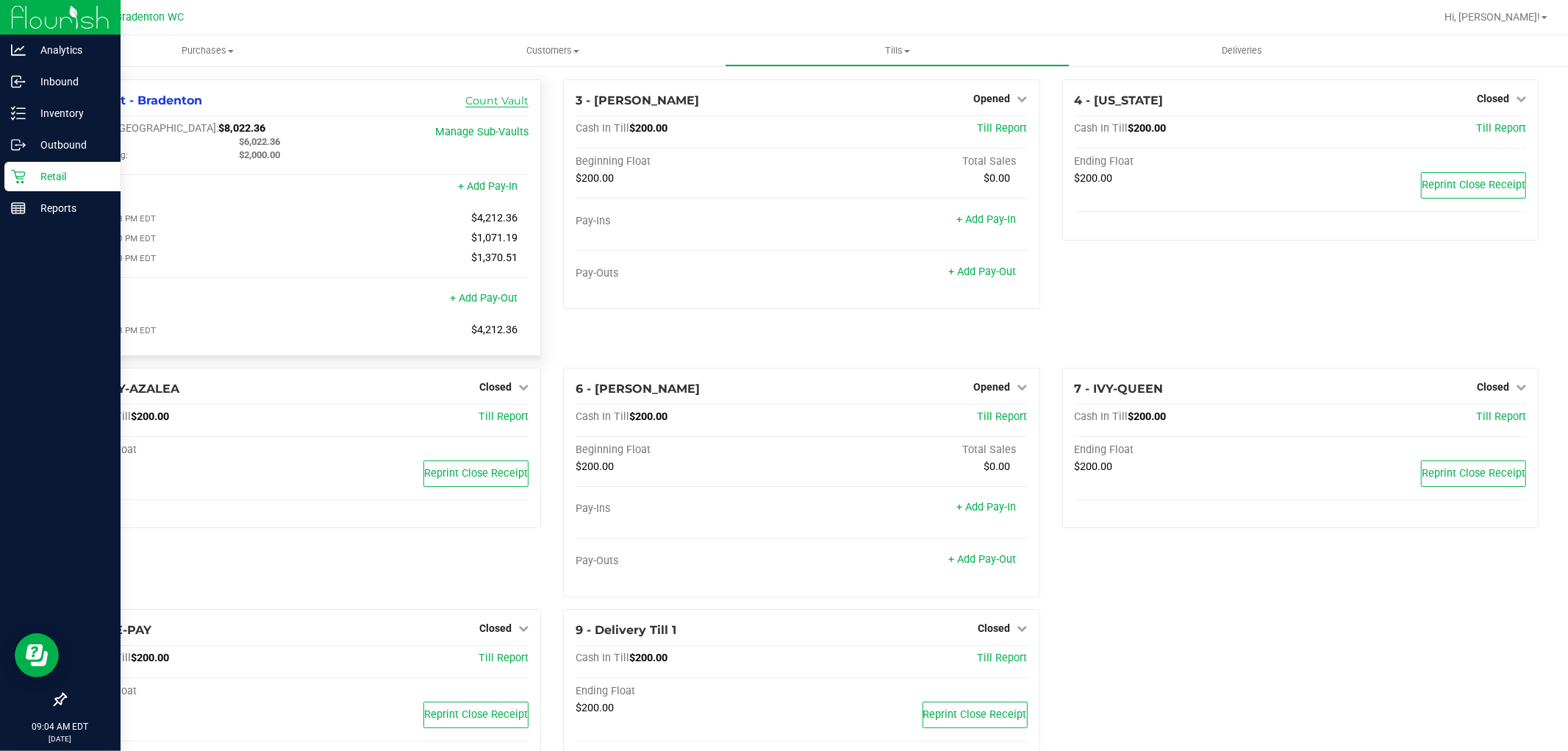
click at [497, 99] on link "Count Vault" at bounding box center [497, 101] width 63 height 13
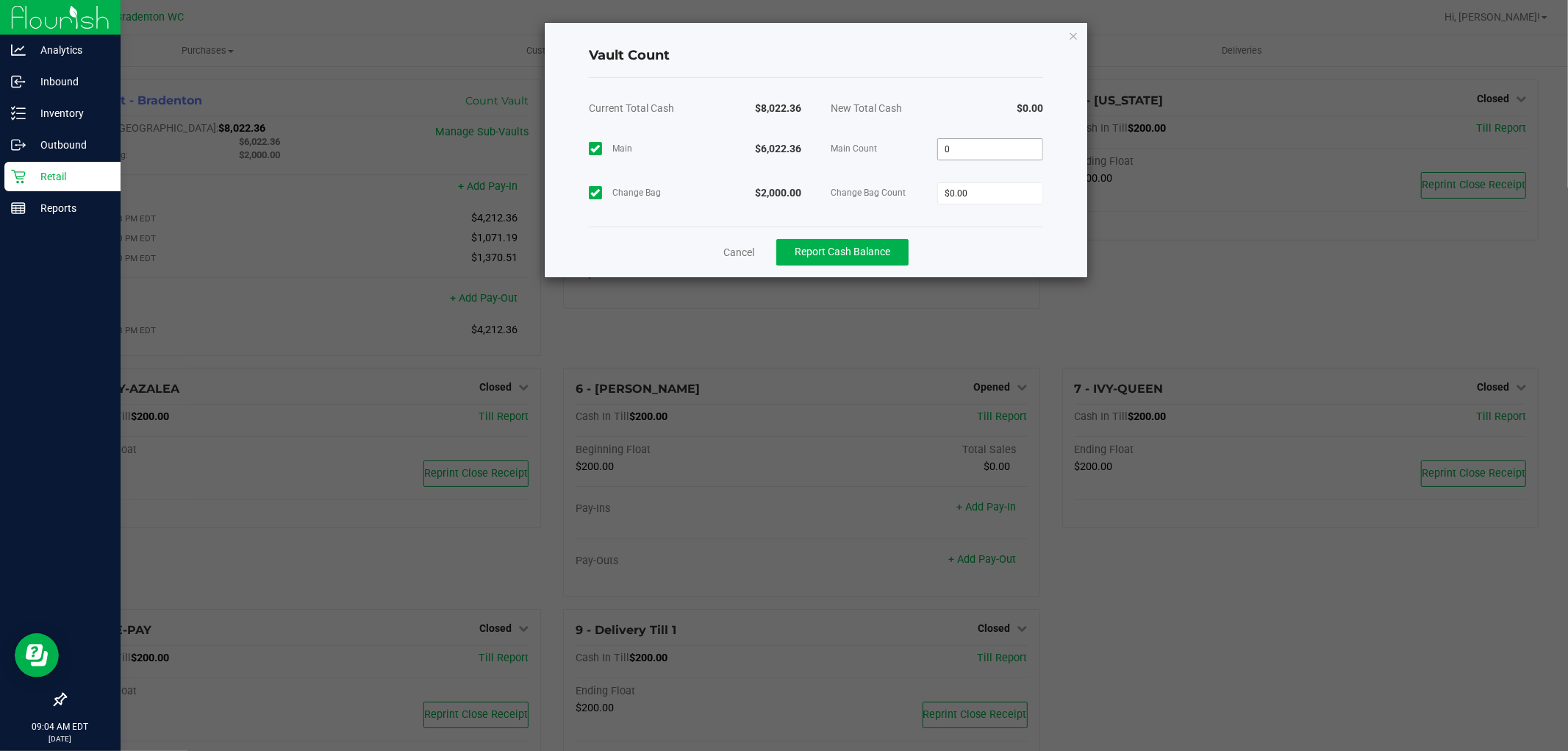
click at [976, 142] on input "0" at bounding box center [991, 150] width 105 height 20
type input "$6,022.36"
click at [993, 184] on input "0" at bounding box center [991, 194] width 105 height 20
type input "$2,000.00"
click at [961, 213] on div "$2,000.00" at bounding box center [991, 193] width 107 height 44
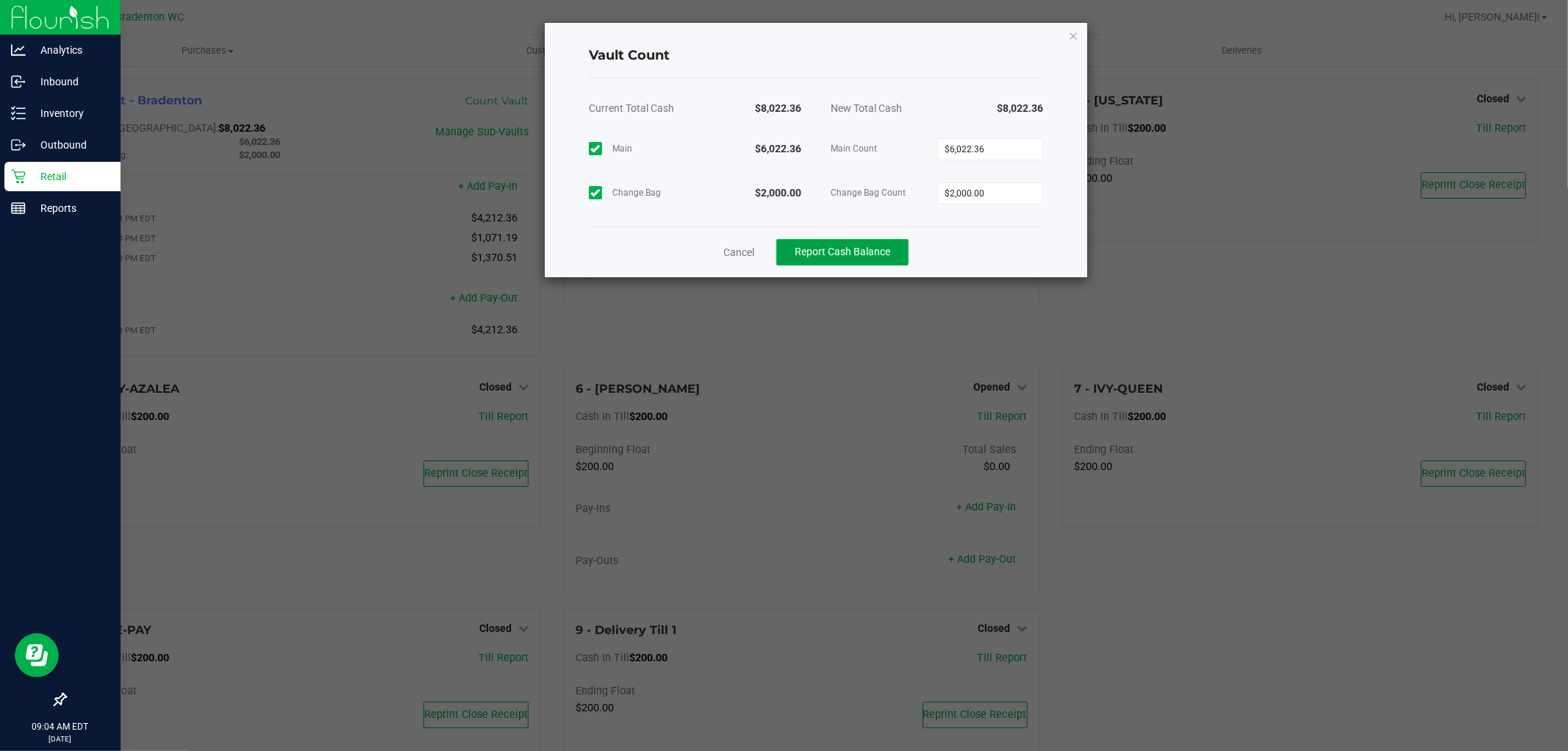
click at [850, 250] on span "Report Cash Balance" at bounding box center [842, 251] width 95 height 12
